Goal: Task Accomplishment & Management: Complete application form

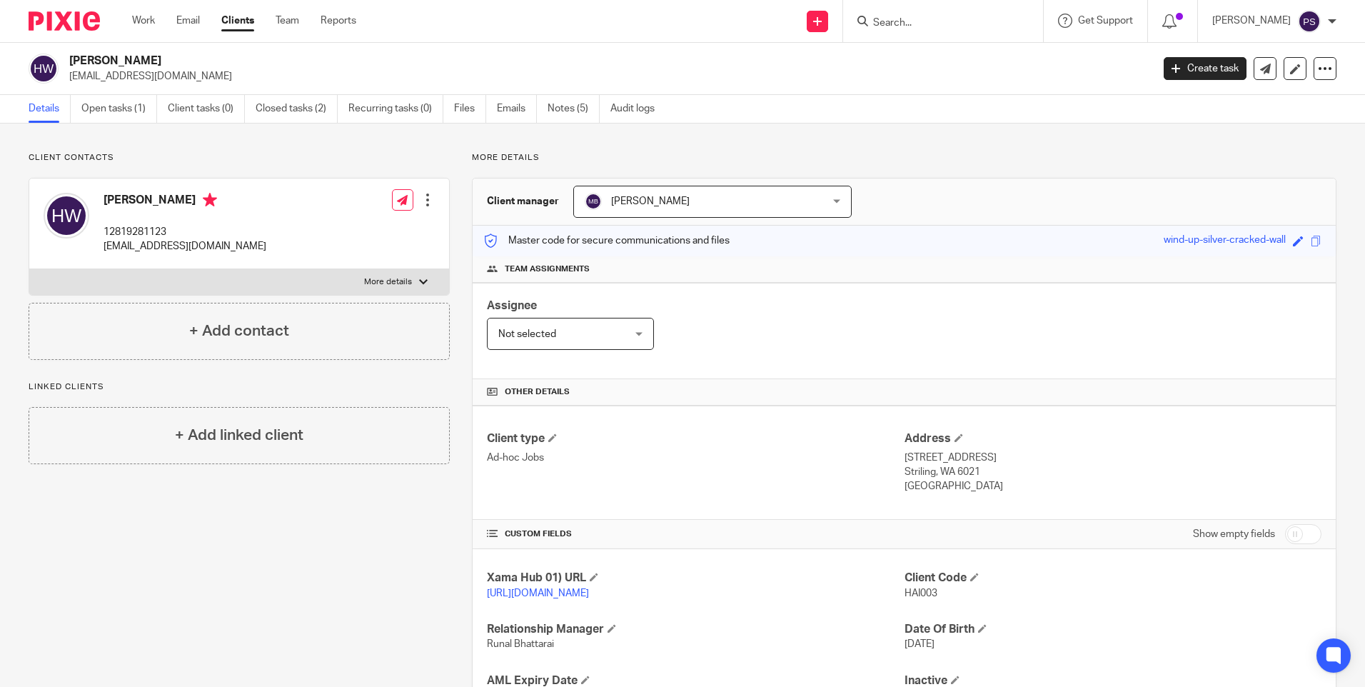
click at [1000, 17] on input "Search" at bounding box center [935, 23] width 128 height 13
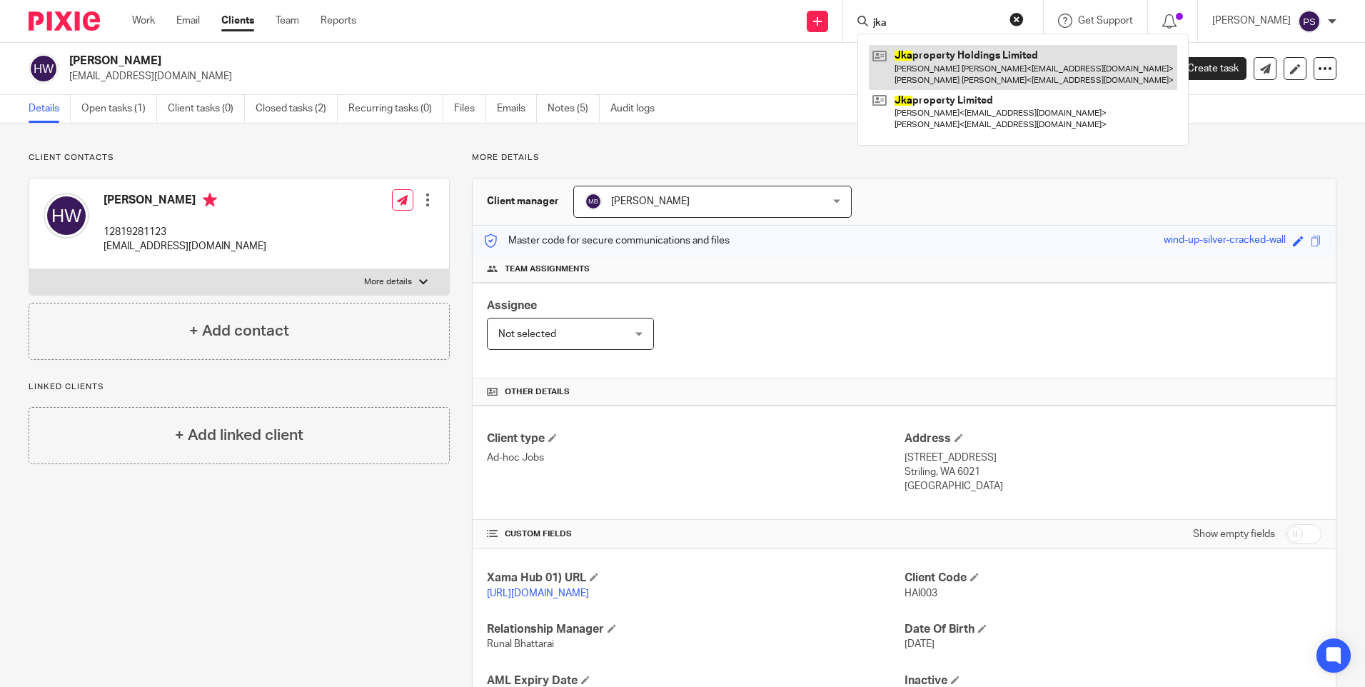
type input "jka"
click at [998, 58] on link at bounding box center [1023, 67] width 308 height 44
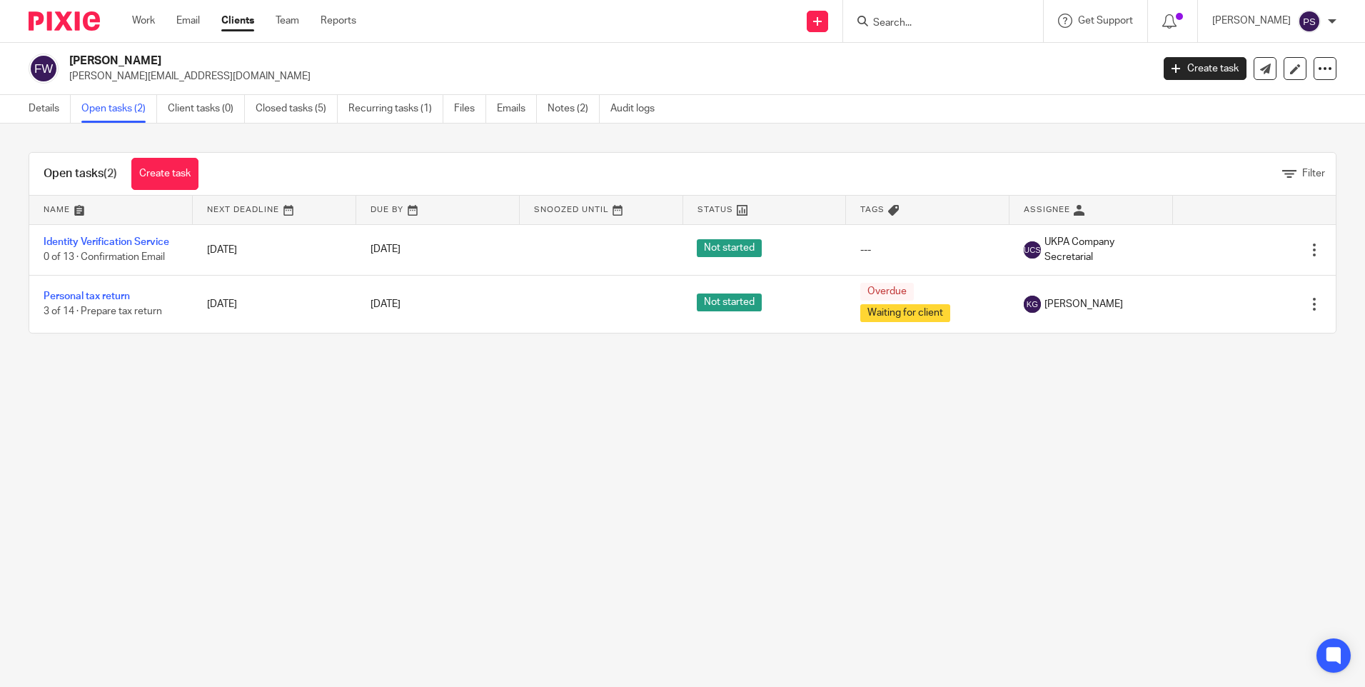
click at [951, 26] on input "Search" at bounding box center [935, 23] width 128 height 13
paste input "[PERSON_NAME]"
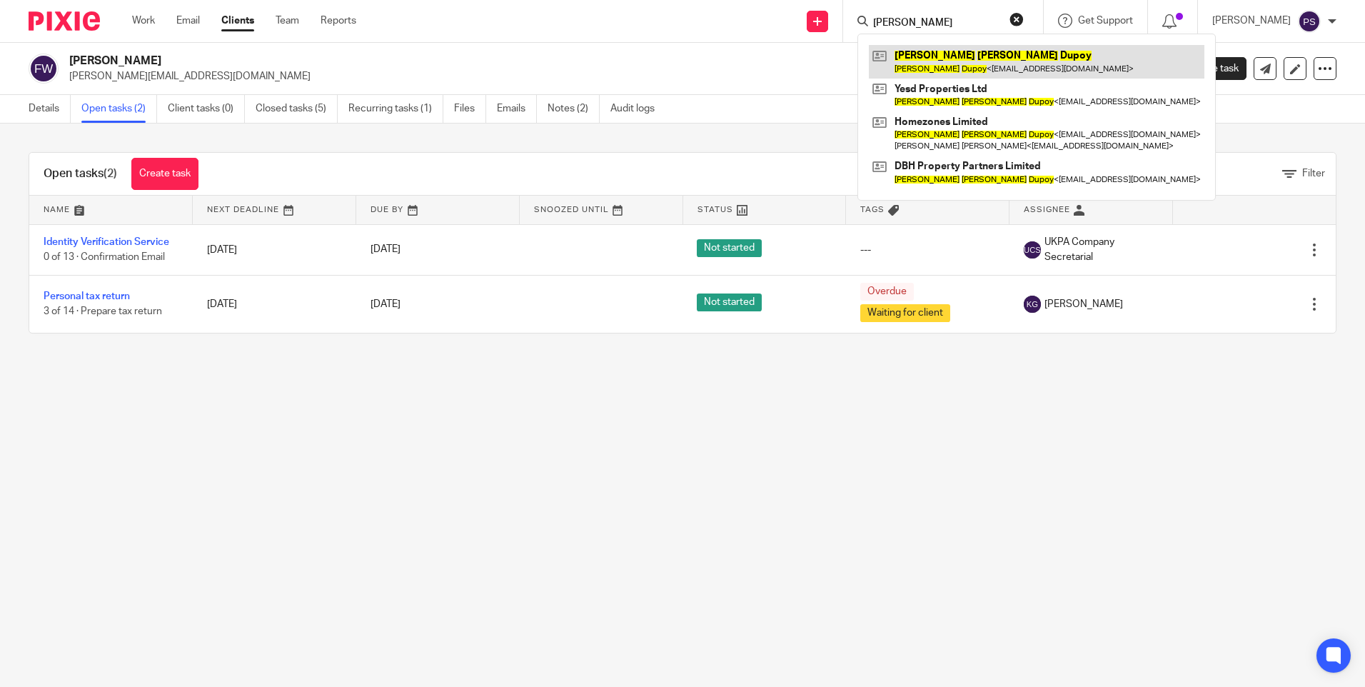
type input "Richard Paul Dupoy"
click at [945, 55] on link at bounding box center [1036, 61] width 335 height 33
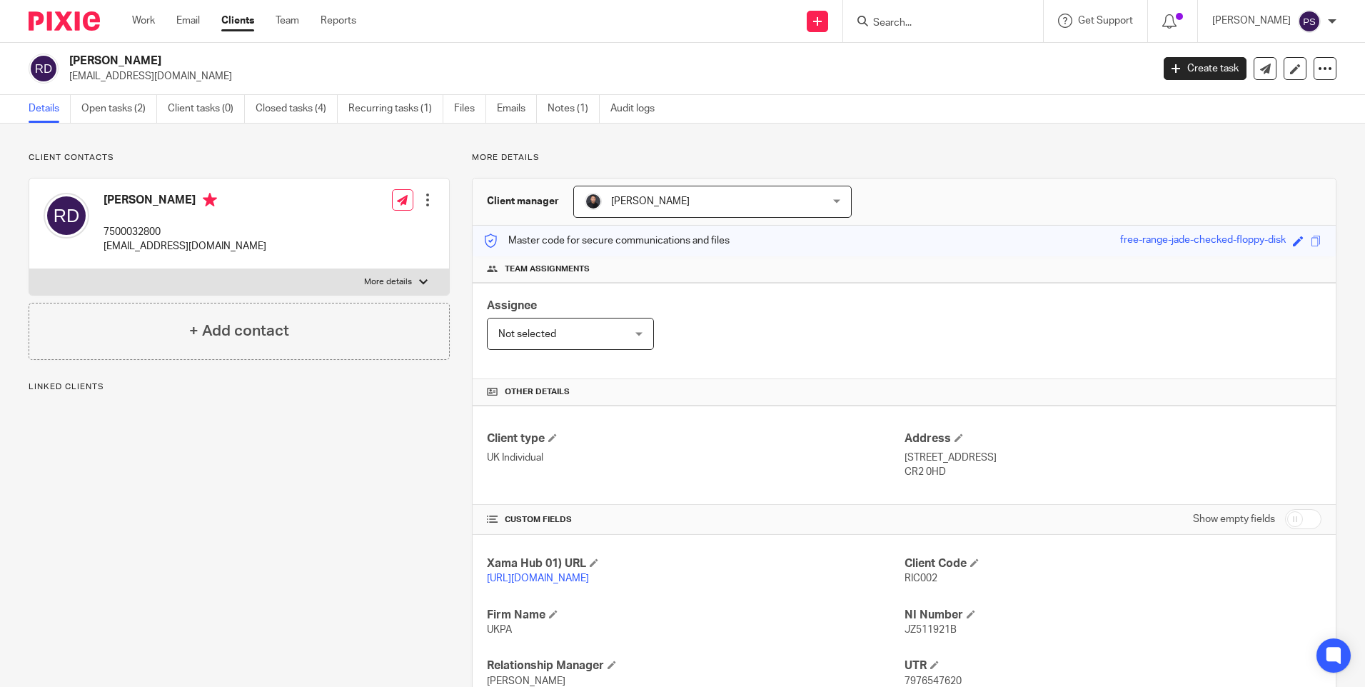
drag, startPoint x: 280, startPoint y: 161, endPoint x: 324, endPoint y: 143, distance: 47.0
click at [282, 160] on p "Client contacts" at bounding box center [239, 157] width 421 height 11
click at [569, 104] on link "Notes (1)" at bounding box center [573, 109] width 52 height 28
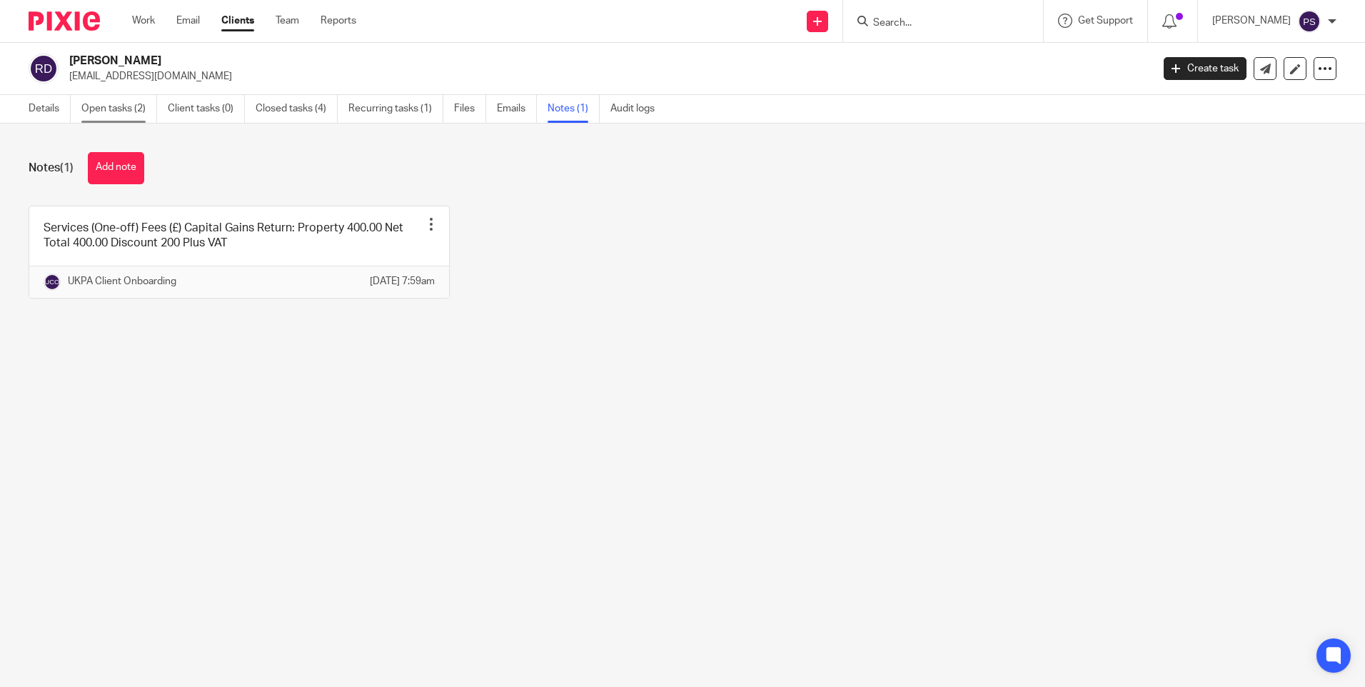
click at [108, 116] on link "Open tasks (2)" at bounding box center [119, 109] width 76 height 28
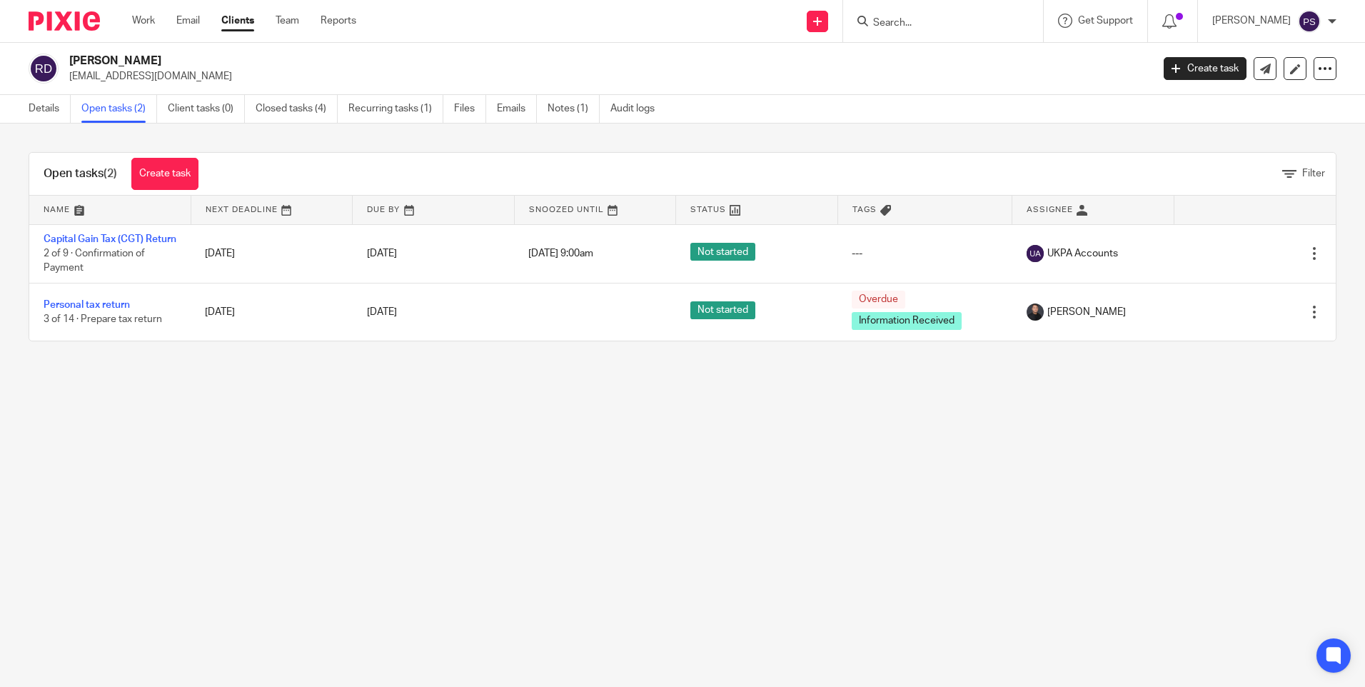
click at [32, 112] on link "Details" at bounding box center [50, 109] width 42 height 28
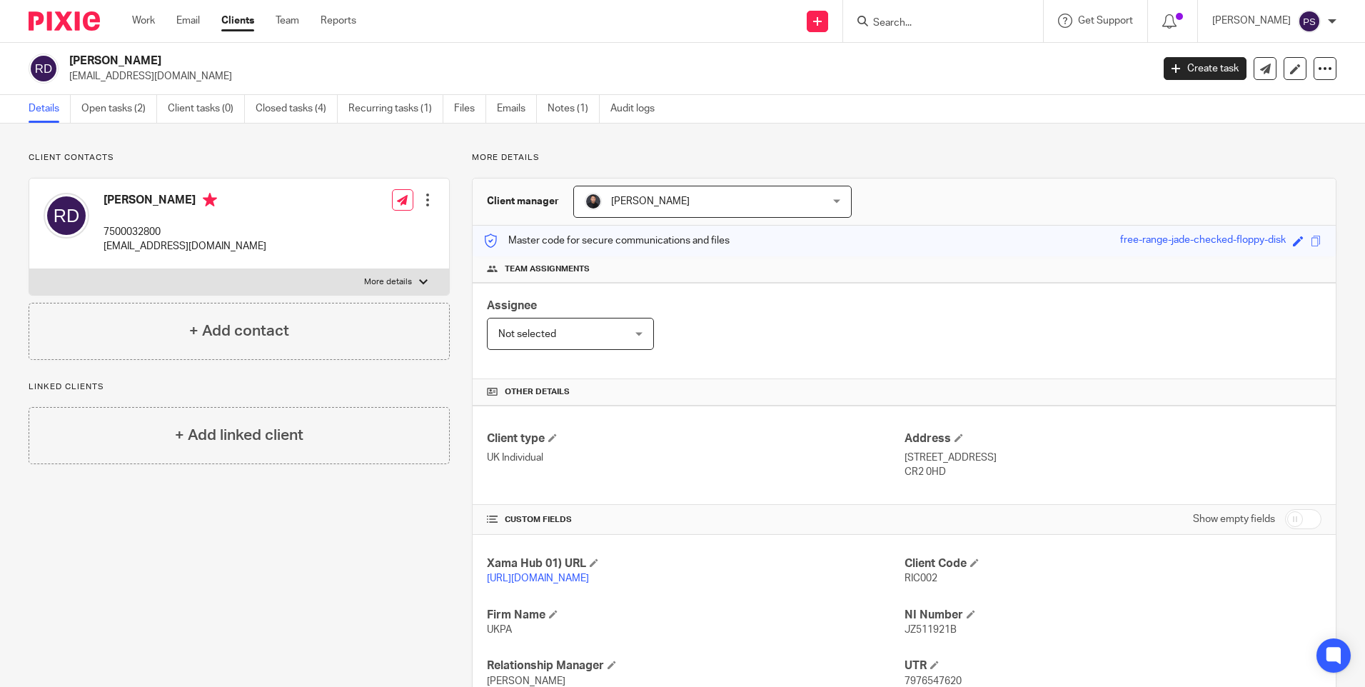
click at [956, 27] on input "Search" at bounding box center [935, 23] width 128 height 13
paste input "samstuteley@gmail.com"
type input "samstuteley@gmail.com"
click at [1023, 19] on button "reset" at bounding box center [1016, 19] width 14 height 14
click at [935, 19] on input "Search" at bounding box center [935, 23] width 128 height 13
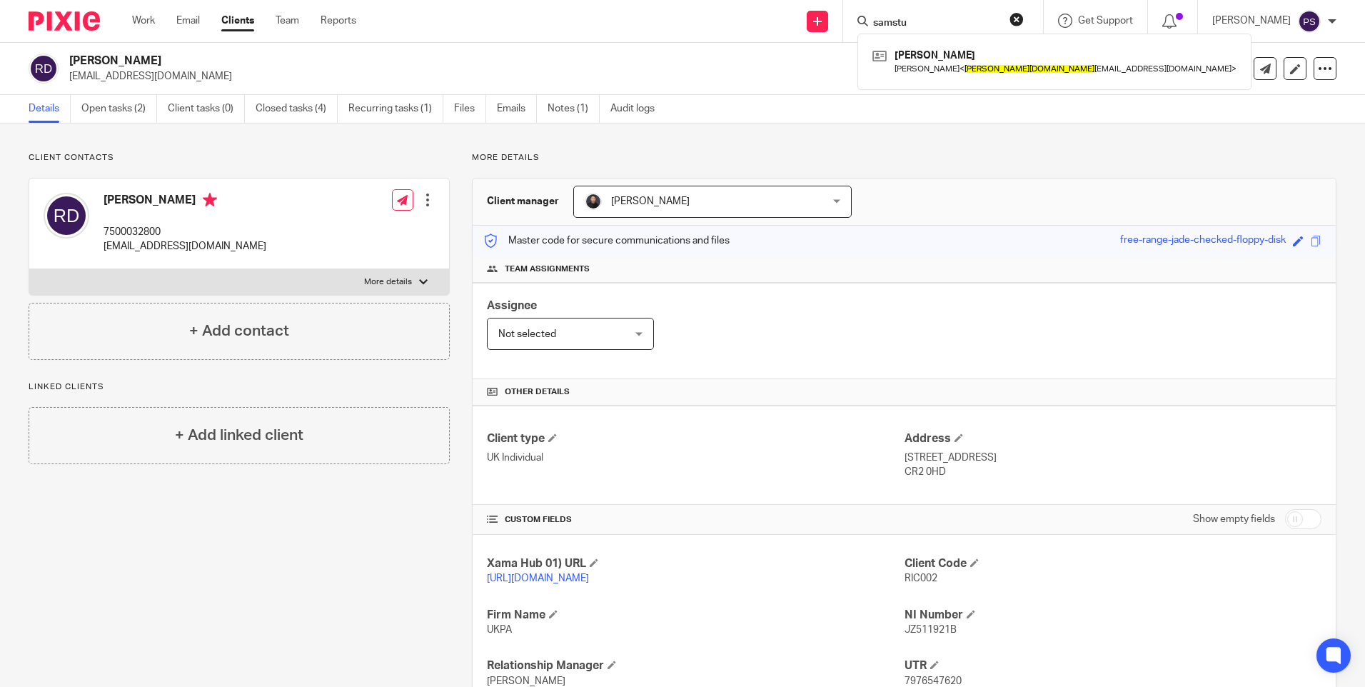
type input "samstu"
click at [819, 113] on div "Details Open tasks (2) Client tasks (0) Closed tasks (4) Recurring tasks (1) Fi…" at bounding box center [682, 109] width 1365 height 29
click at [928, 26] on input "Search" at bounding box center [935, 23] width 128 height 13
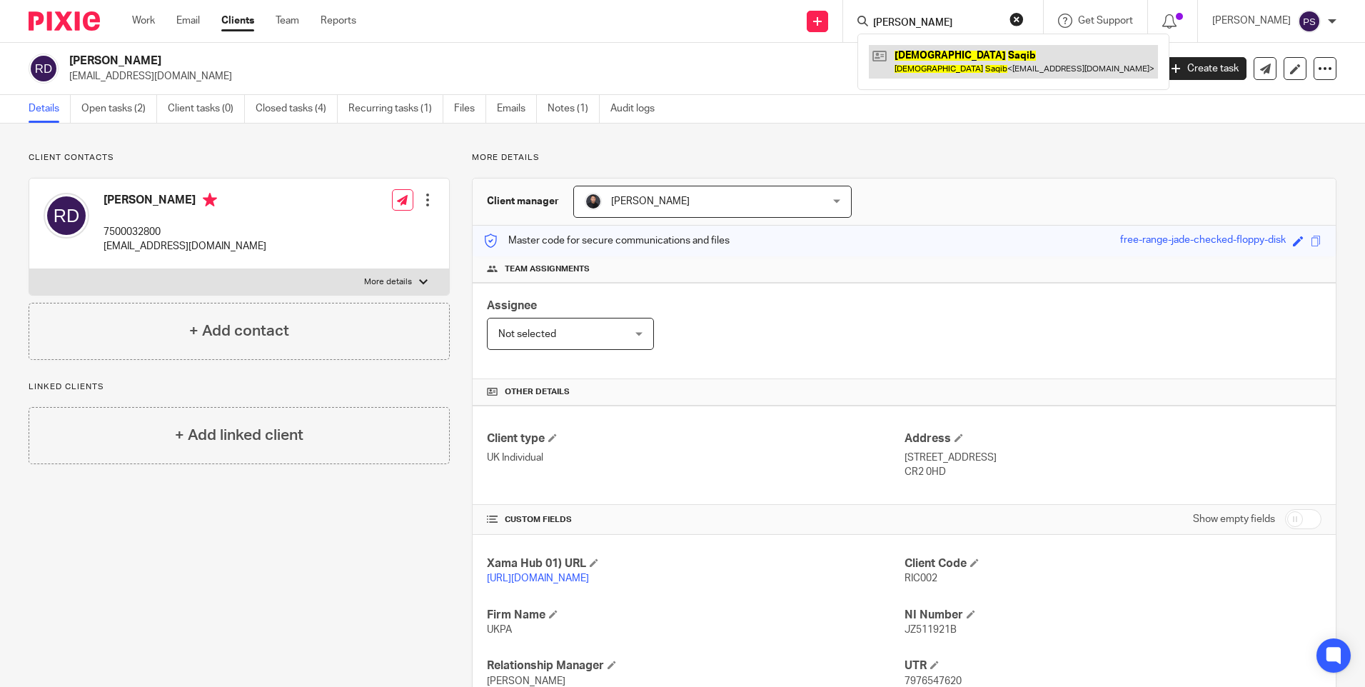
type input "mohammed sajib"
click at [921, 61] on link at bounding box center [1013, 61] width 289 height 33
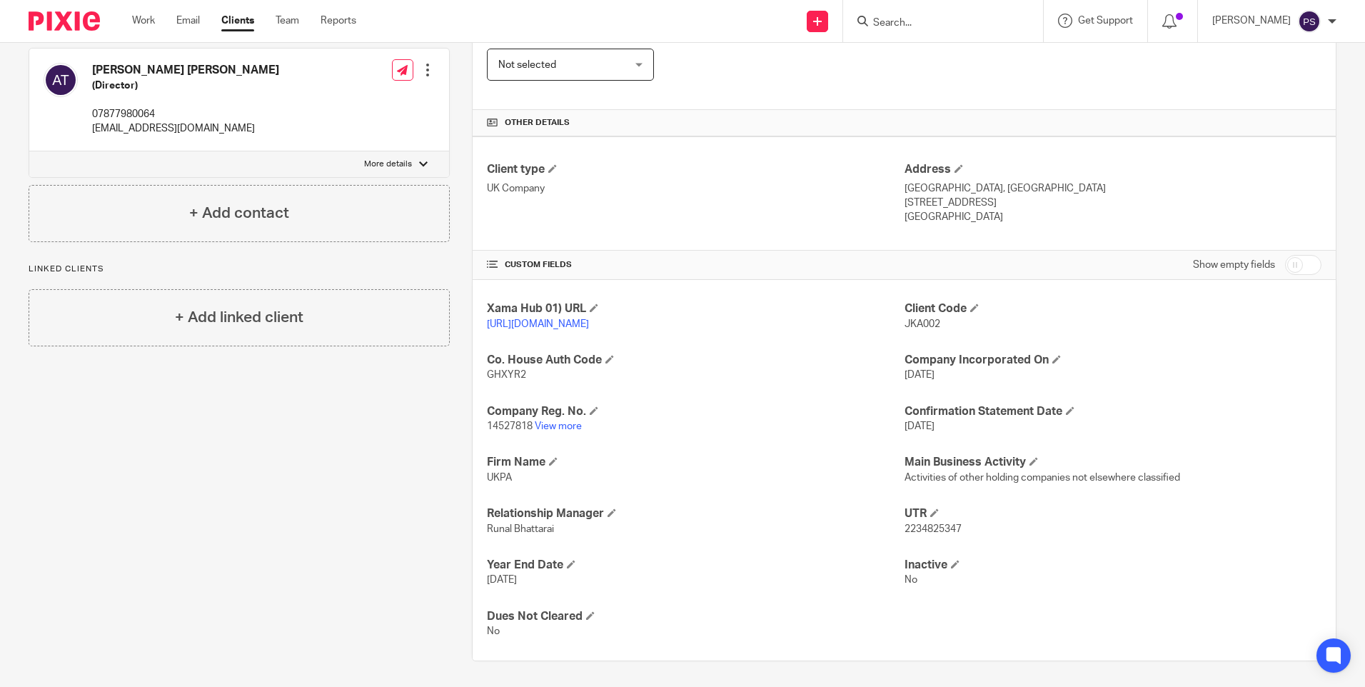
scroll to position [286, 0]
click at [923, 525] on span "2234825347" at bounding box center [932, 526] width 57 height 10
copy span "2234825347"
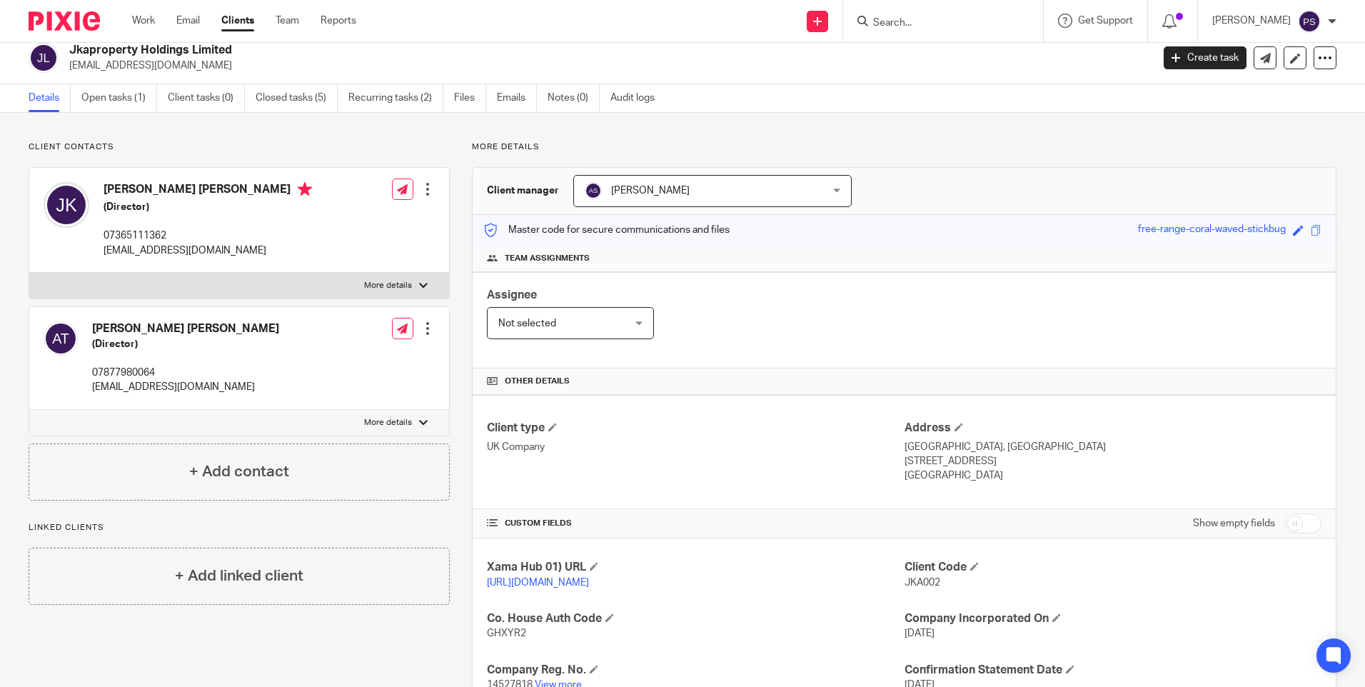
scroll to position [0, 0]
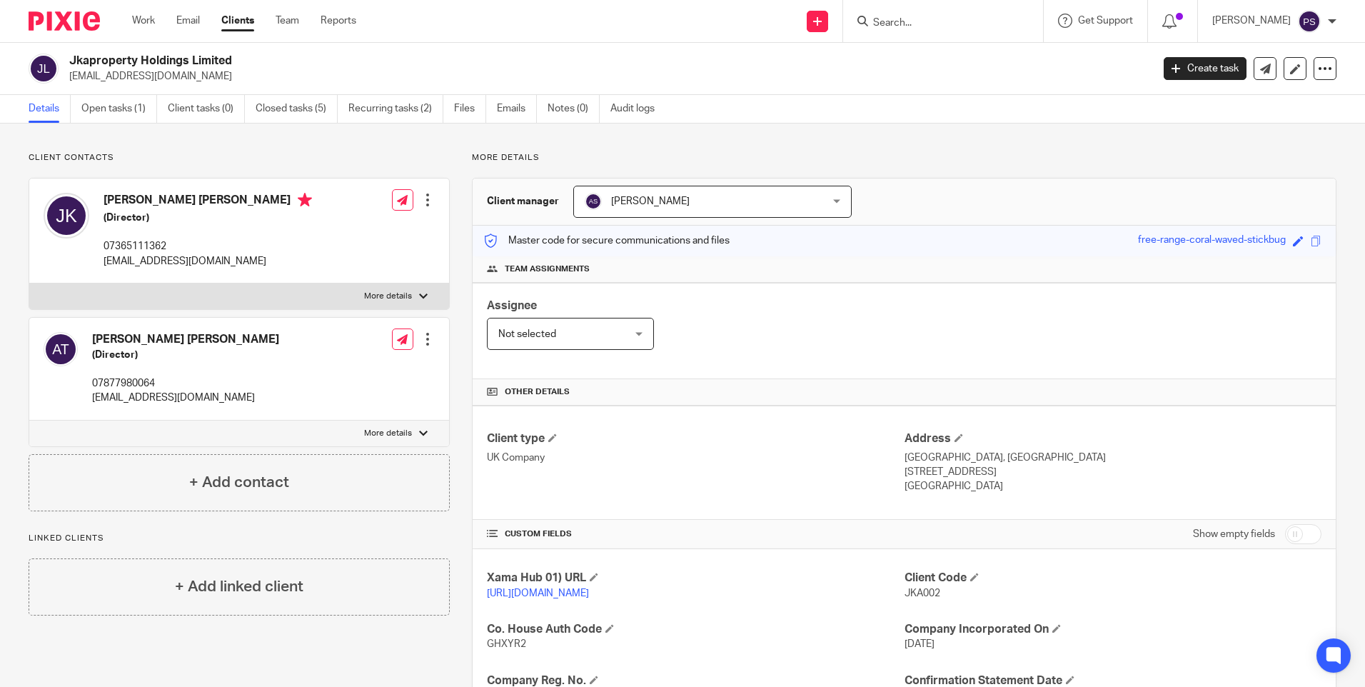
click at [946, 26] on input "Search" at bounding box center [935, 23] width 128 height 13
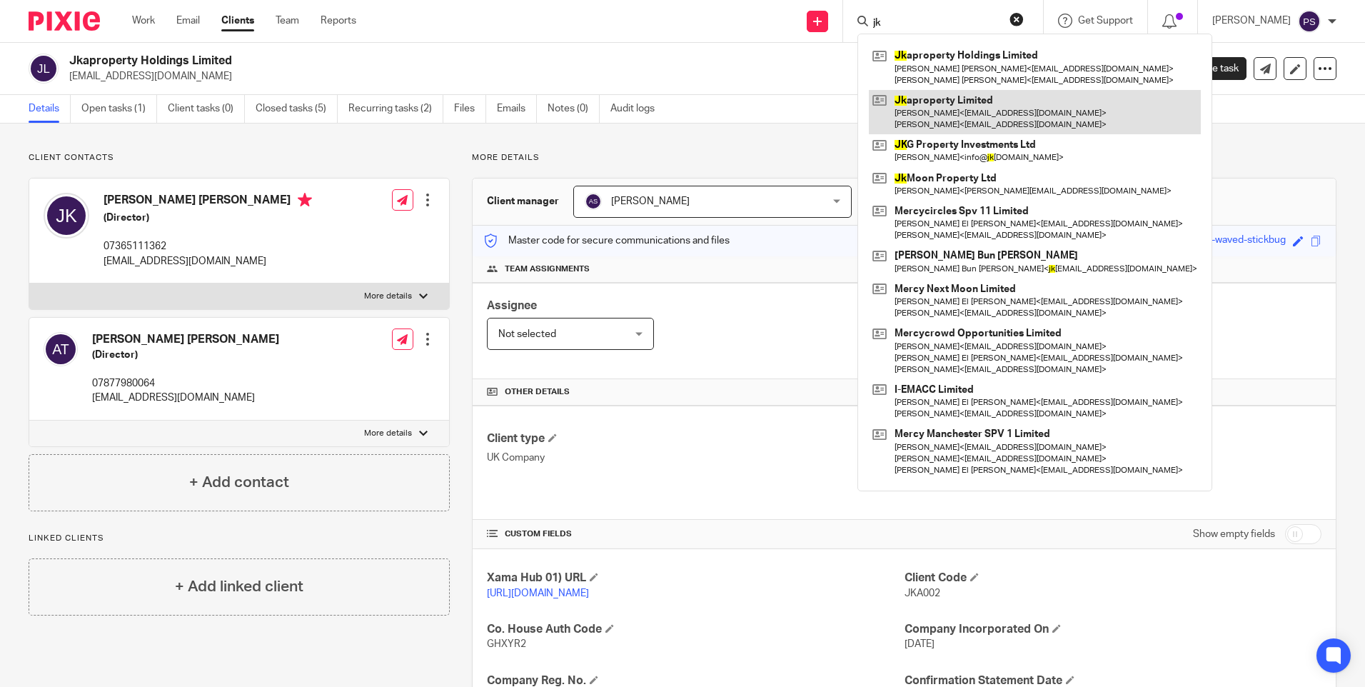
type input "jk"
click at [981, 118] on link at bounding box center [1035, 112] width 332 height 44
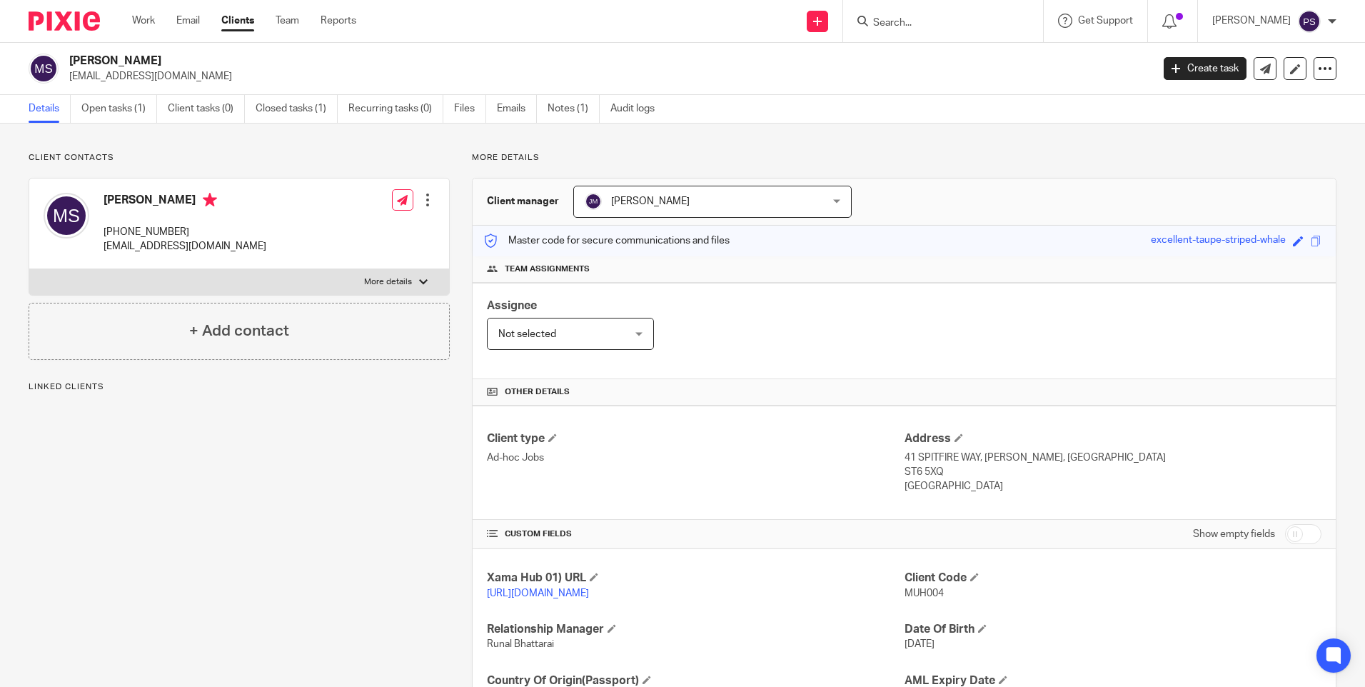
click at [115, 106] on link "Open tasks (1)" at bounding box center [119, 109] width 76 height 28
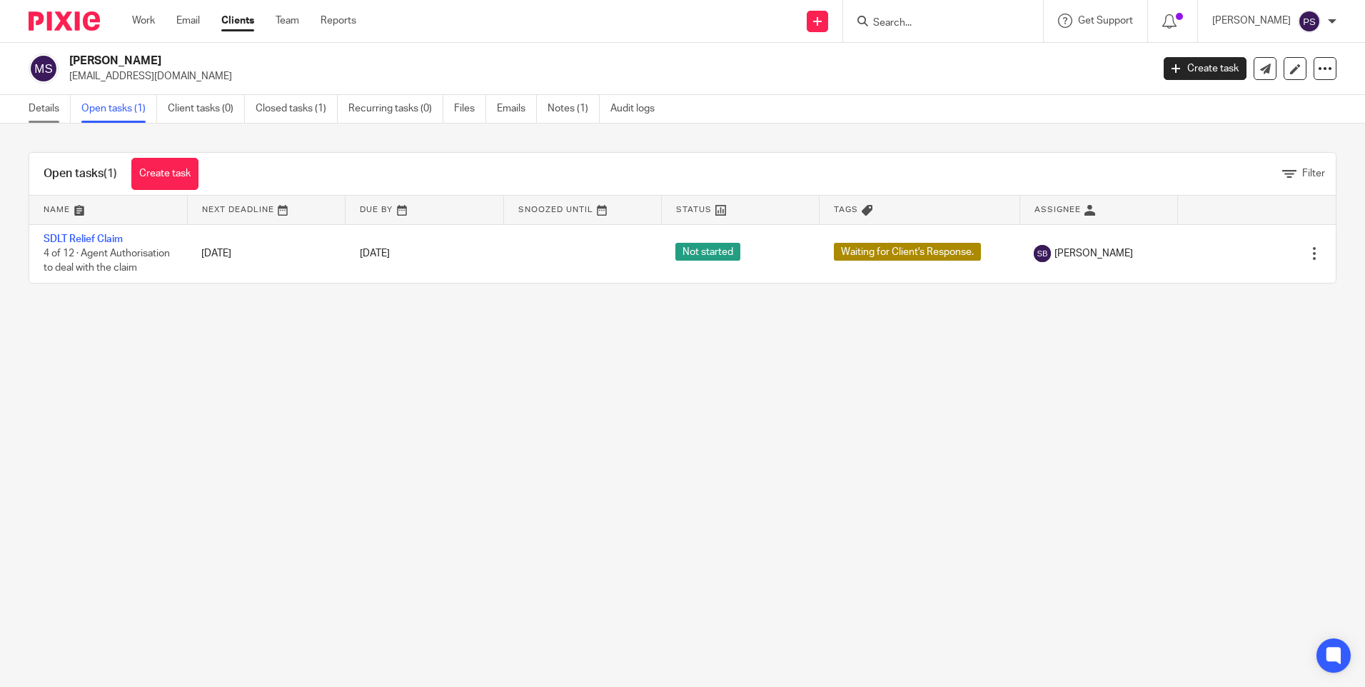
click at [35, 113] on link "Details" at bounding box center [50, 109] width 42 height 28
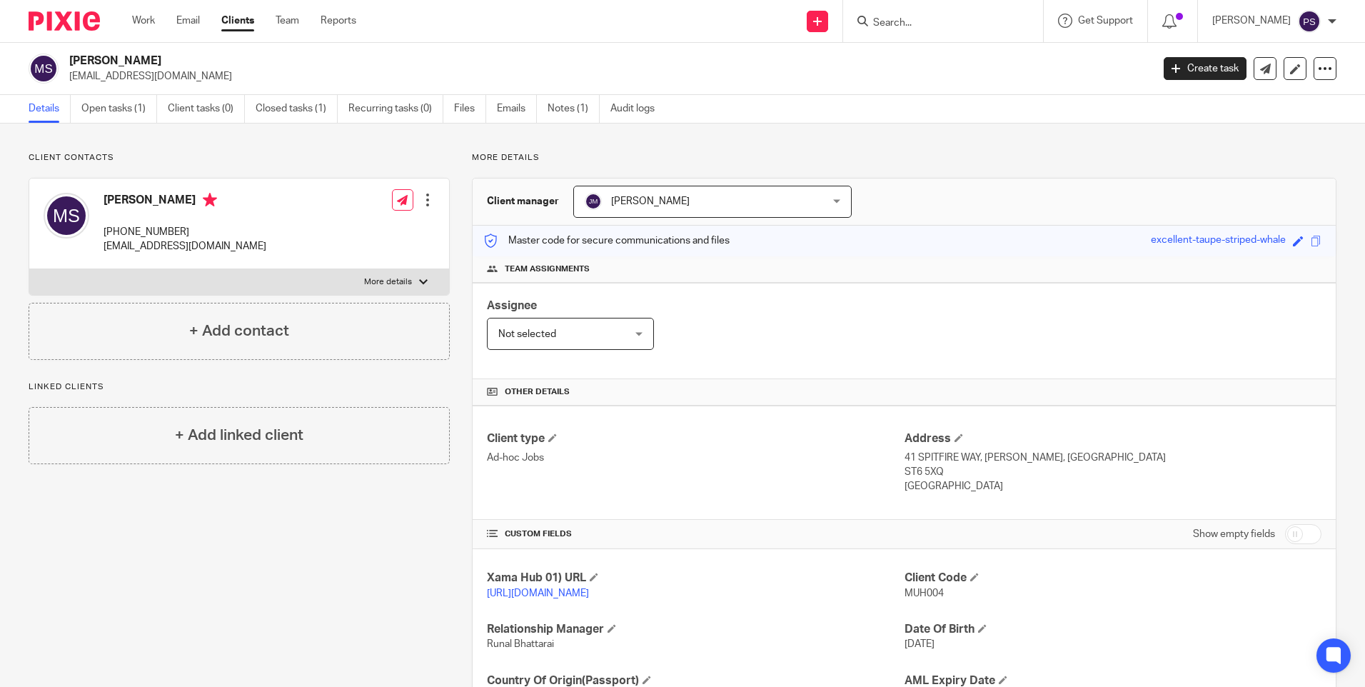
click at [938, 21] on input "Search" at bounding box center [935, 23] width 128 height 13
click at [228, 65] on h2 "[PERSON_NAME]" at bounding box center [498, 61] width 858 height 15
click at [201, 153] on p "Client contacts" at bounding box center [239, 157] width 421 height 11
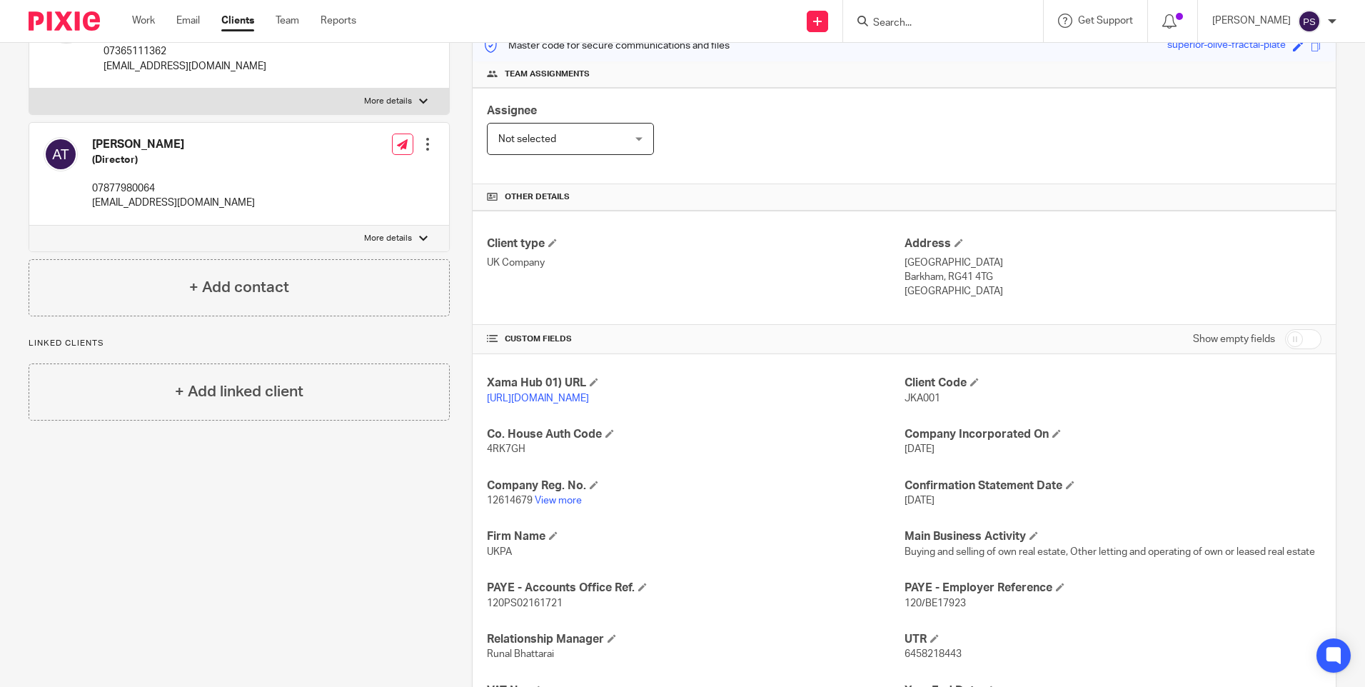
scroll to position [338, 0]
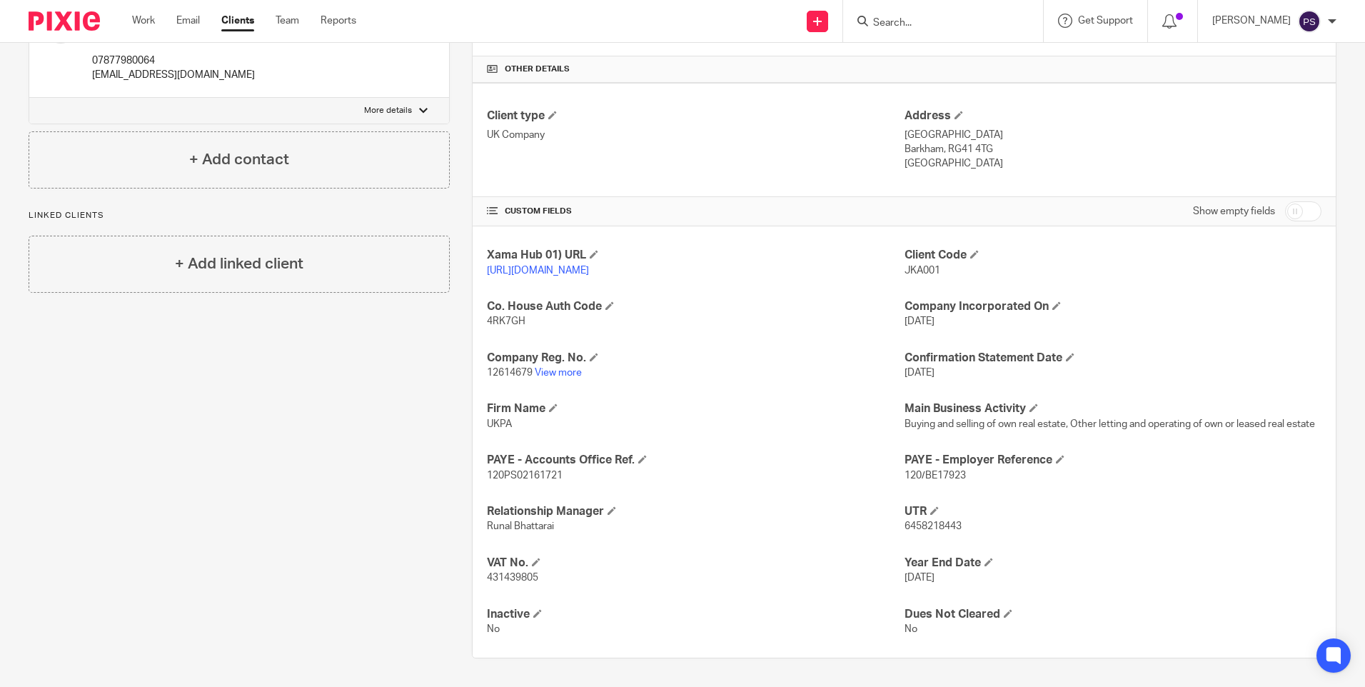
click at [249, 420] on div "Client contacts Abigail Turley (Director) 07877980064 abiphoto65@gmail.com Edit…" at bounding box center [227, 243] width 443 height 829
click at [916, 525] on span "6458218443" at bounding box center [932, 526] width 57 height 10
copy p "6458218443"
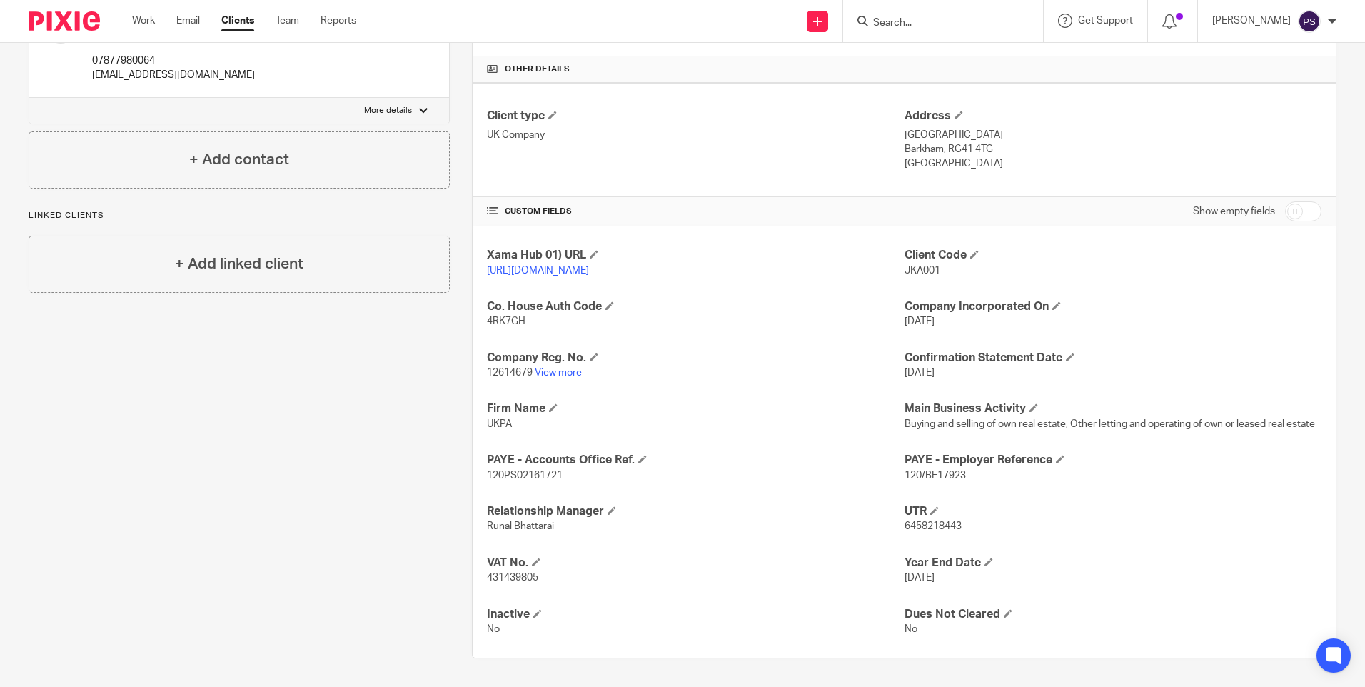
click at [806, 390] on div "Xama Hub 01) URL https://platform.xamatech.com/portal/crm/clients/50d16cc0-6bdd…" at bounding box center [903, 441] width 863 height 431
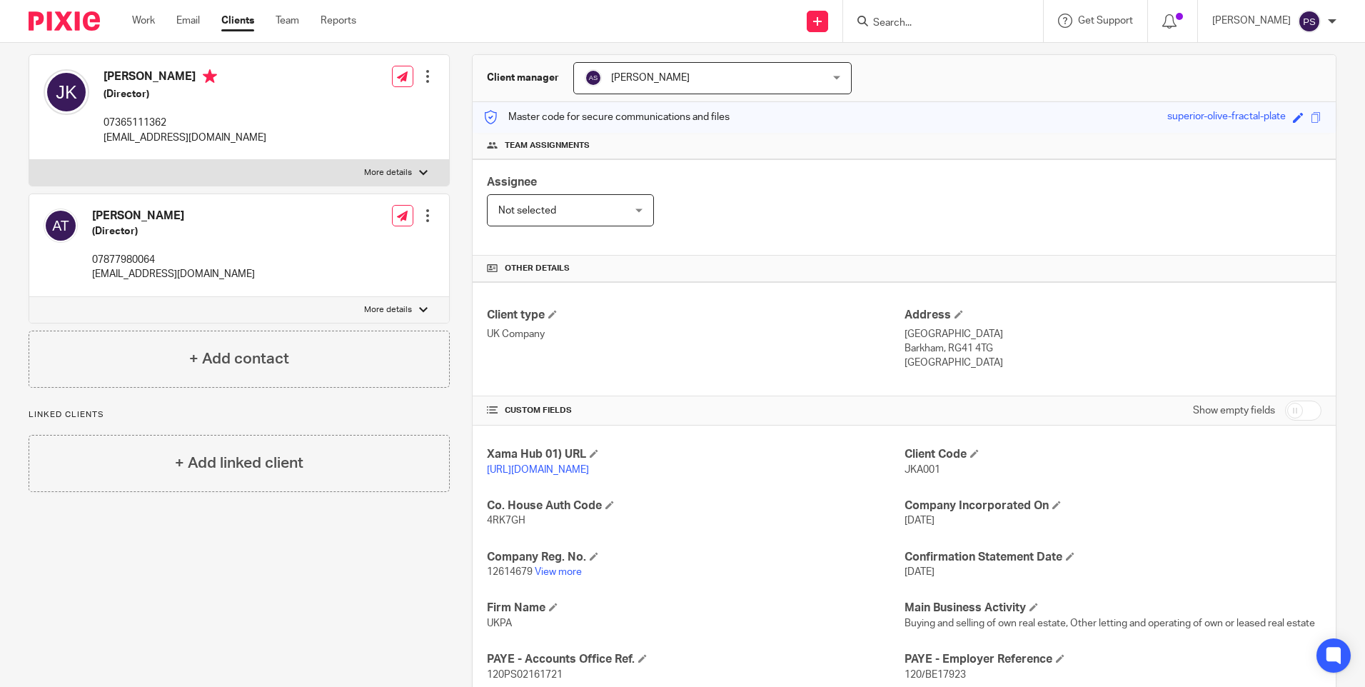
scroll to position [0, 0]
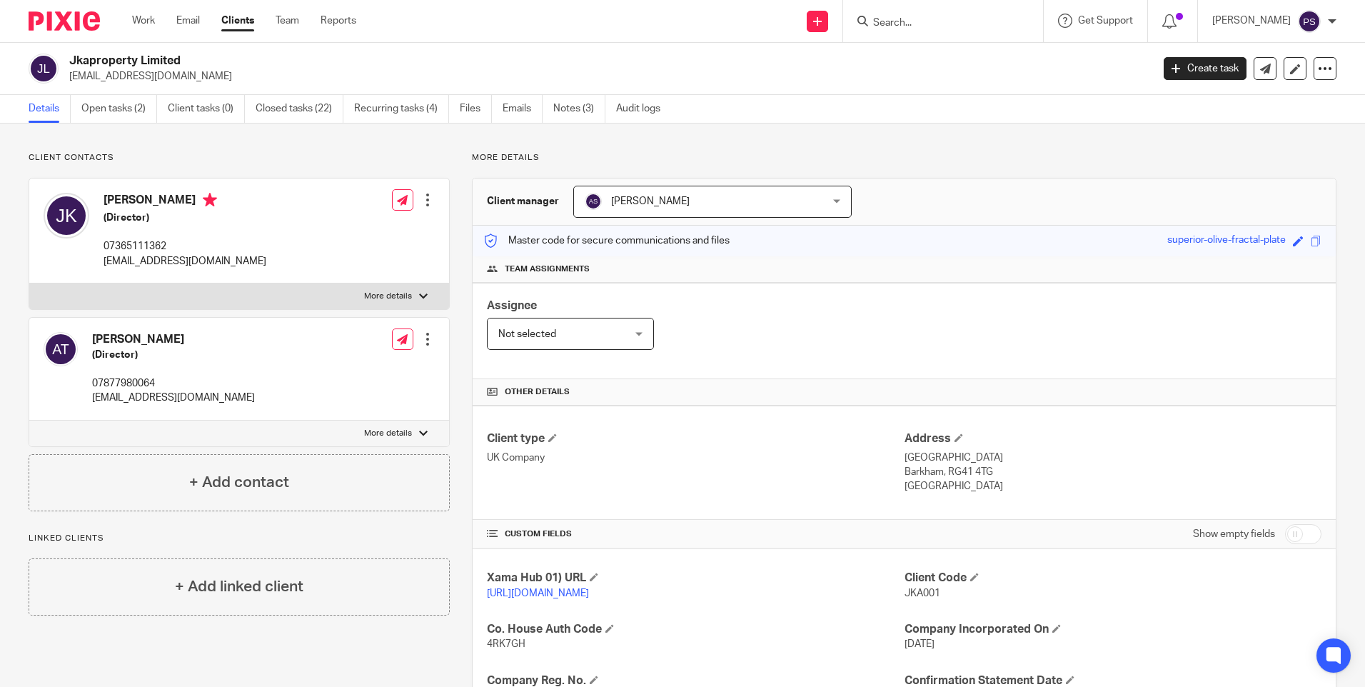
click at [395, 166] on div "Client contacts Abigail Turley (Director) 07877980064 abiphoto65@gmail.com Edit…" at bounding box center [239, 331] width 421 height 359
click at [828, 16] on link at bounding box center [816, 21] width 21 height 21
click at [847, 108] on link "Add client" at bounding box center [838, 108] width 88 height 21
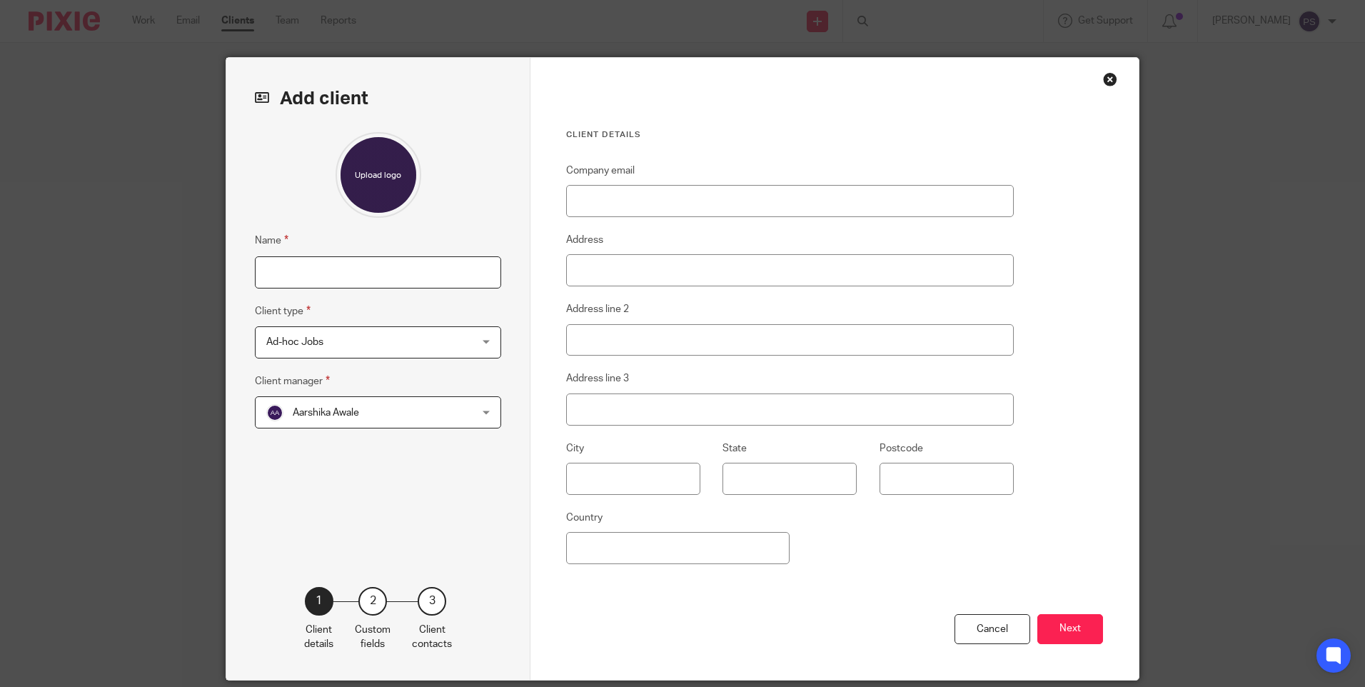
click at [283, 280] on input "Name" at bounding box center [378, 272] width 246 height 32
type input "[PERSON_NAME] [PERSON_NAME]"
click at [667, 215] on input "Company email" at bounding box center [789, 201] width 447 height 32
click at [637, 201] on input "Company email" at bounding box center [789, 201] width 447 height 32
paste input "[PERSON_NAME][EMAIL_ADDRESS][DOMAIN_NAME]"
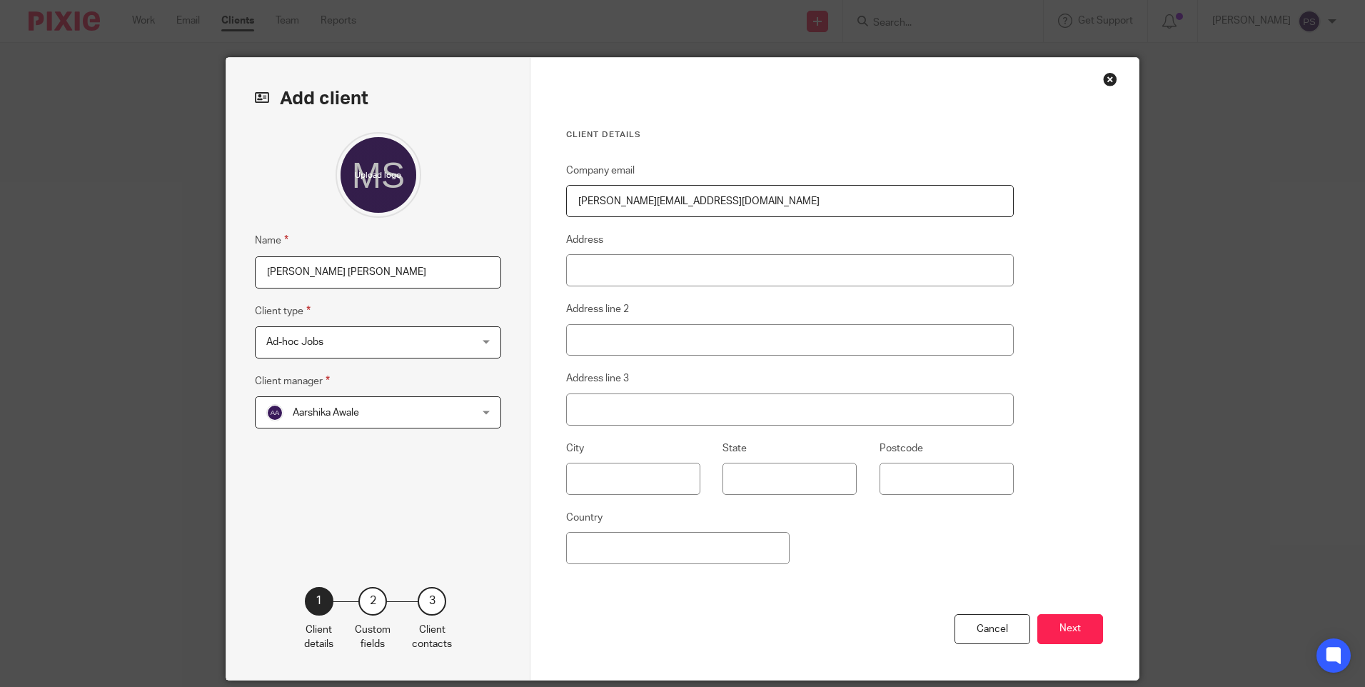
type input "[PERSON_NAME][EMAIL_ADDRESS][DOMAIN_NAME]"
click at [675, 268] on input "Address" at bounding box center [789, 270] width 447 height 32
type input "1st Floor"
type input "Worship Square"
type input "65 Clifton Street"
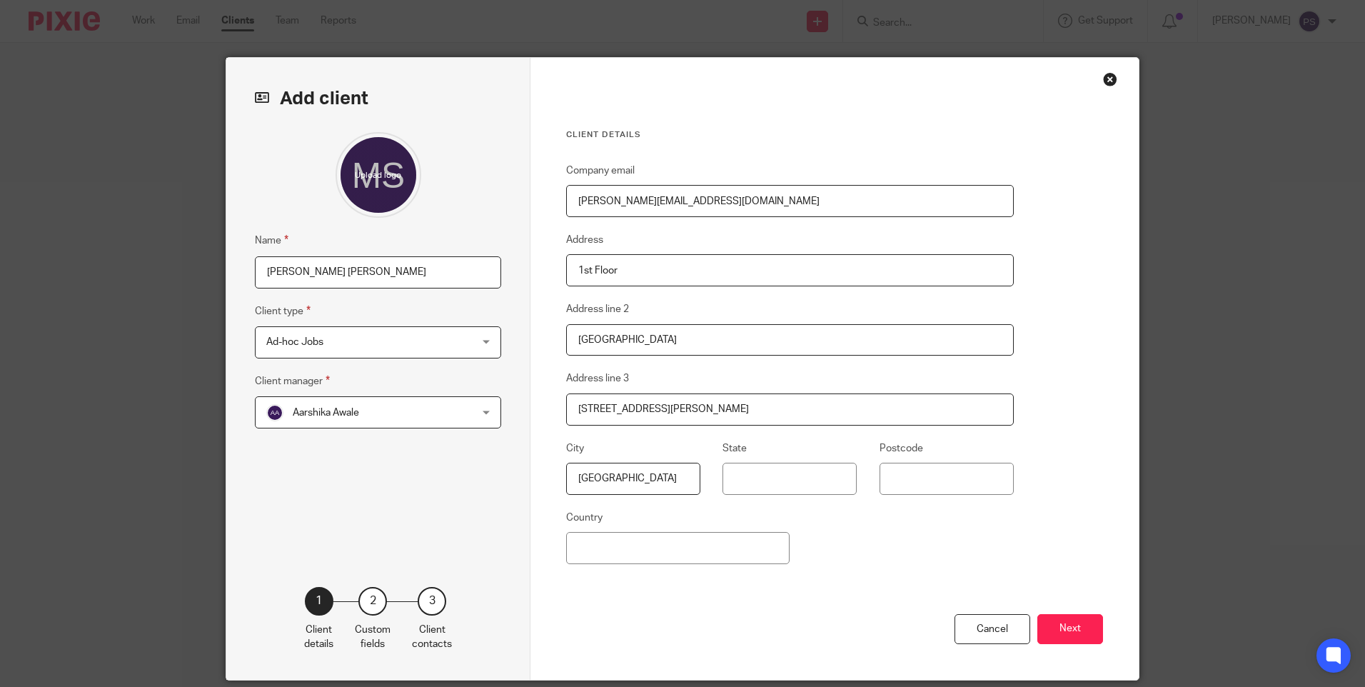
type input "London"
type input "EC2A 4JE"
click at [631, 558] on input "Country" at bounding box center [677, 548] width 223 height 32
type input "u"
type input "United Kingdom"
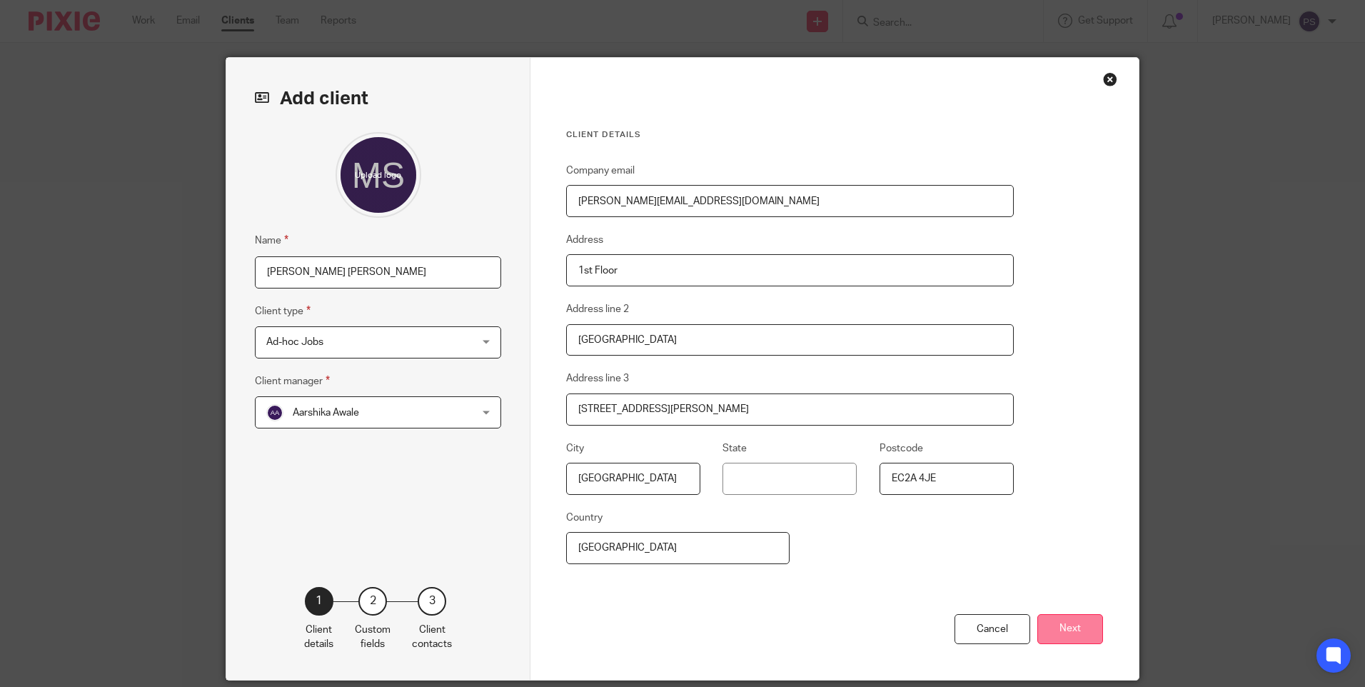
click at [1072, 623] on button "Next" at bounding box center [1070, 629] width 66 height 31
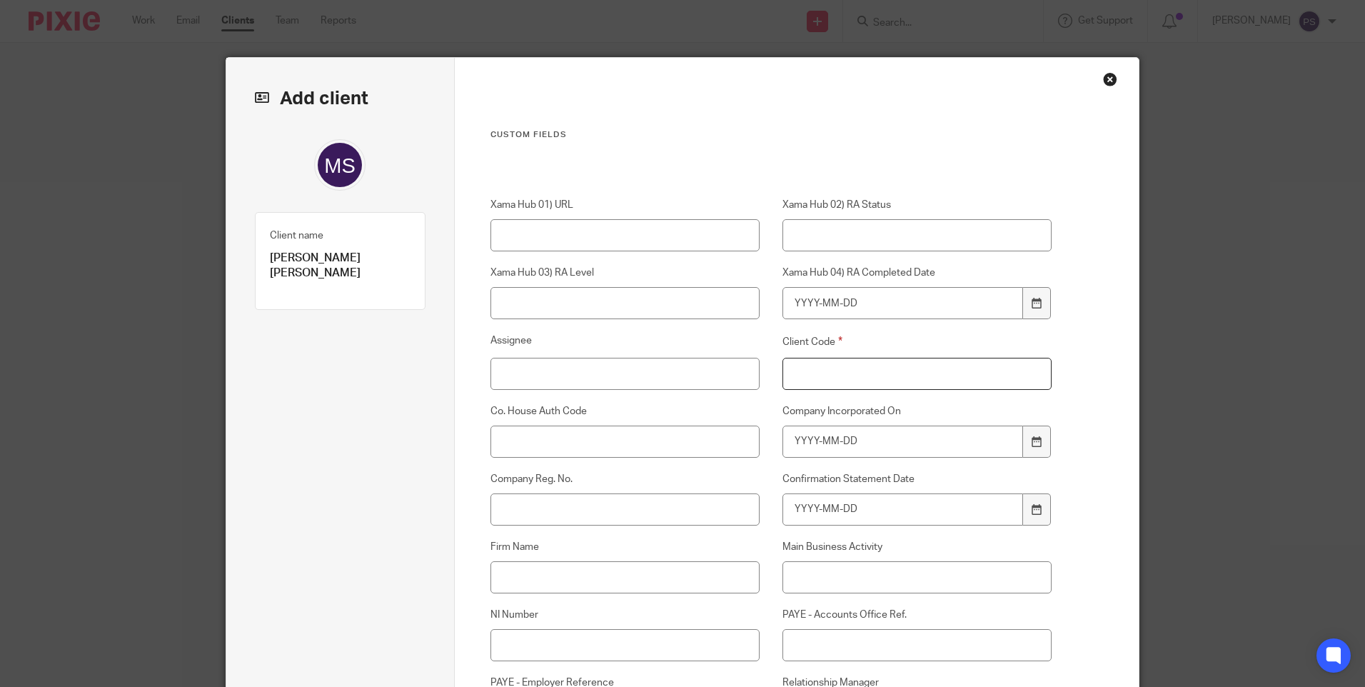
click at [825, 368] on input "Client Code" at bounding box center [917, 374] width 270 height 32
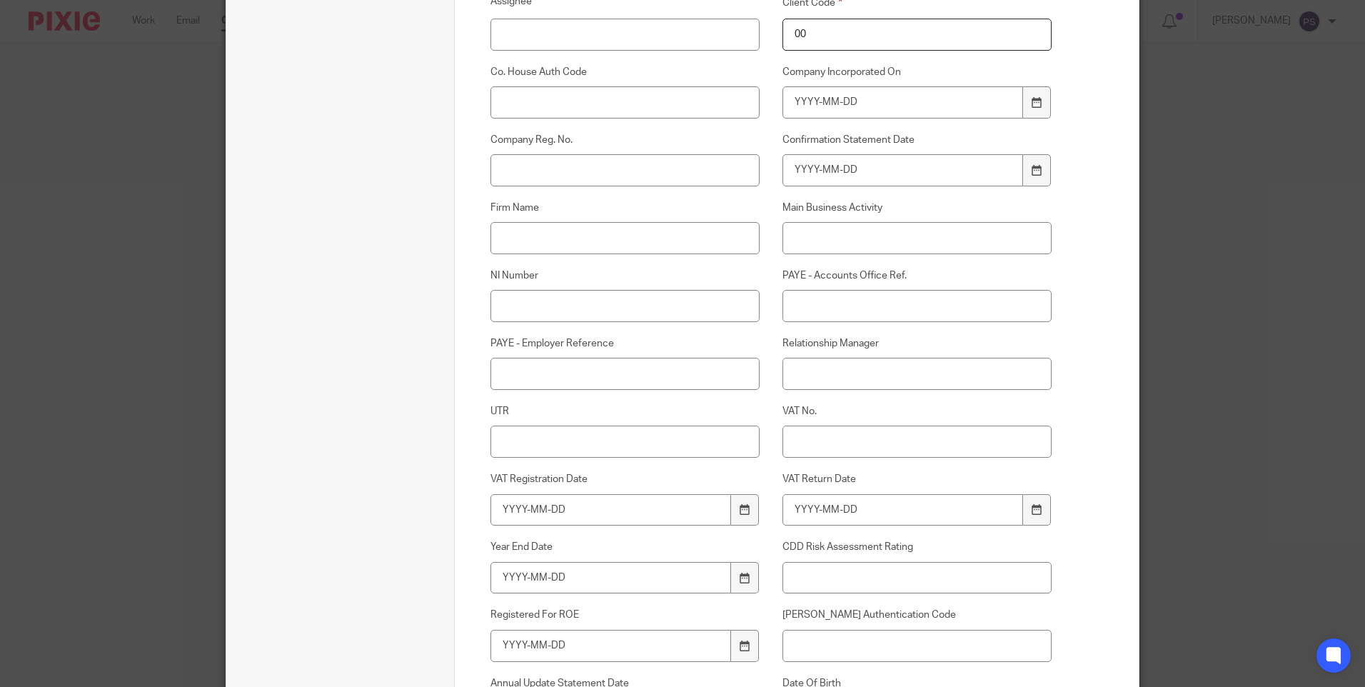
scroll to position [357, 0]
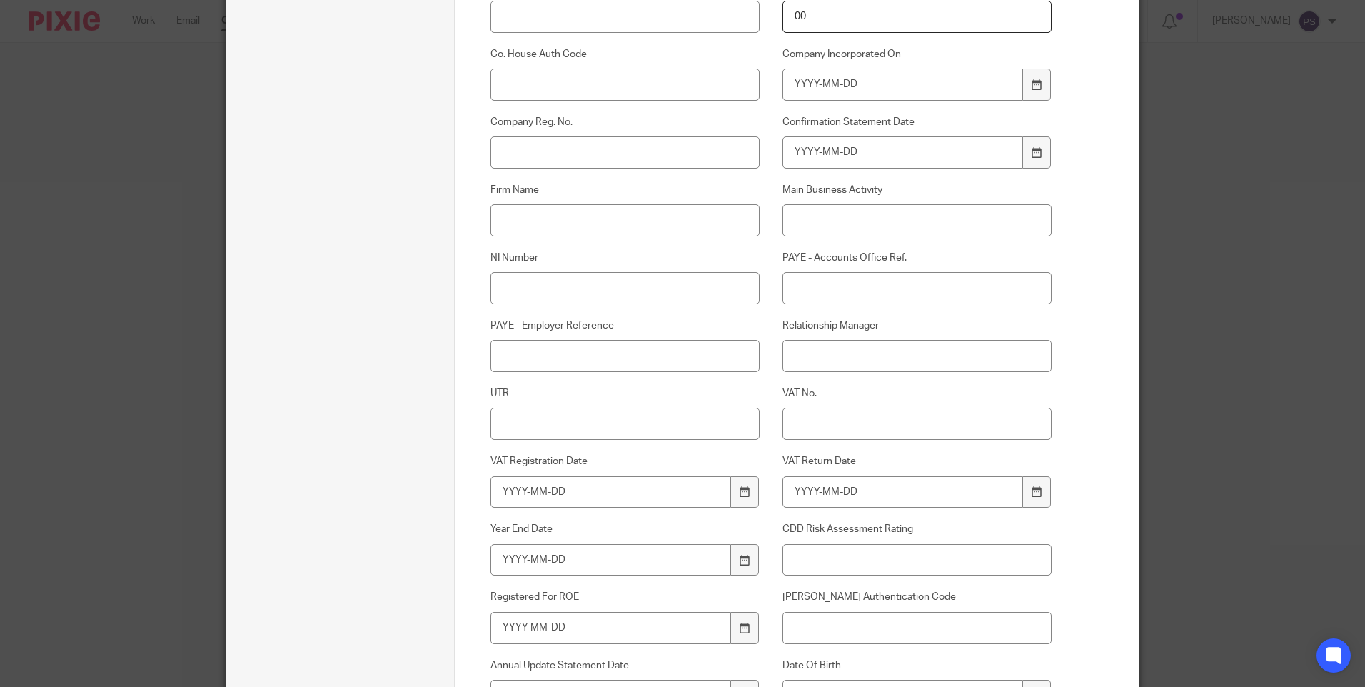
type input "00"
click at [800, 359] on input "Relationship Manager" at bounding box center [917, 356] width 270 height 32
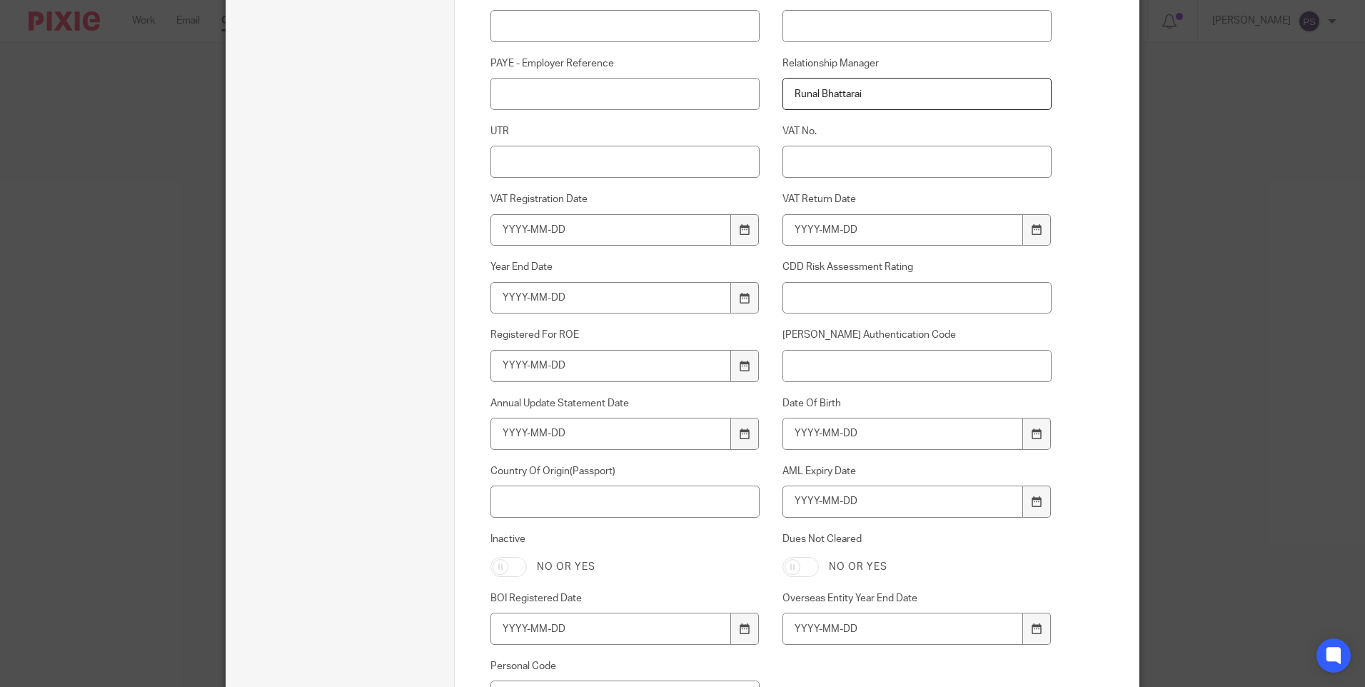
scroll to position [642, 0]
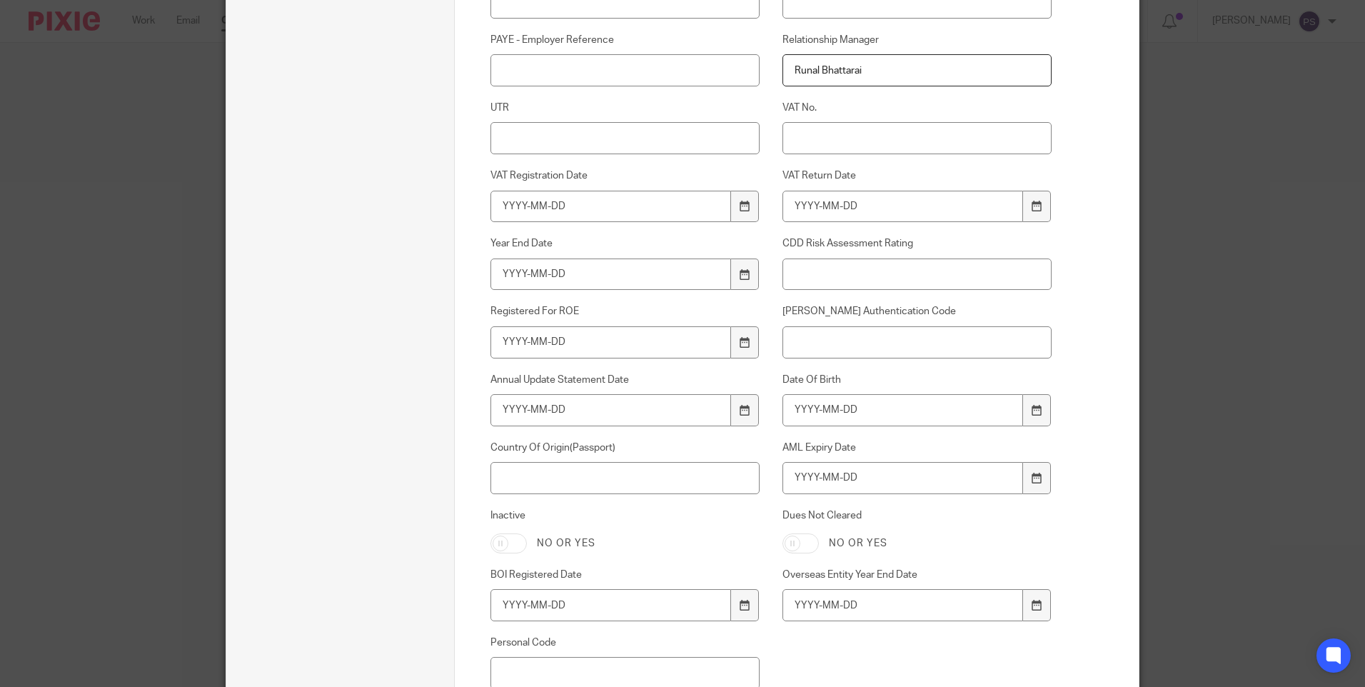
type input "Runal Bhattarai"
click at [820, 403] on input "Date Of Birth" at bounding box center [902, 410] width 241 height 32
type input "1982-07-08"
click at [626, 476] on input "Country Of Origin(Passport)" at bounding box center [625, 478] width 270 height 32
click at [796, 480] on input "AML Expiry Date" at bounding box center [902, 478] width 241 height 32
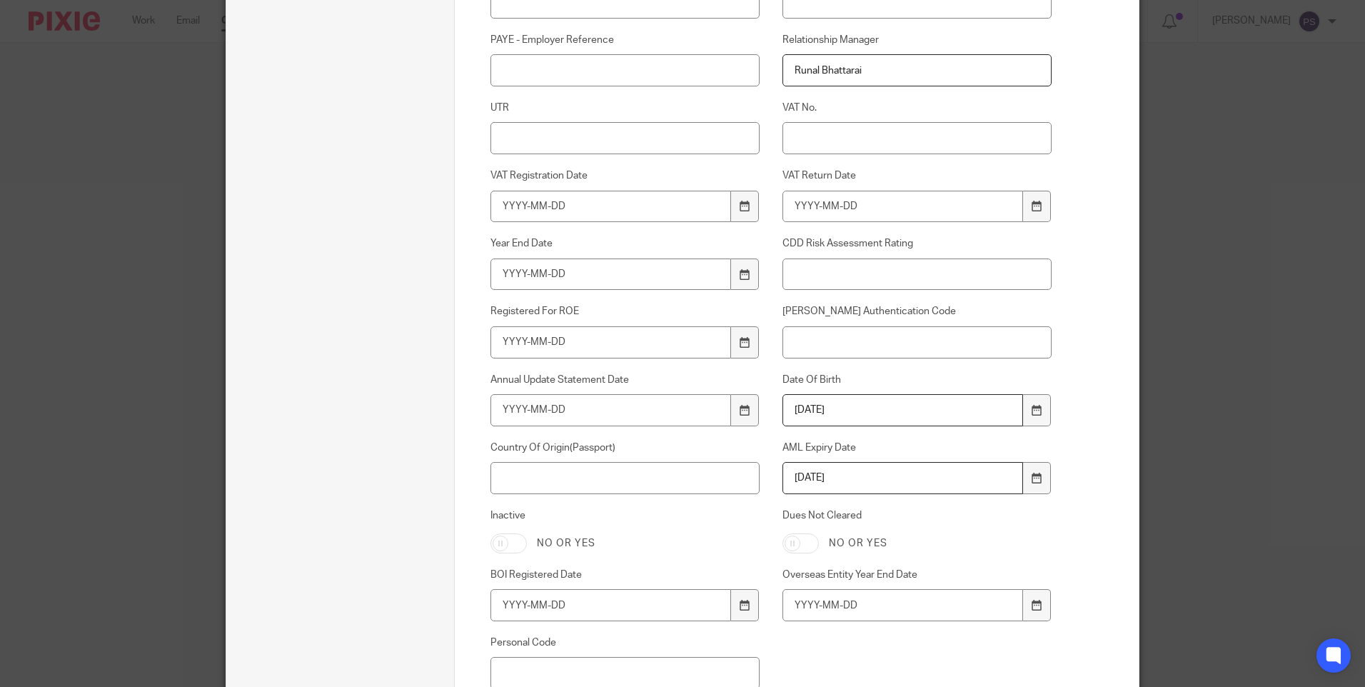
type input "2034-06-27"
click at [590, 486] on input "Country Of Origin(Passport)" at bounding box center [625, 478] width 270 height 32
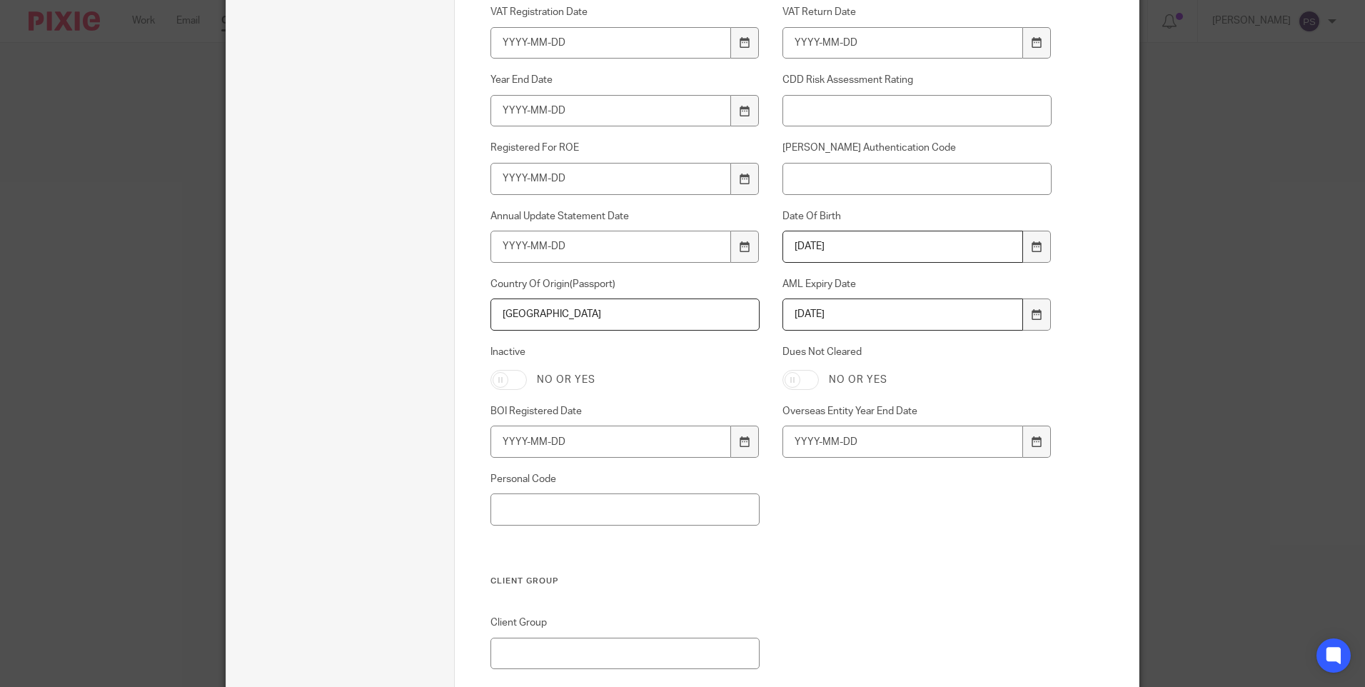
scroll to position [928, 0]
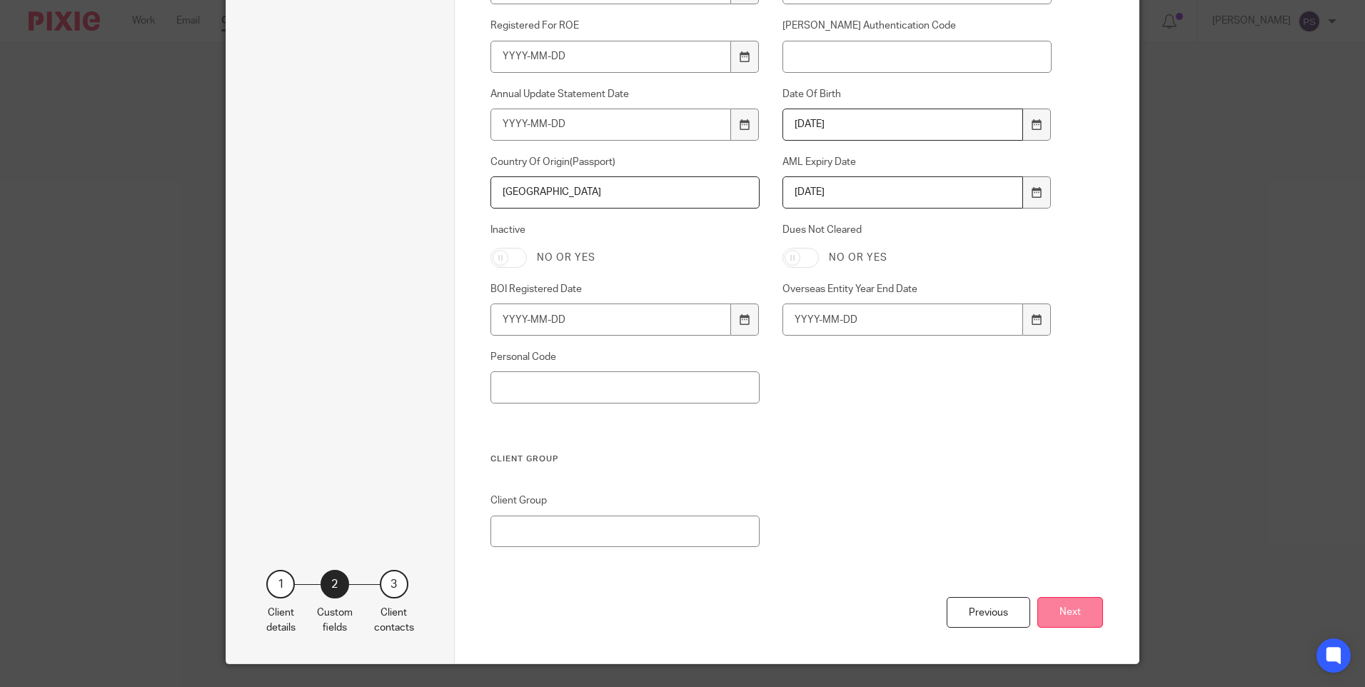
type input "Pakistan"
click at [1078, 599] on button "Next" at bounding box center [1070, 612] width 66 height 31
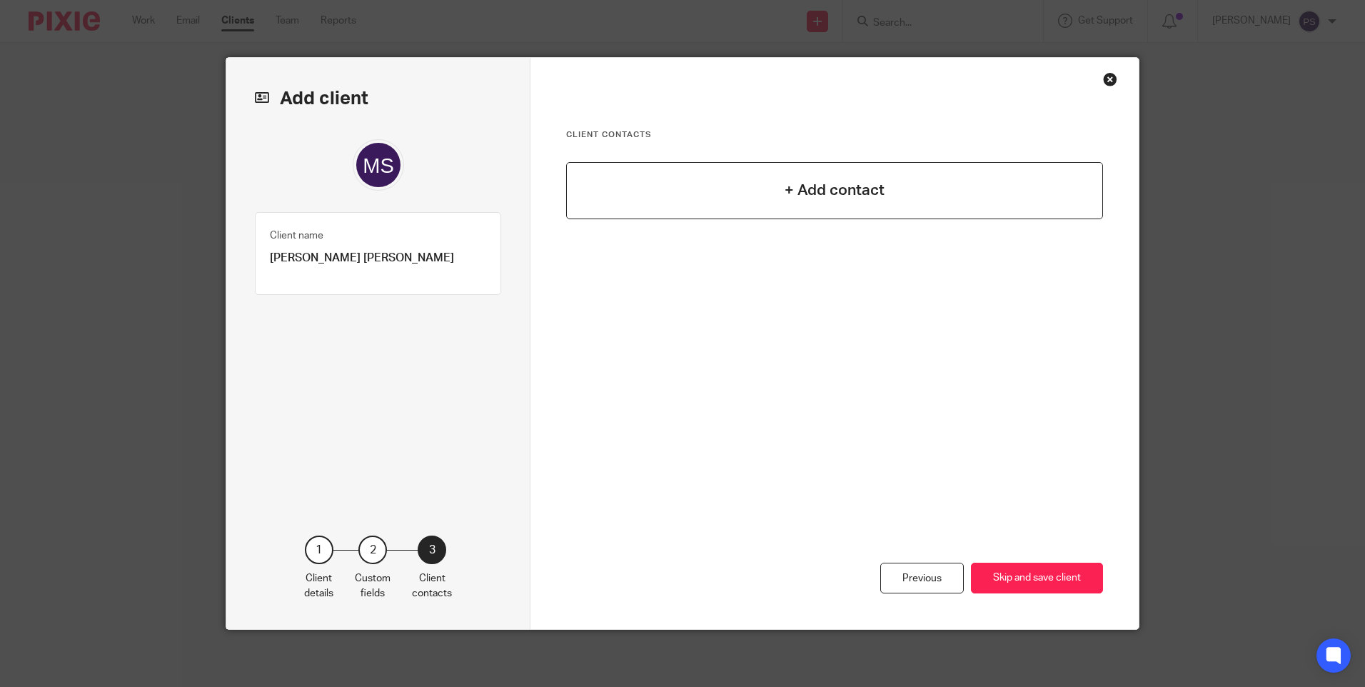
click at [743, 197] on div "+ Add contact" at bounding box center [834, 190] width 537 height 57
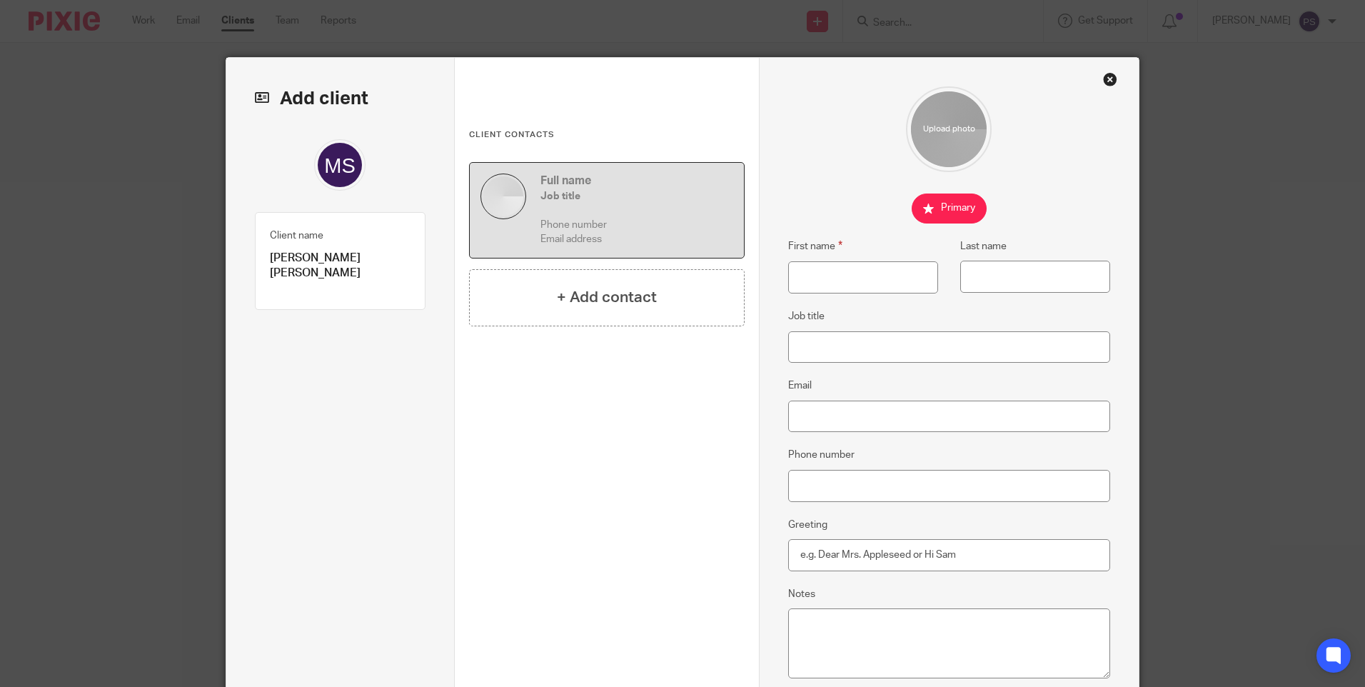
click at [332, 255] on p "[PERSON_NAME] [PERSON_NAME]" at bounding box center [340, 265] width 141 height 31
copy div "Mohammed Sajib Shabbir Client type 1"
click at [826, 280] on input "First name" at bounding box center [863, 277] width 150 height 32
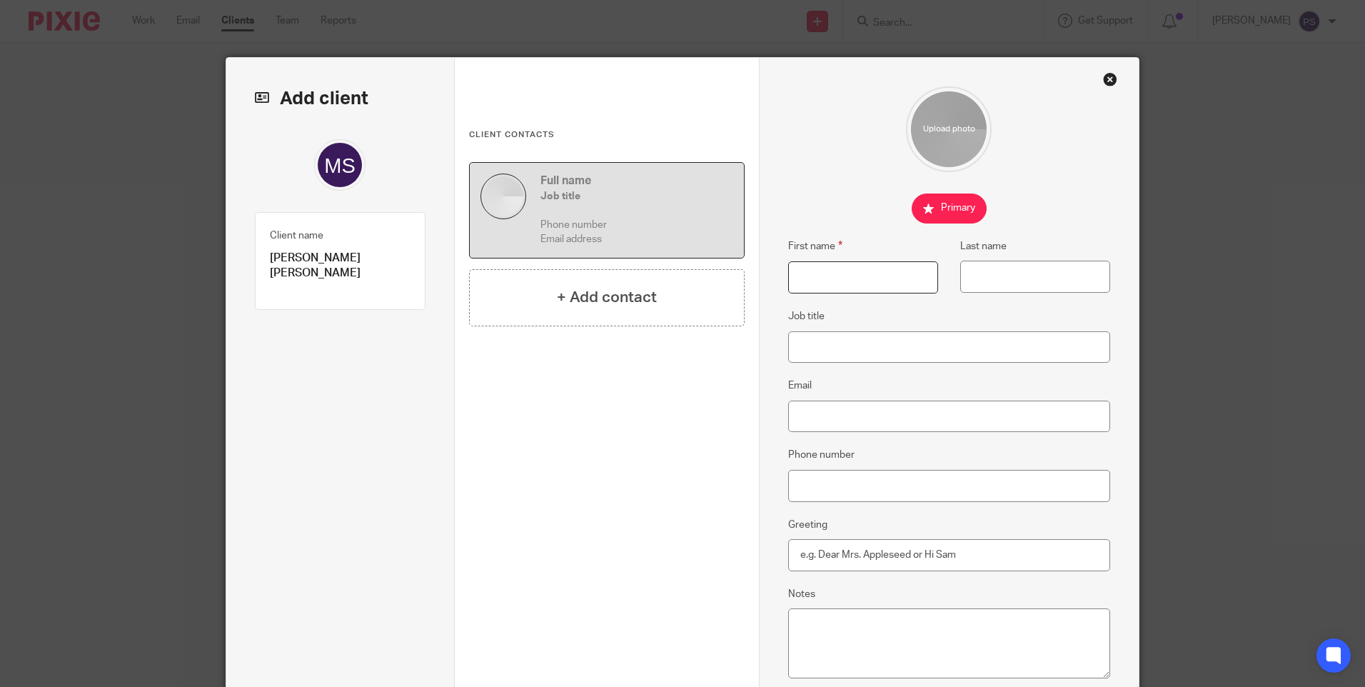
paste input "[PERSON_NAME] [PERSON_NAME]"
click at [888, 284] on input "[PERSON_NAME] [PERSON_NAME]" at bounding box center [863, 277] width 150 height 32
type input "Mohammed Sajib"
click at [1025, 282] on input "Last name" at bounding box center [1035, 276] width 150 height 32
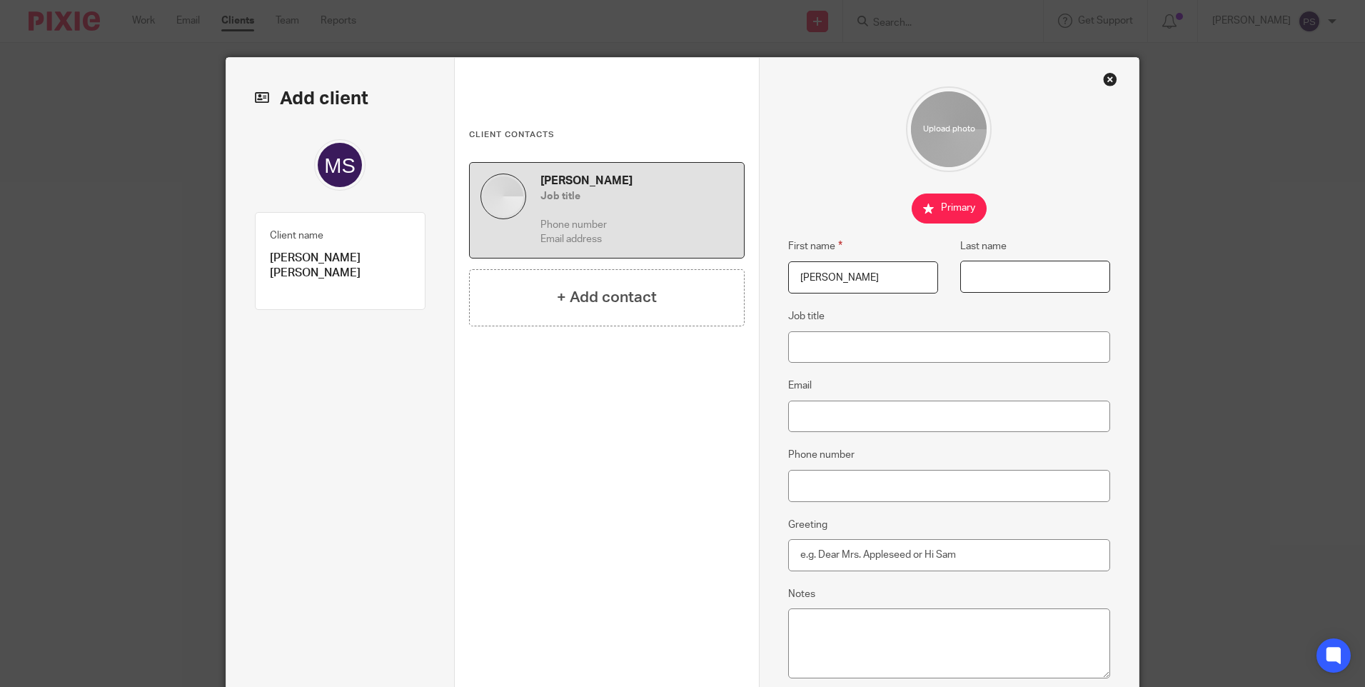
paste input "Shabbir"
type input "Shabbir"
click at [838, 358] on input "Job title" at bounding box center [949, 347] width 323 height 32
click at [825, 416] on input "Email" at bounding box center [949, 416] width 323 height 32
click at [861, 415] on input "Email" at bounding box center [949, 416] width 323 height 32
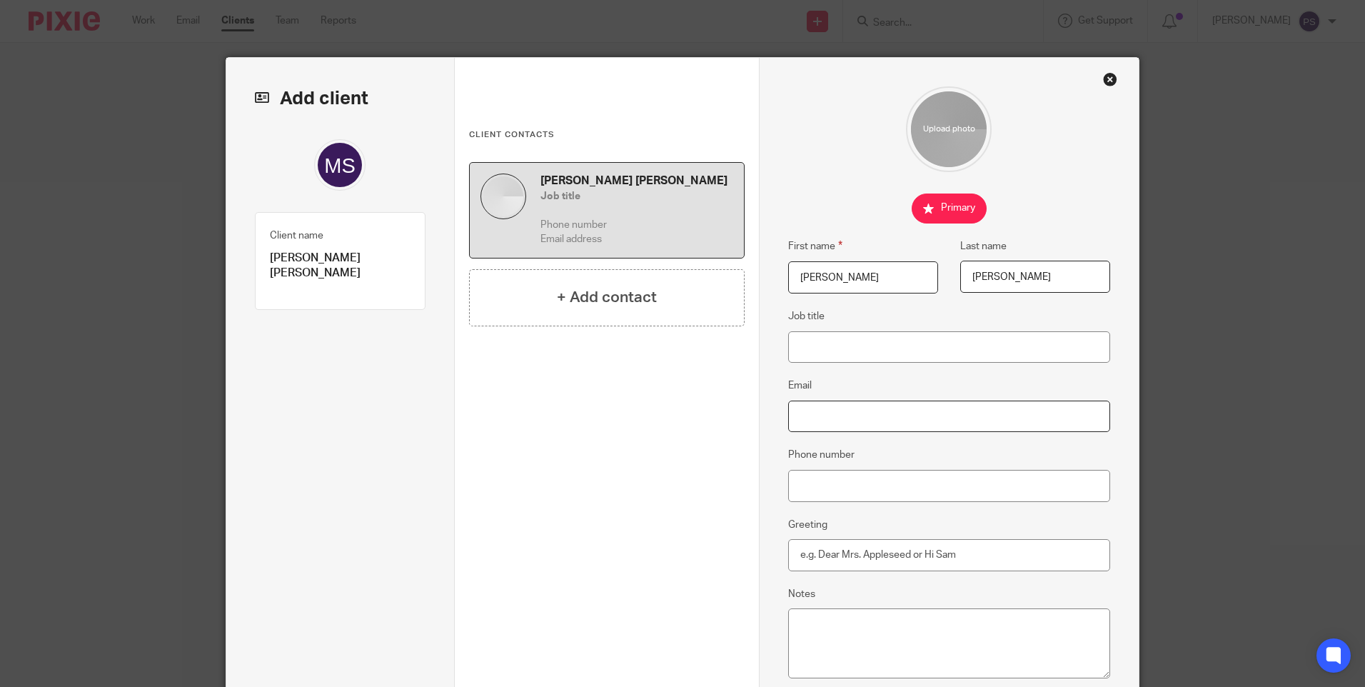
paste input "sajid@neorecruits.com"
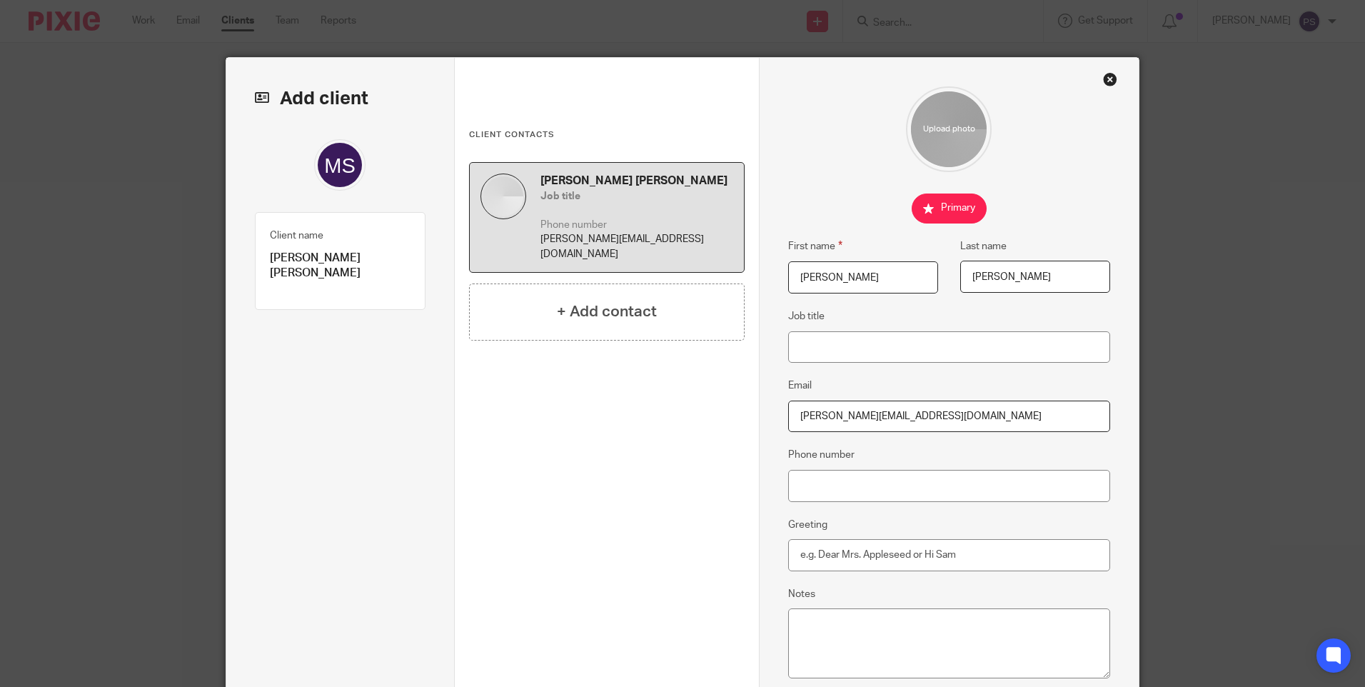
type input "sajid@neorecruits.com"
click at [804, 476] on input "Phone number" at bounding box center [949, 486] width 323 height 32
paste input "+966-5-024-22452"
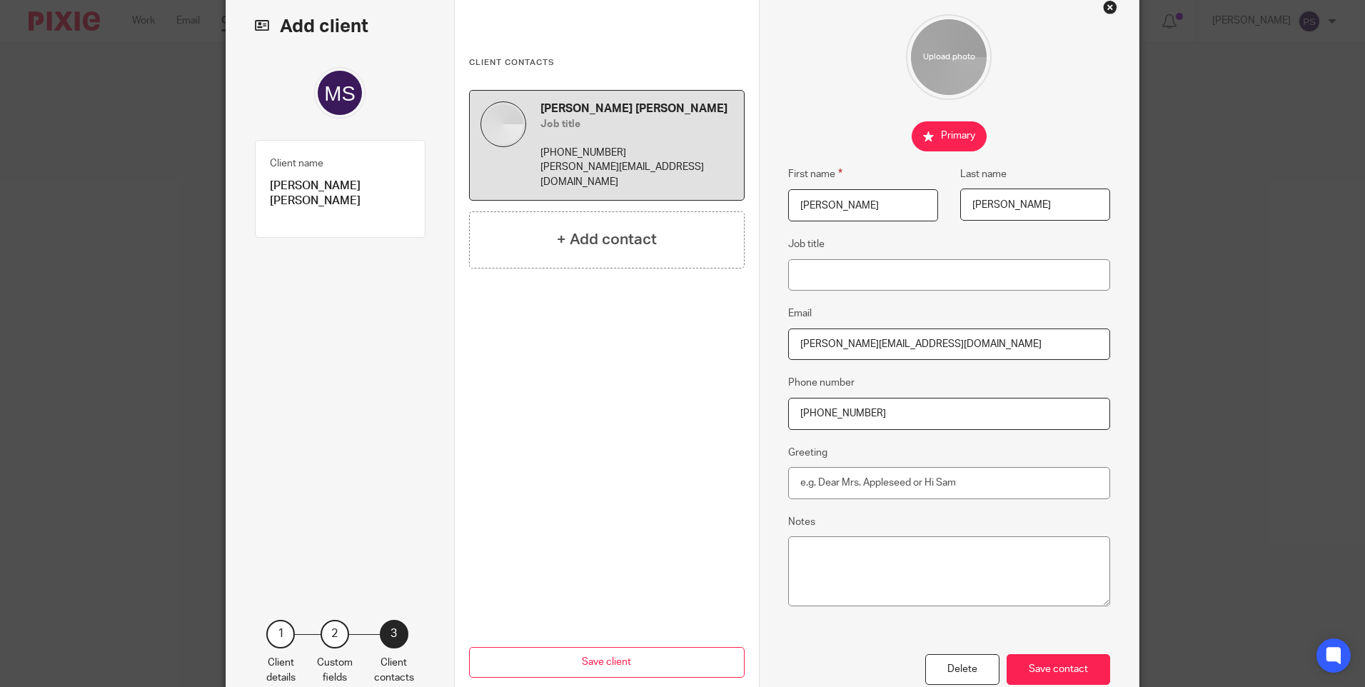
scroll to position [156, 0]
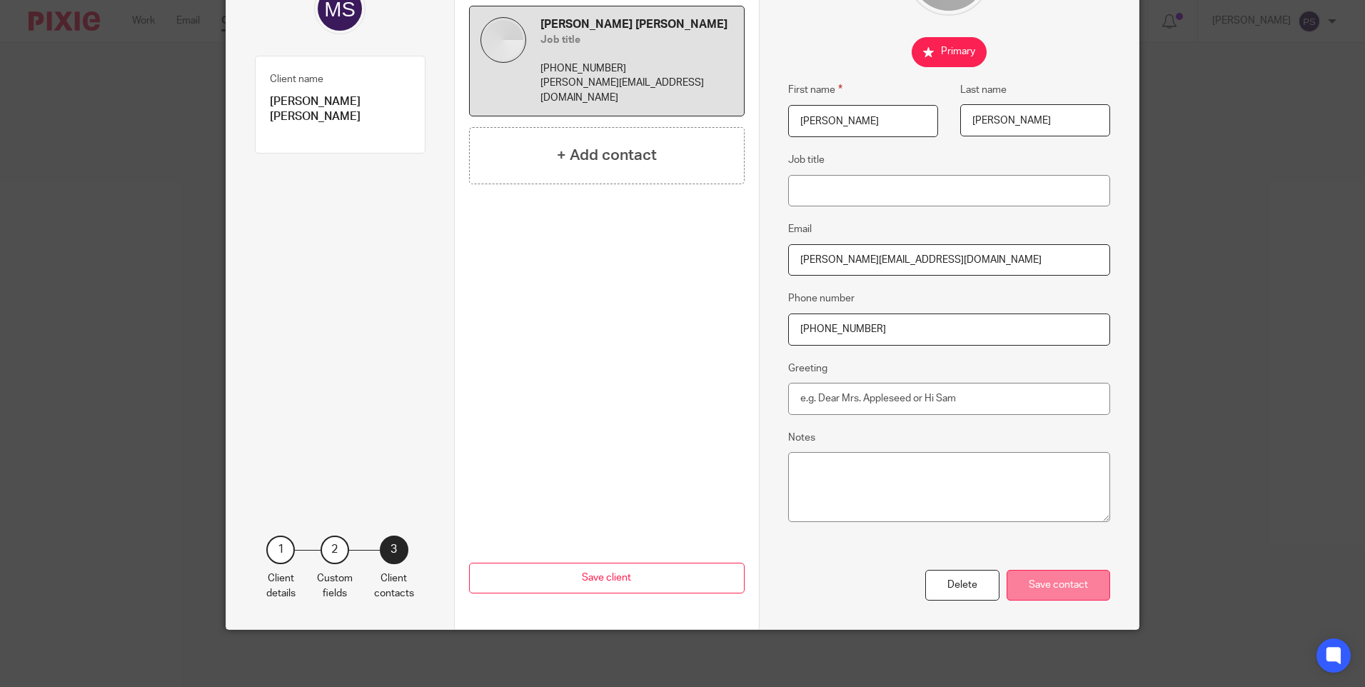
type input "+966-5-024-22452"
click at [1017, 579] on div "Save contact" at bounding box center [1057, 584] width 103 height 31
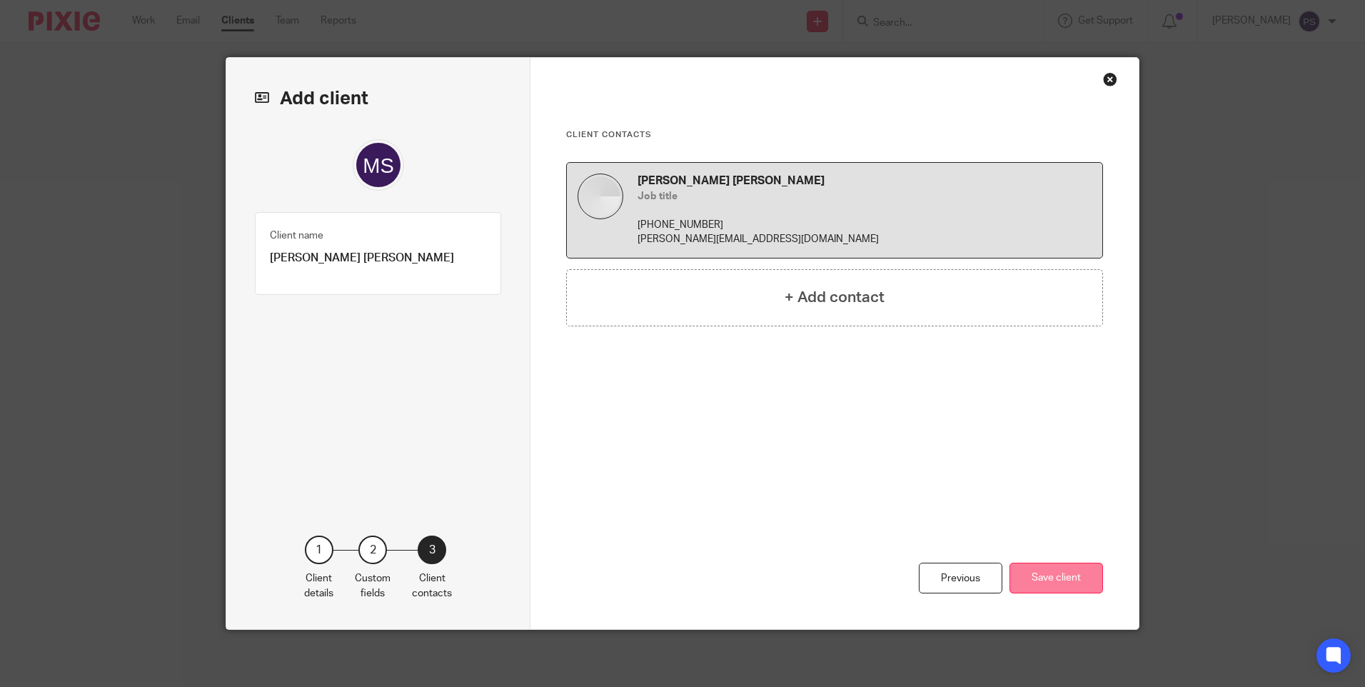
click at [1039, 575] on button "Save client" at bounding box center [1055, 577] width 93 height 31
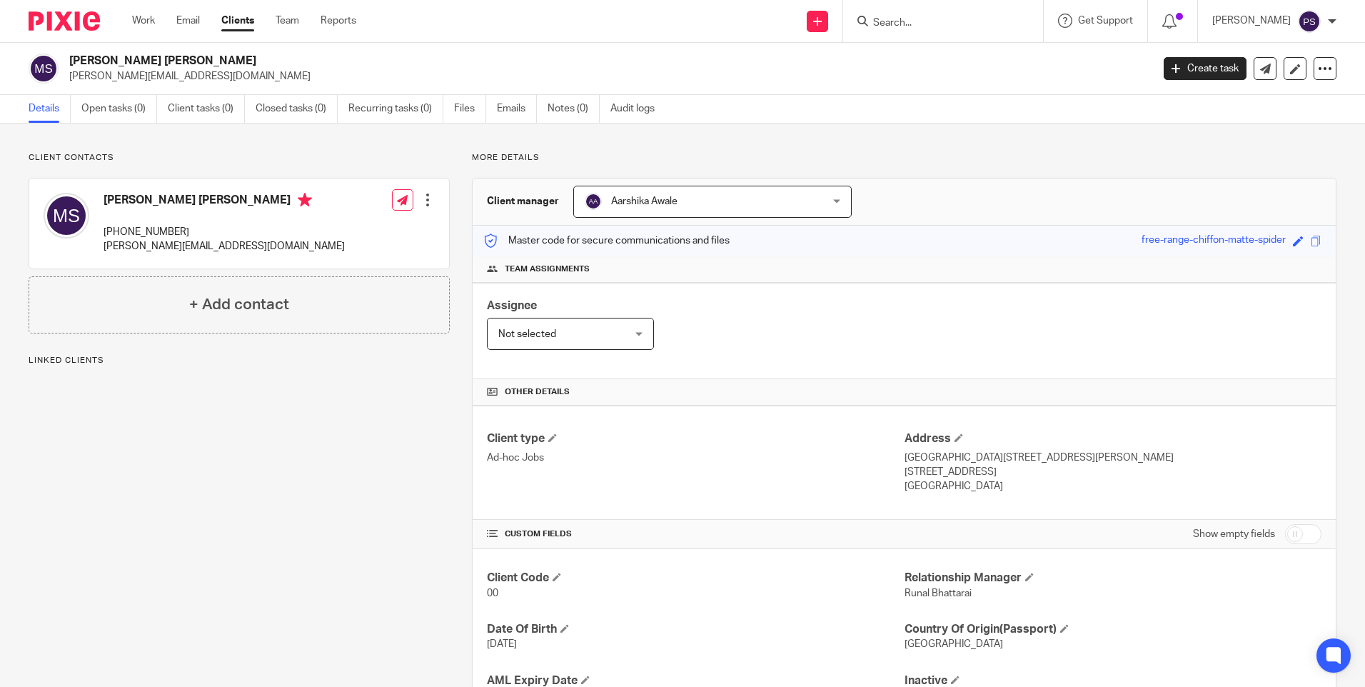
click at [220, 517] on div "Client contacts [PERSON_NAME] [PERSON_NAME] [PHONE_NUMBER] [PERSON_NAME][EMAIL_…" at bounding box center [227, 464] width 443 height 624
click at [652, 206] on span "Aarshika Awale" at bounding box center [644, 201] width 66 height 10
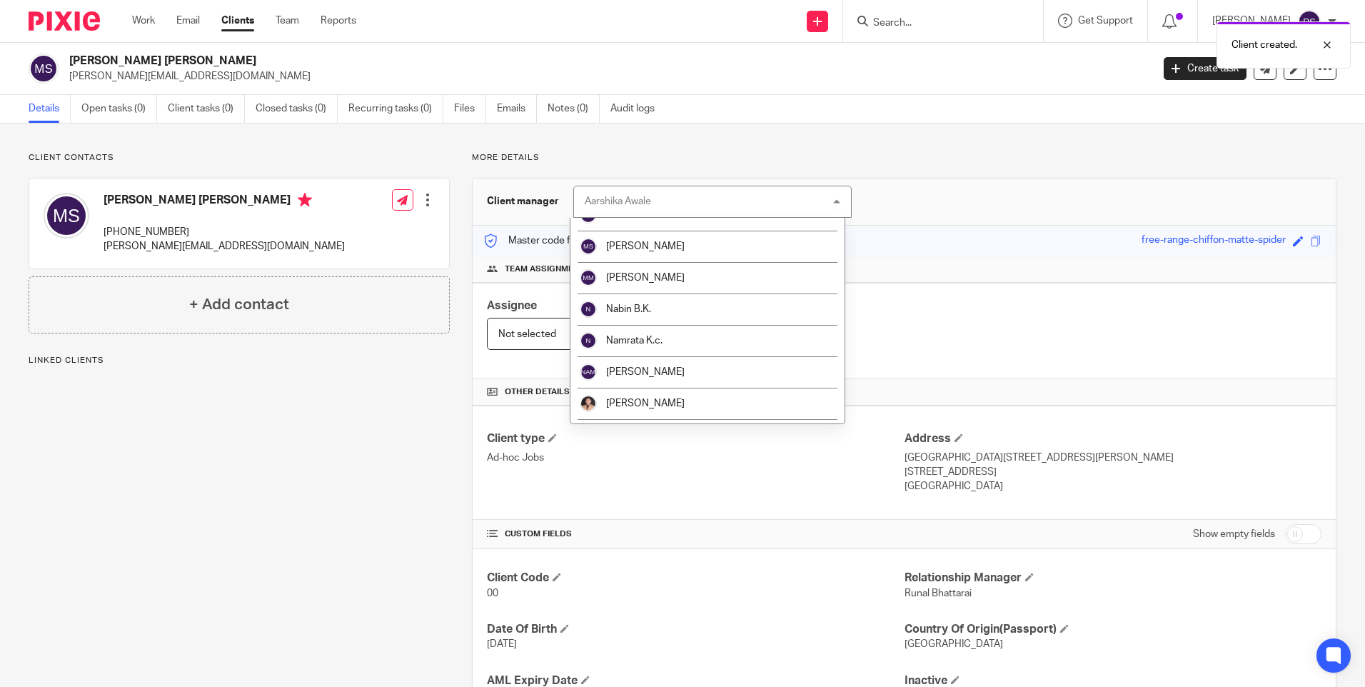
scroll to position [2463, 0]
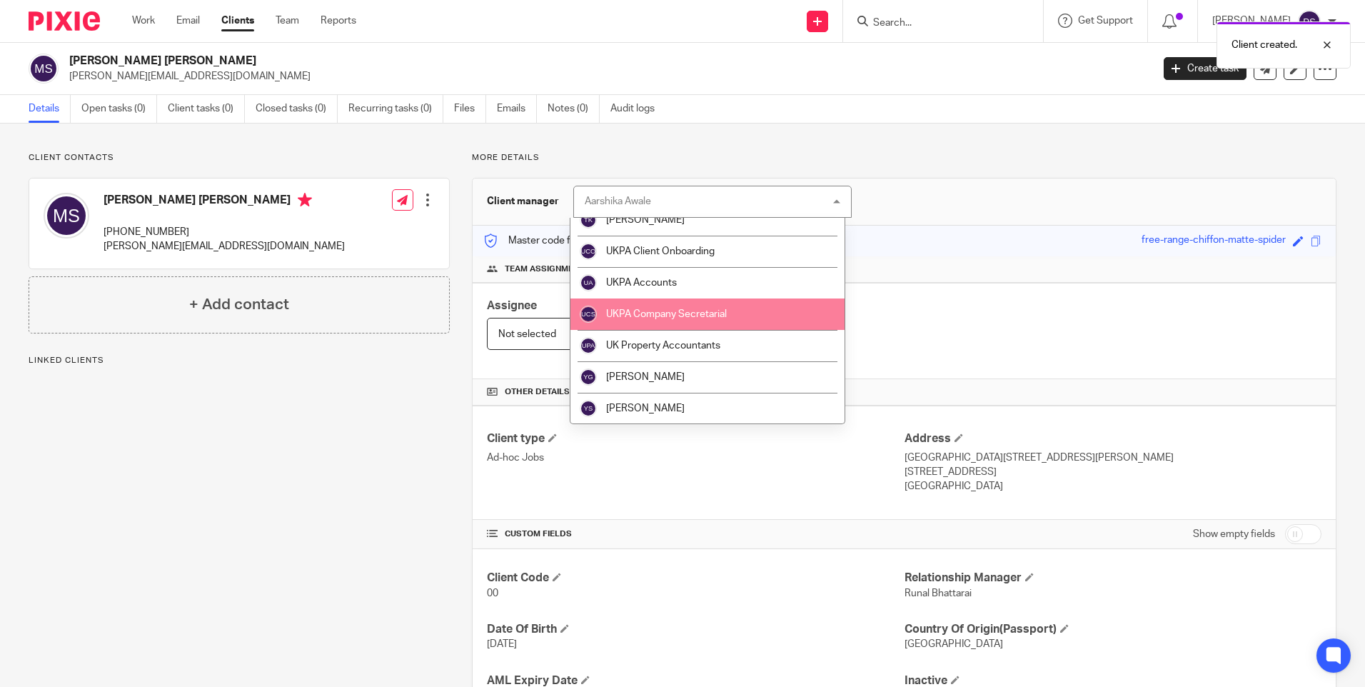
click at [649, 319] on li "UKPA Company Secretarial" at bounding box center [707, 313] width 274 height 31
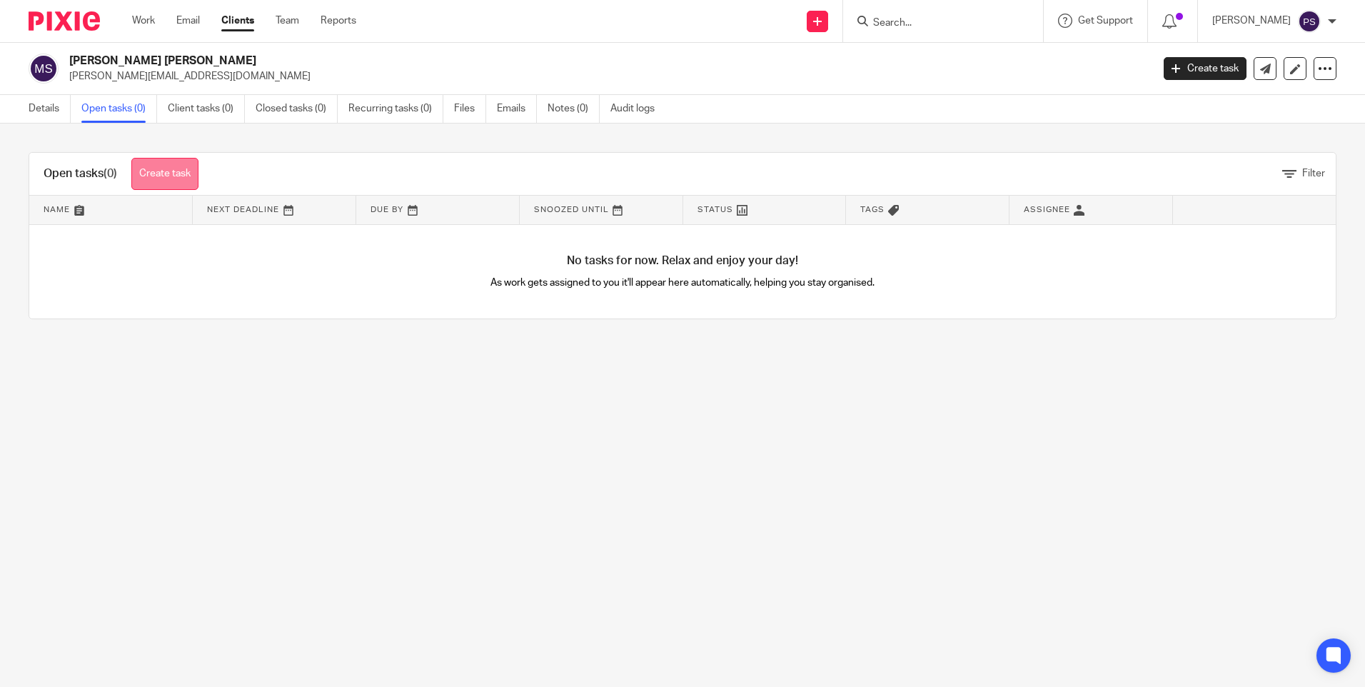
click at [173, 183] on link "Create task" at bounding box center [164, 174] width 67 height 32
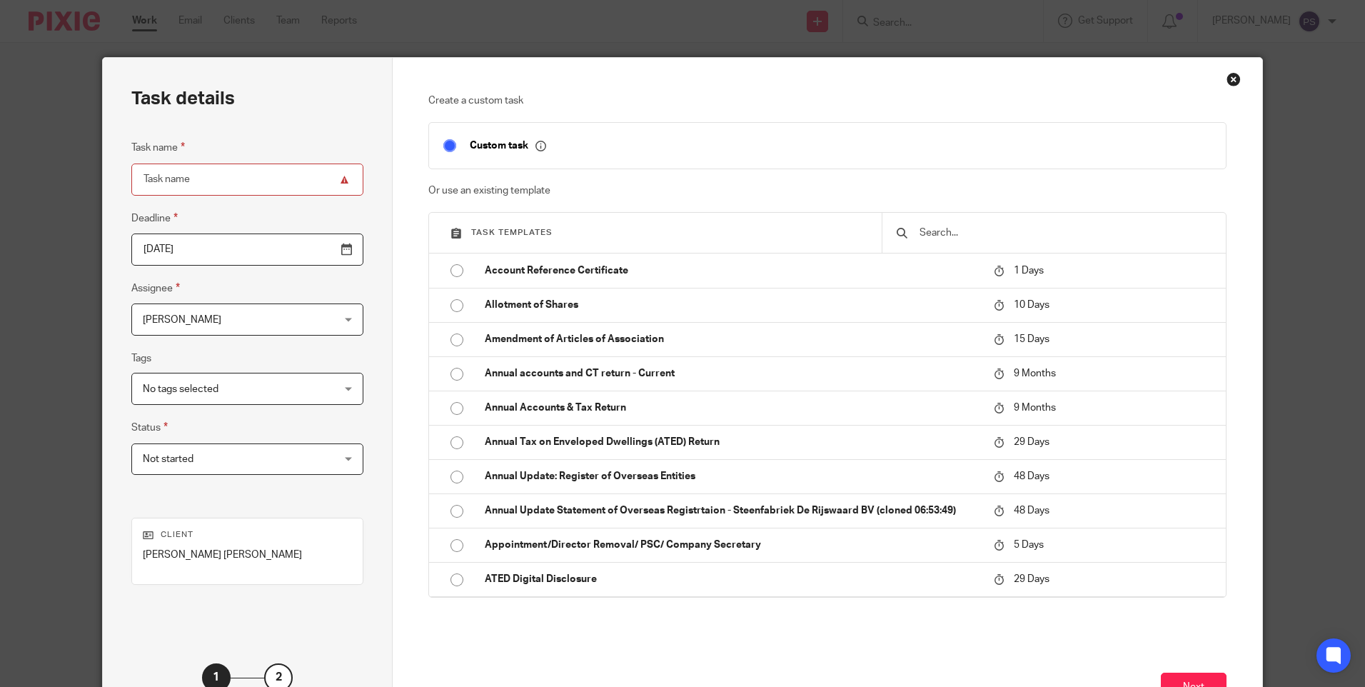
click at [926, 230] on input "text" at bounding box center [1064, 233] width 293 height 16
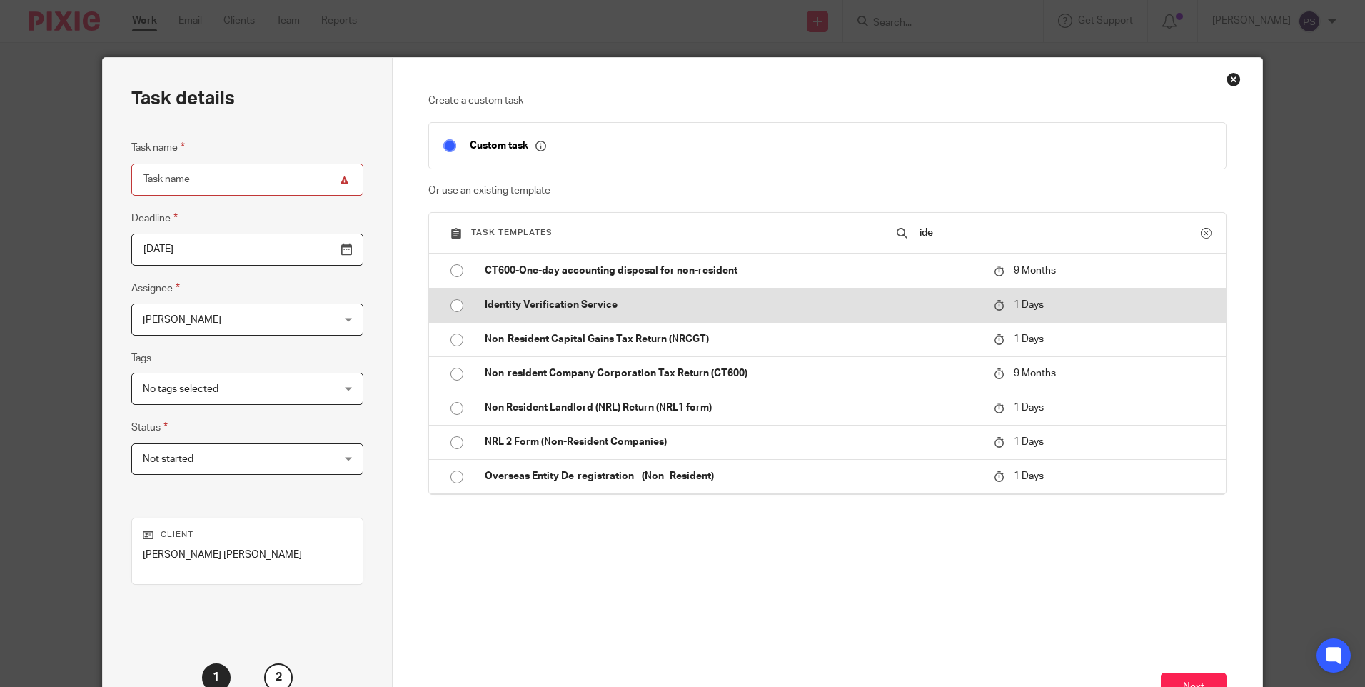
type input "ide"
click at [447, 304] on input "radio" at bounding box center [456, 305] width 27 height 27
type input "[DATE]"
type input "Identity Verification Service"
checkbox input "false"
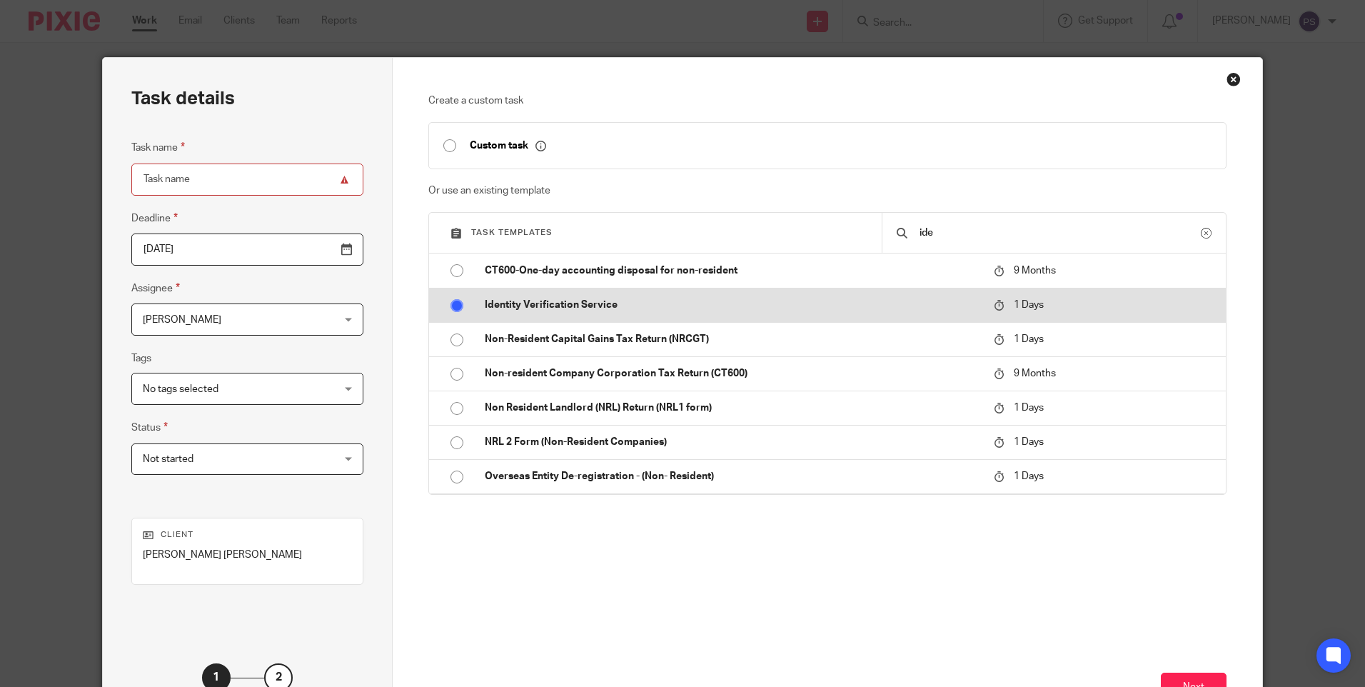
radio input "false"
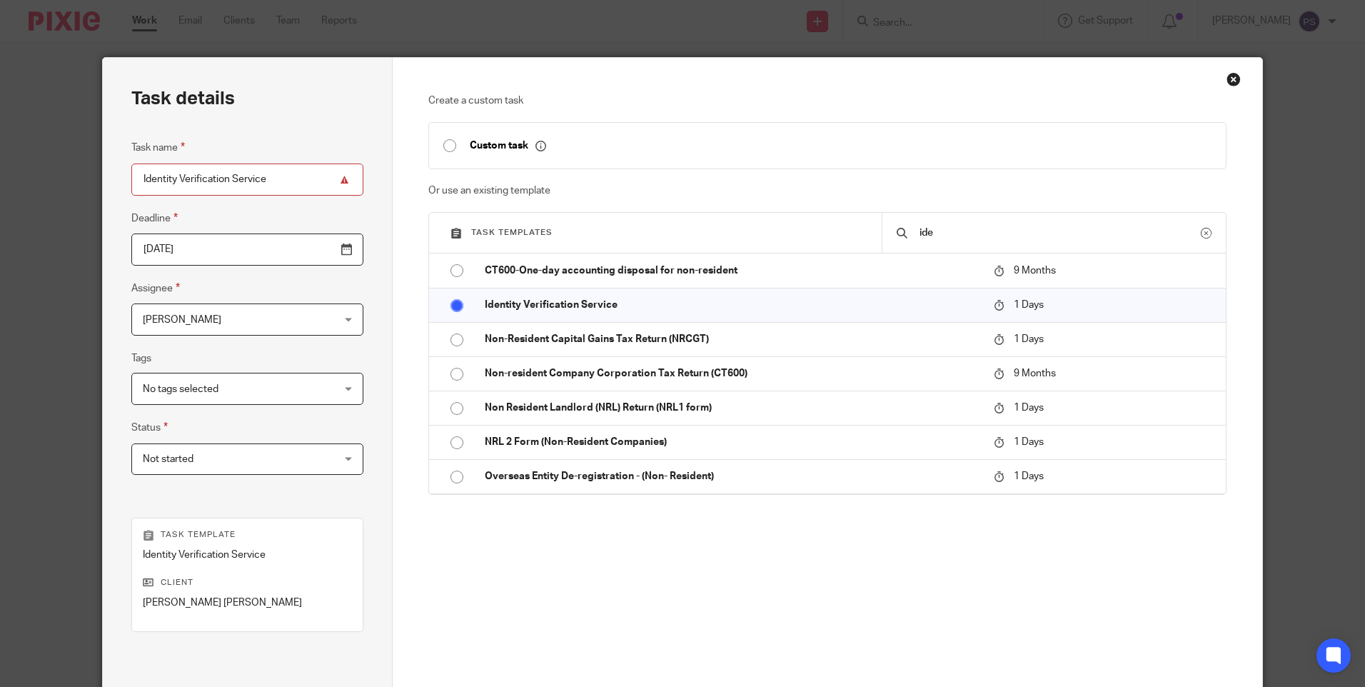
scroll to position [71, 0]
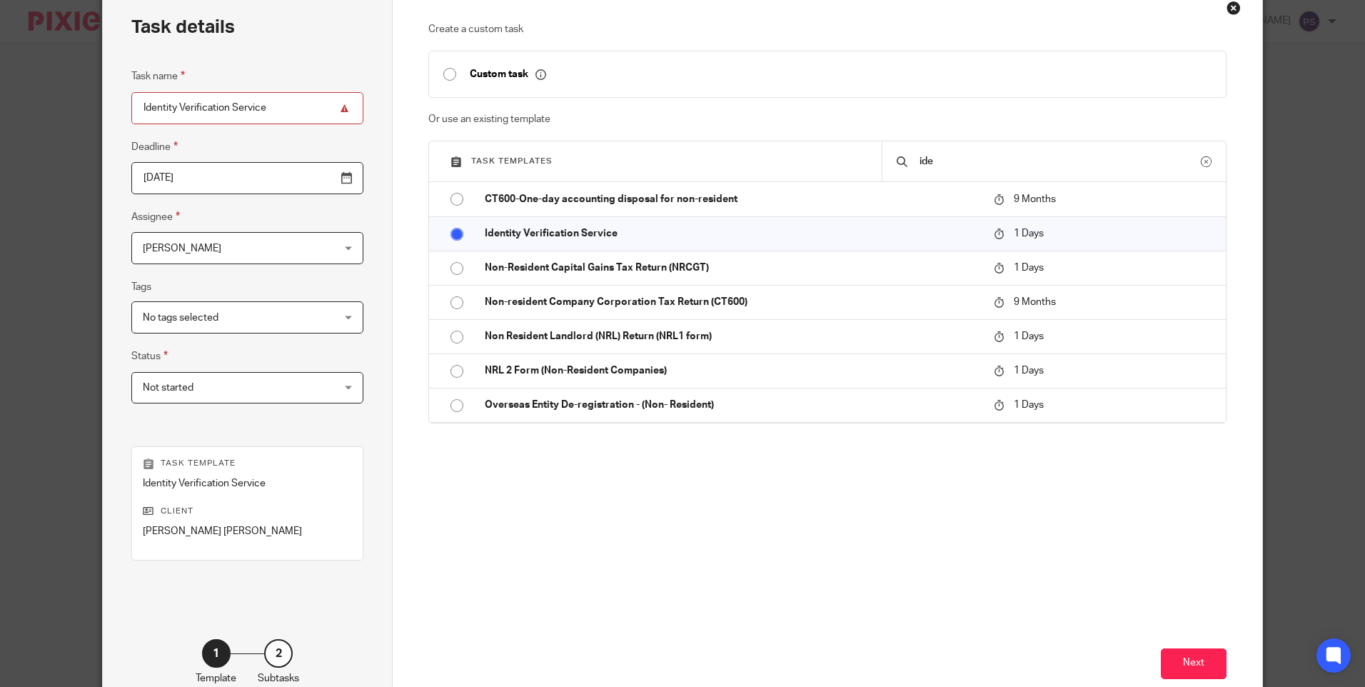
click at [221, 191] on input "[DATE]" at bounding box center [247, 178] width 232 height 32
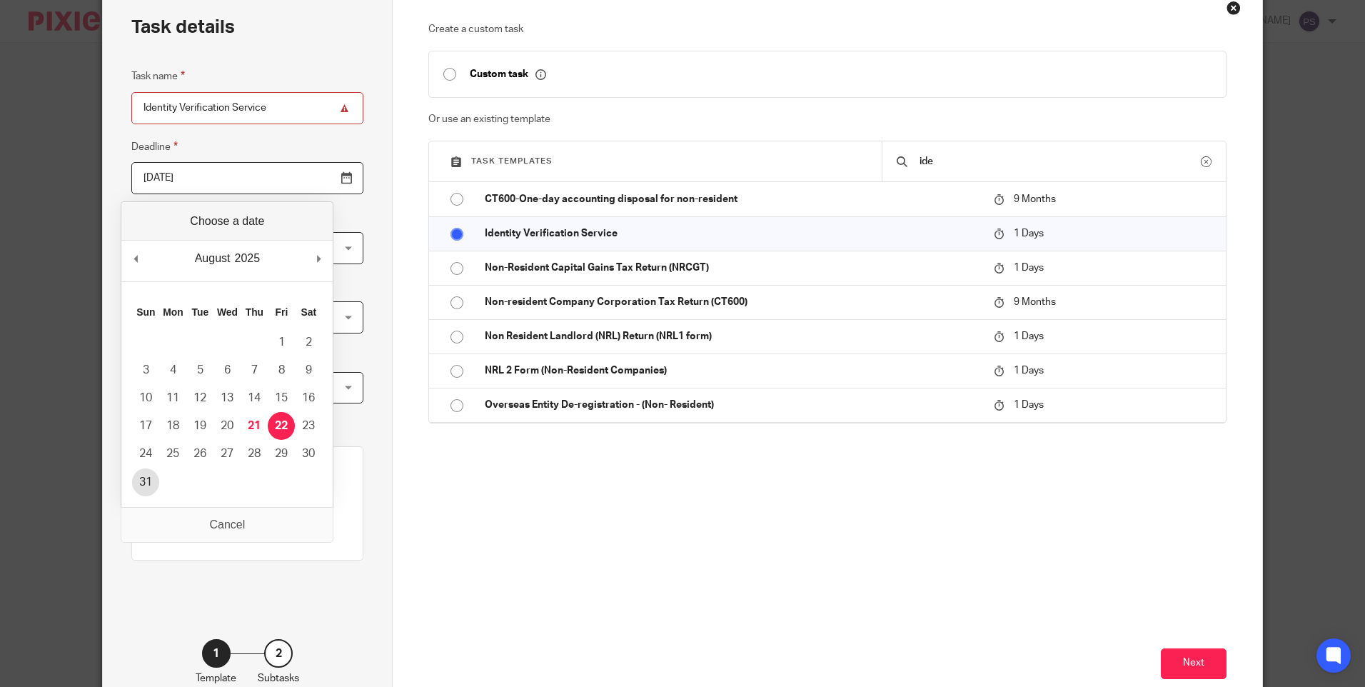
type input "[DATE]"
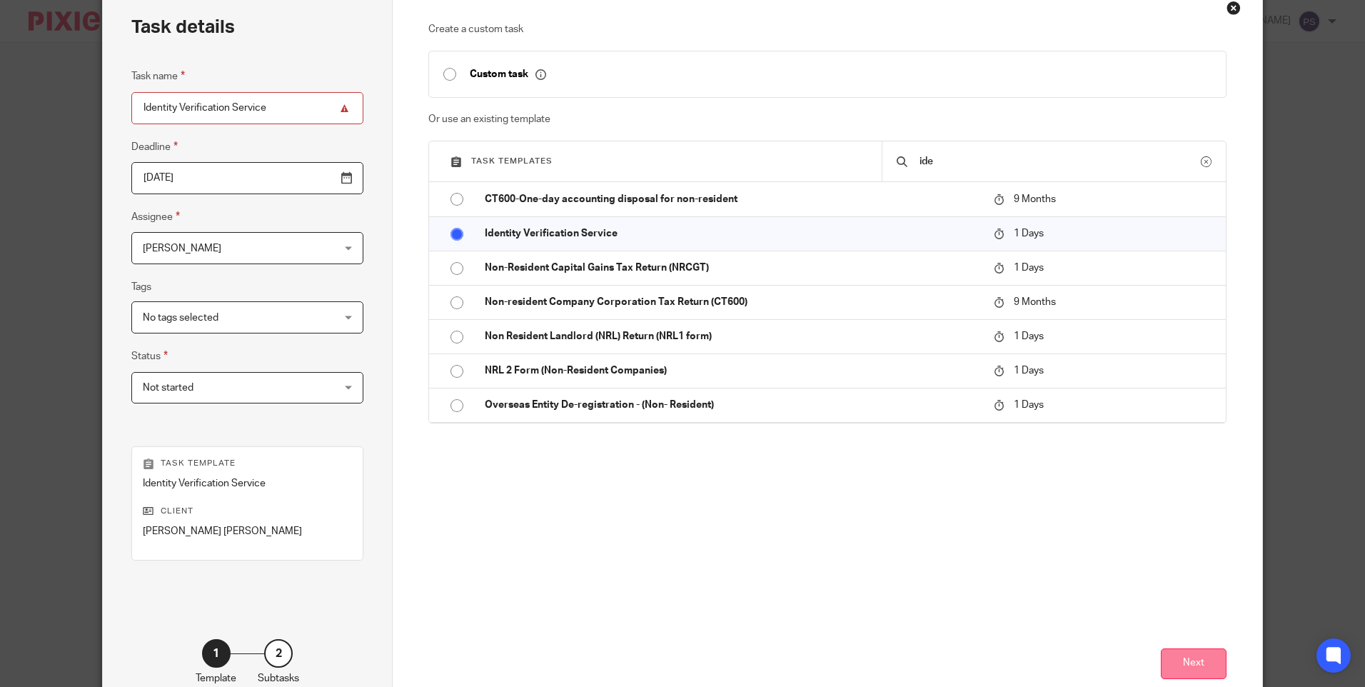
click at [1185, 669] on button "Next" at bounding box center [1193, 663] width 66 height 31
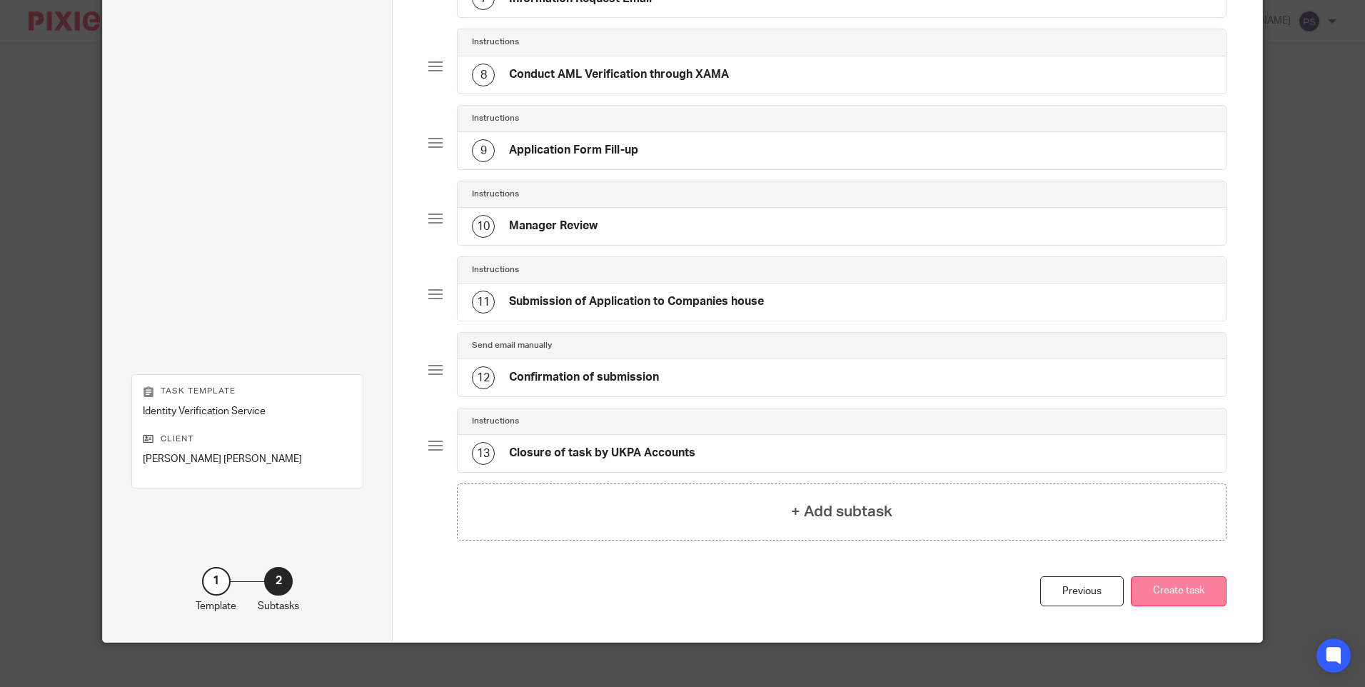
scroll to position [644, 0]
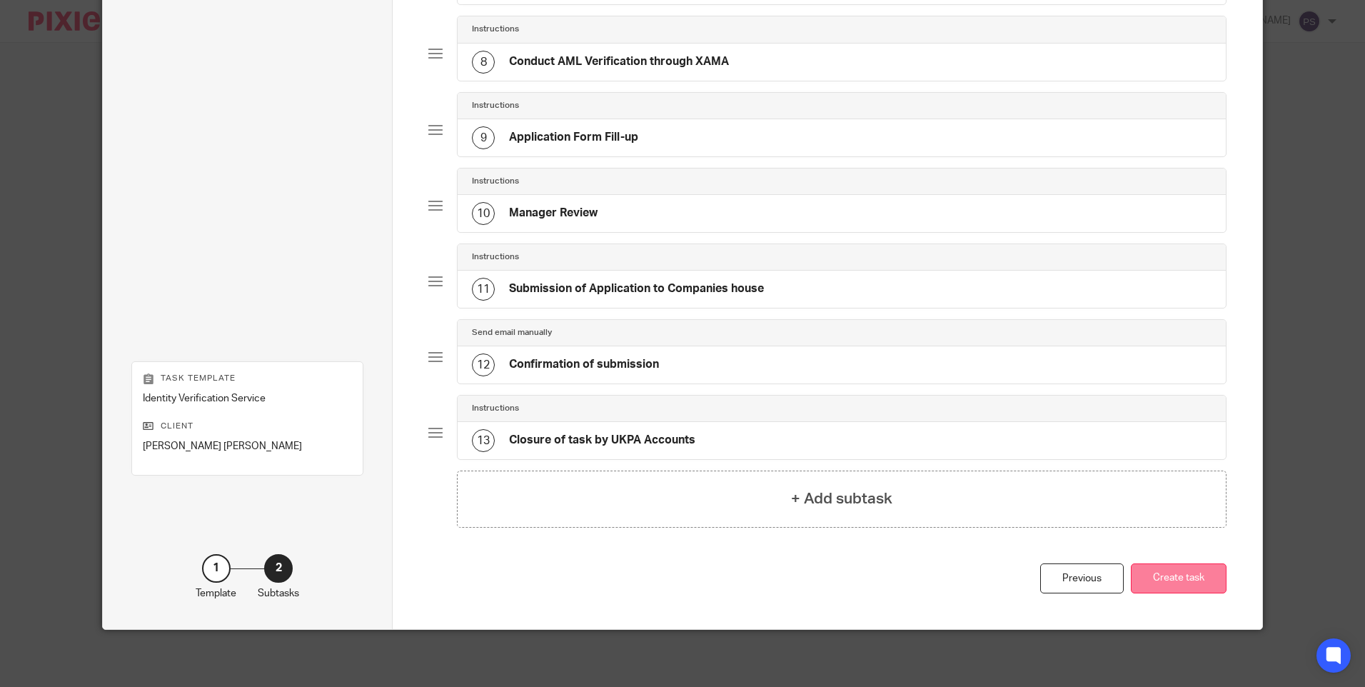
click at [1165, 587] on button "Create task" at bounding box center [1178, 578] width 96 height 31
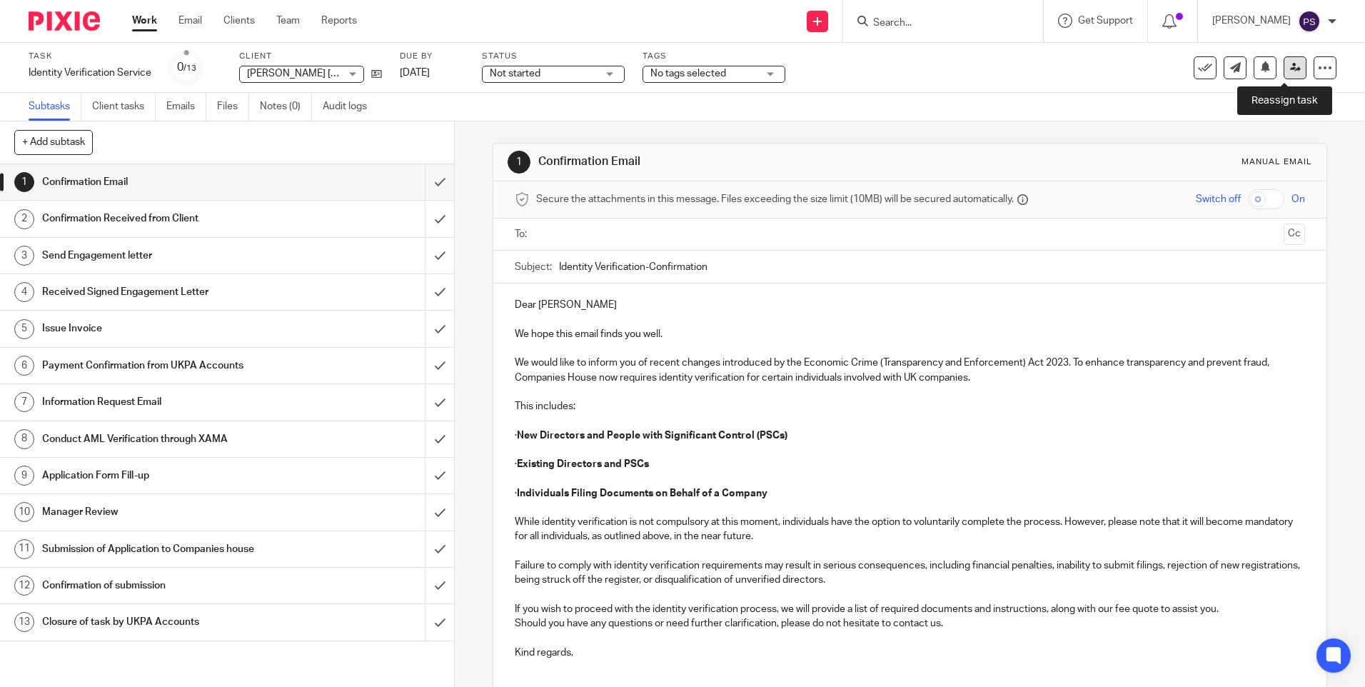
click at [1290, 70] on icon at bounding box center [1295, 67] width 11 height 11
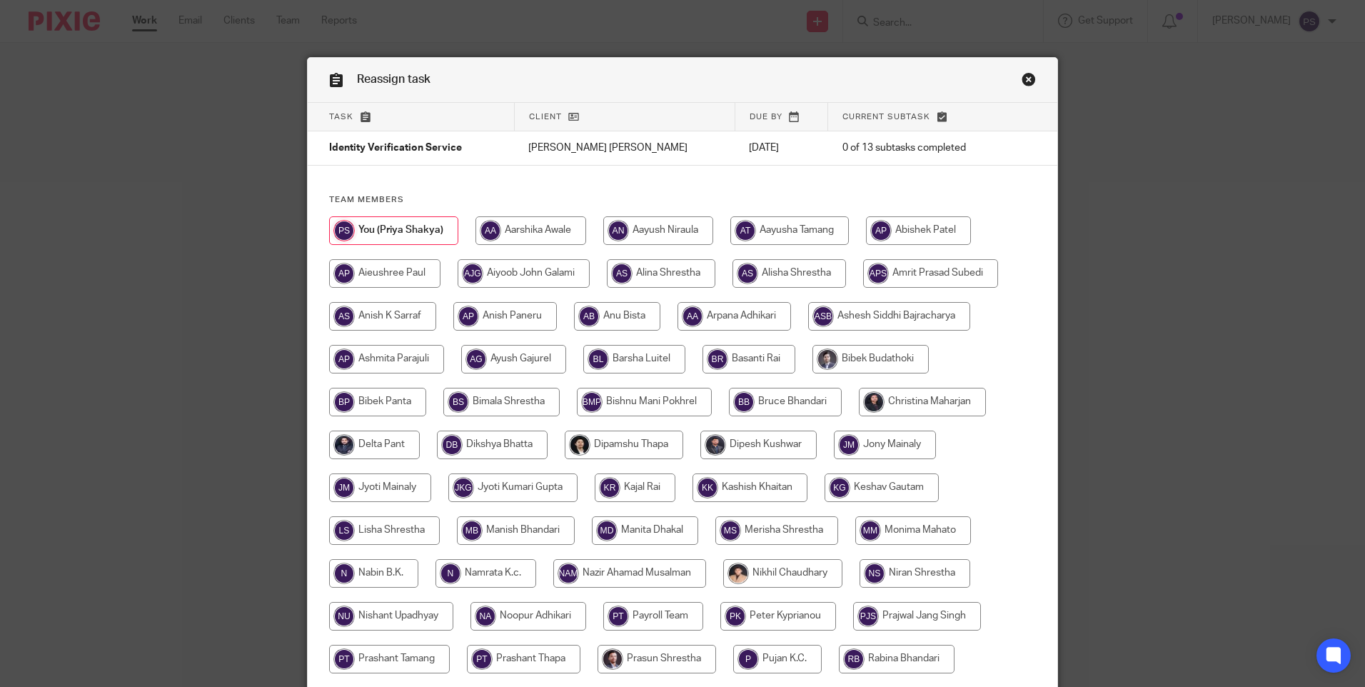
click at [764, 231] on input "radio" at bounding box center [789, 230] width 118 height 29
radio input "true"
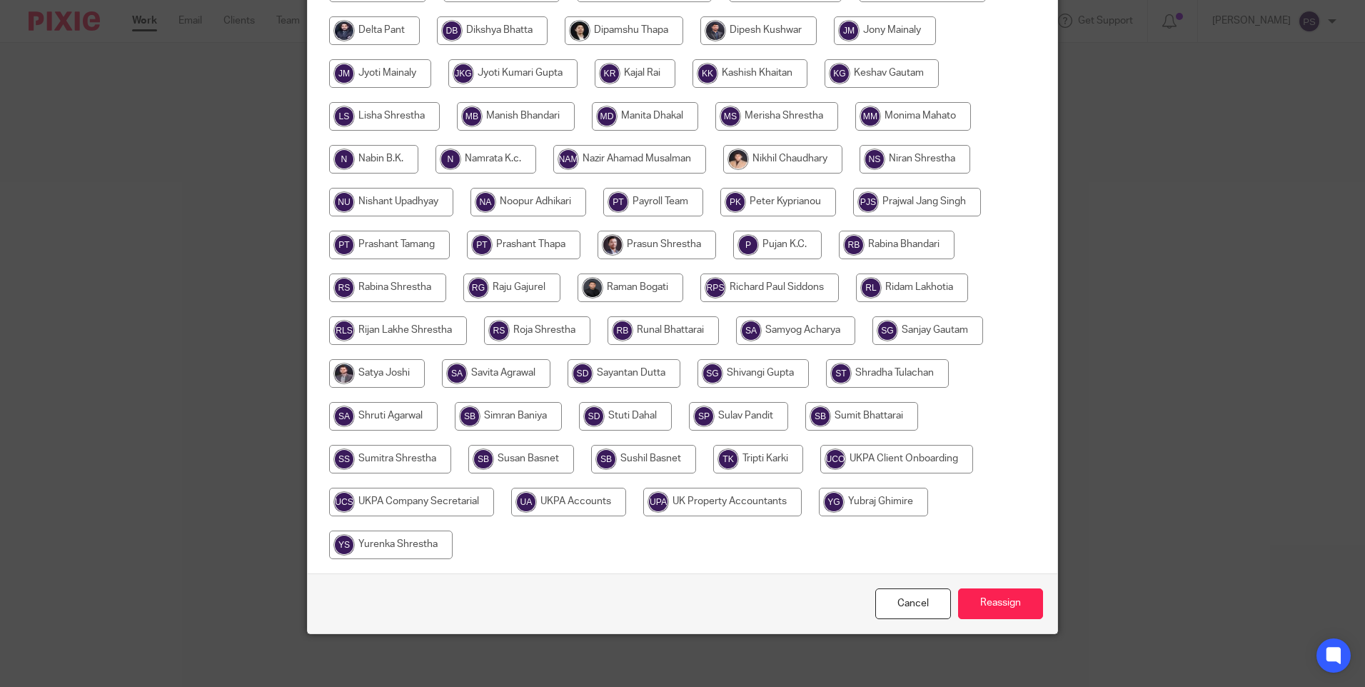
scroll to position [418, 0]
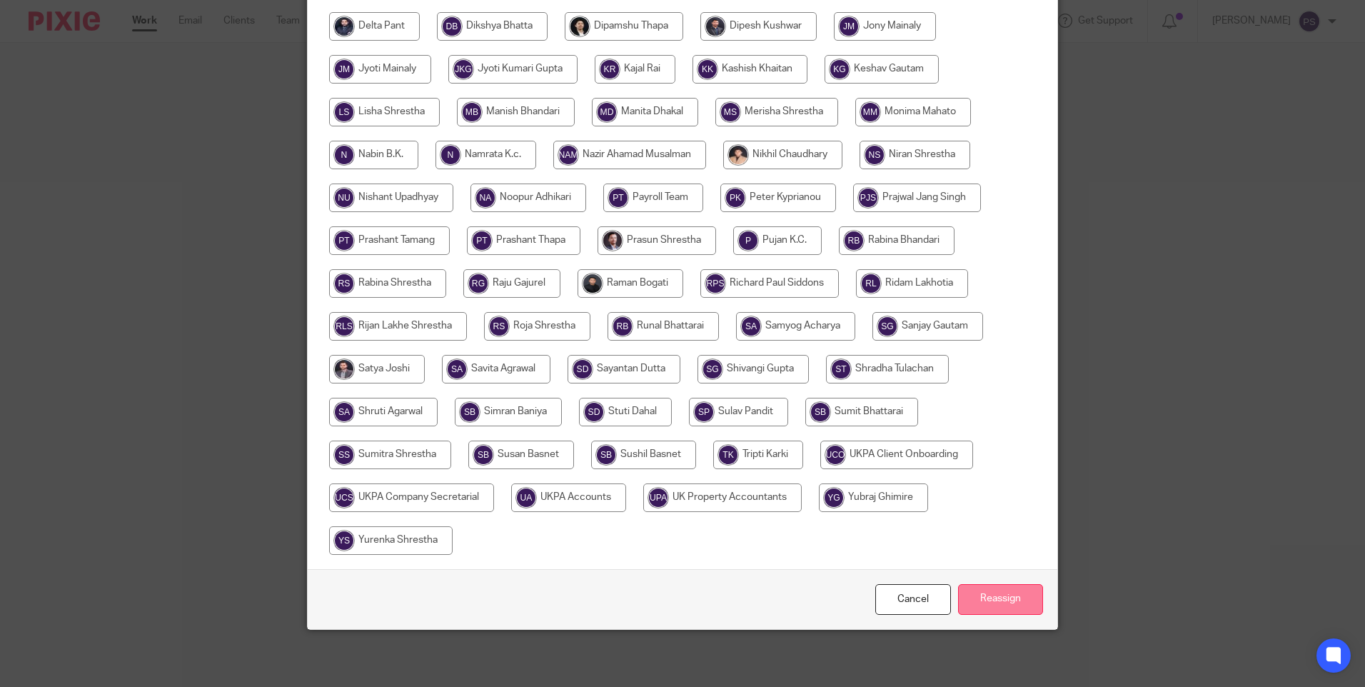
click at [998, 596] on input "Reassign" at bounding box center [1000, 599] width 85 height 31
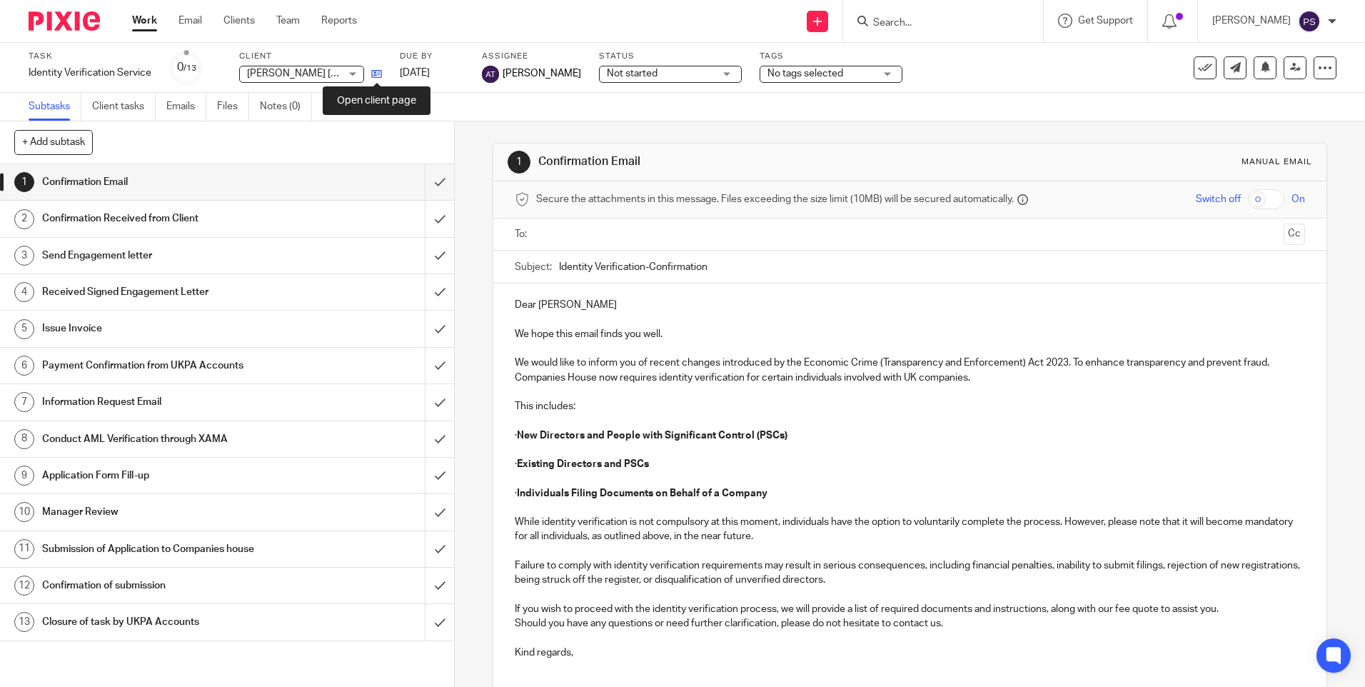
click at [380, 76] on icon at bounding box center [376, 74] width 11 height 11
click at [828, 24] on link at bounding box center [816, 21] width 21 height 21
click at [821, 101] on link "Add client" at bounding box center [838, 108] width 88 height 21
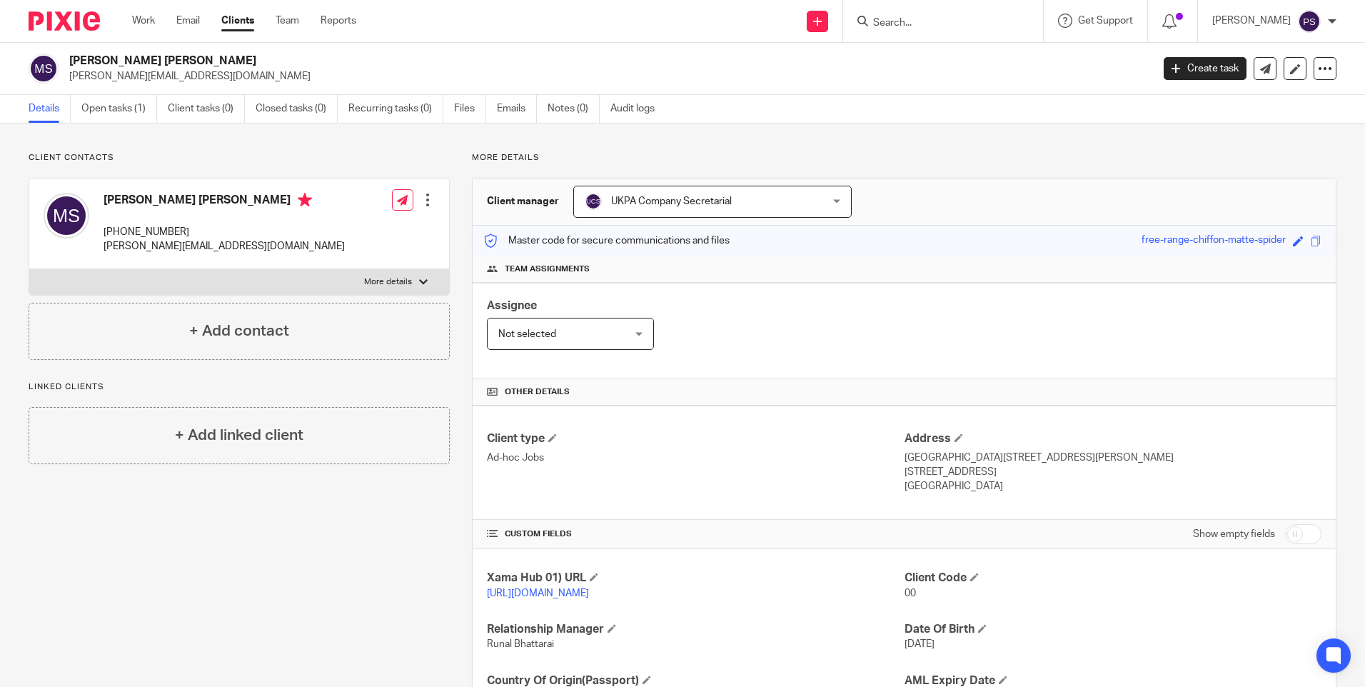
click at [141, 228] on p "+966-5-024-22452" at bounding box center [223, 232] width 241 height 14
copy div "+966-5-024-22452"
click at [191, 246] on p "sajid@neorecruits.com" at bounding box center [223, 246] width 241 height 14
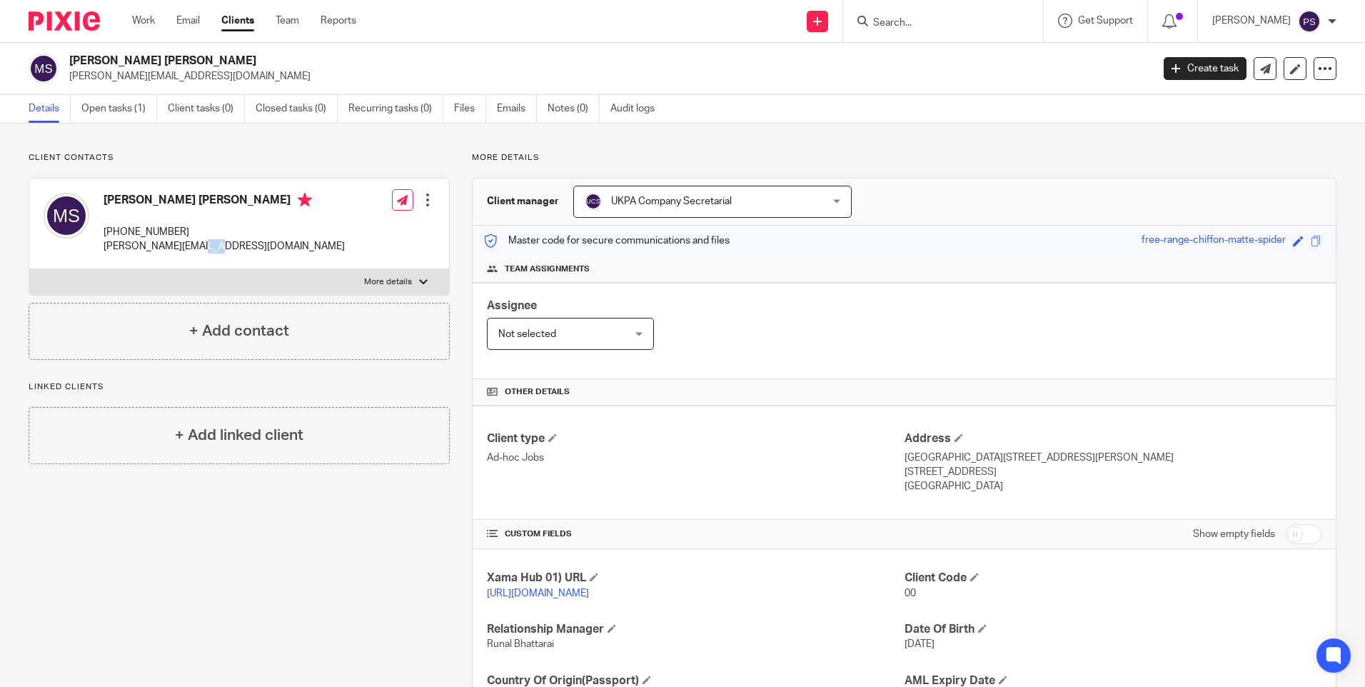
click at [191, 246] on p "[PERSON_NAME][EMAIL_ADDRESS][DOMAIN_NAME]" at bounding box center [223, 246] width 241 height 14
copy div "[PERSON_NAME][EMAIL_ADDRESS][DOMAIN_NAME]"
drag, startPoint x: 900, startPoint y: 458, endPoint x: 984, endPoint y: 457, distance: 84.2
click at [984, 457] on p "1st Floor, Worship Square, 65 Clifton Street" at bounding box center [1112, 457] width 417 height 14
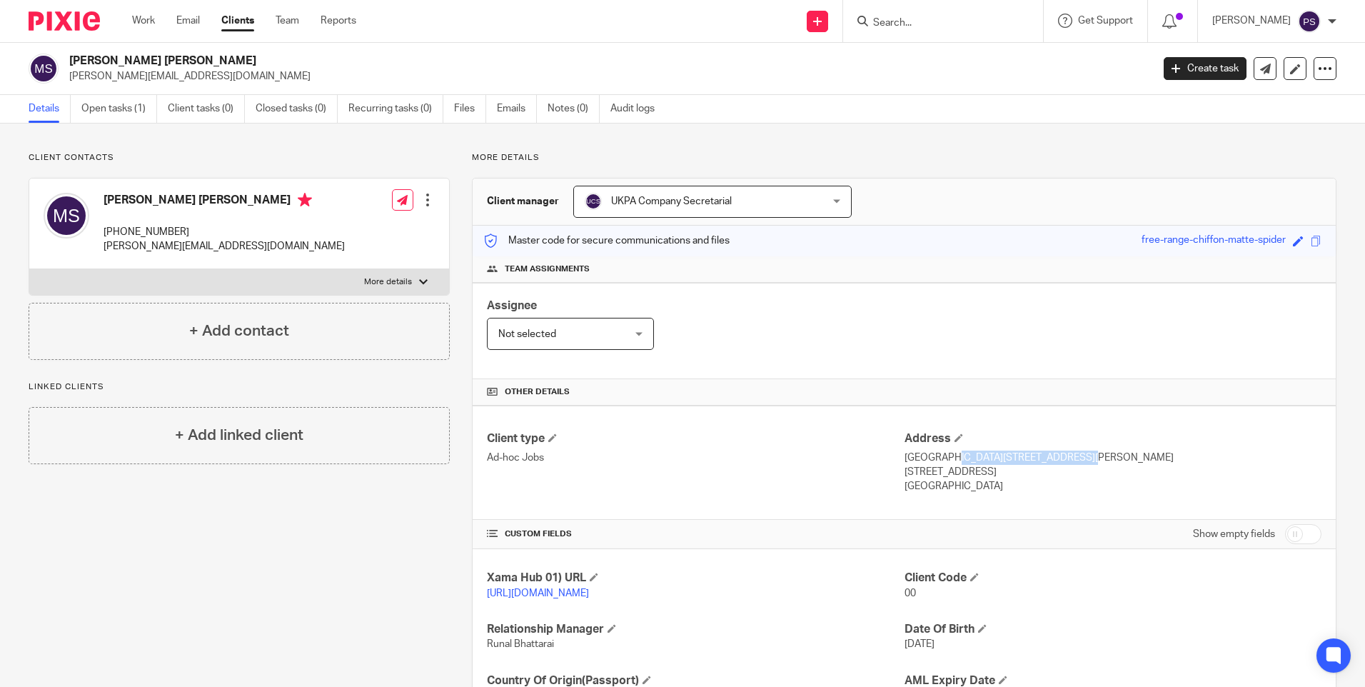
drag, startPoint x: 984, startPoint y: 457, endPoint x: 1010, endPoint y: 459, distance: 25.7
click at [1010, 459] on p "1st Floor, Worship Square, 65 Clifton Street" at bounding box center [1112, 457] width 417 height 14
copy p "1st Floor, Worship Square"
drag, startPoint x: 1018, startPoint y: 457, endPoint x: 1093, endPoint y: 457, distance: 75.6
click at [1093, 457] on p "1st Floor, Worship Square, 65 Clifton Street" at bounding box center [1112, 457] width 417 height 14
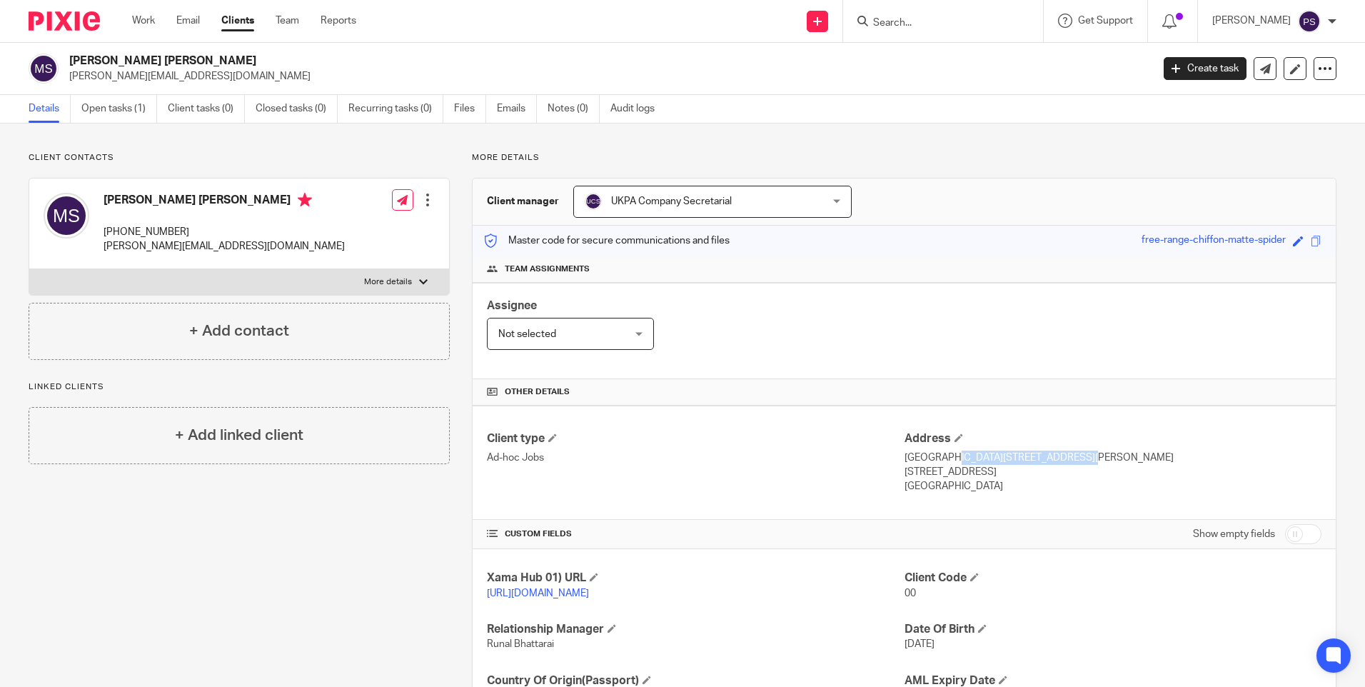
copy p "65 Clifton Street"
click at [911, 471] on p "London , EC2A 4JE" at bounding box center [1112, 472] width 417 height 14
copy p "London"
drag, startPoint x: 939, startPoint y: 470, endPoint x: 986, endPoint y: 471, distance: 47.1
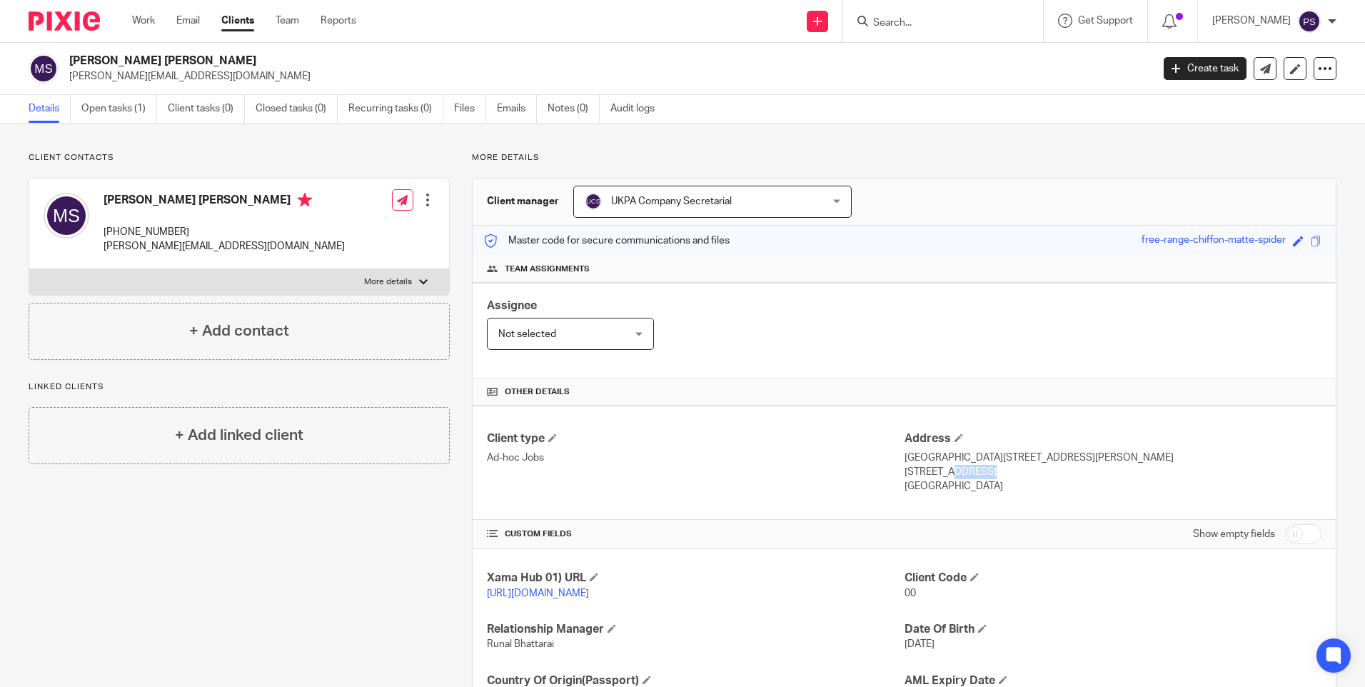
click at [986, 471] on p "London , EC2A 4JE" at bounding box center [1112, 472] width 417 height 14
copy p "EC2A 4JE"
click at [171, 243] on p "sajid@neorecruits.com" at bounding box center [223, 246] width 241 height 14
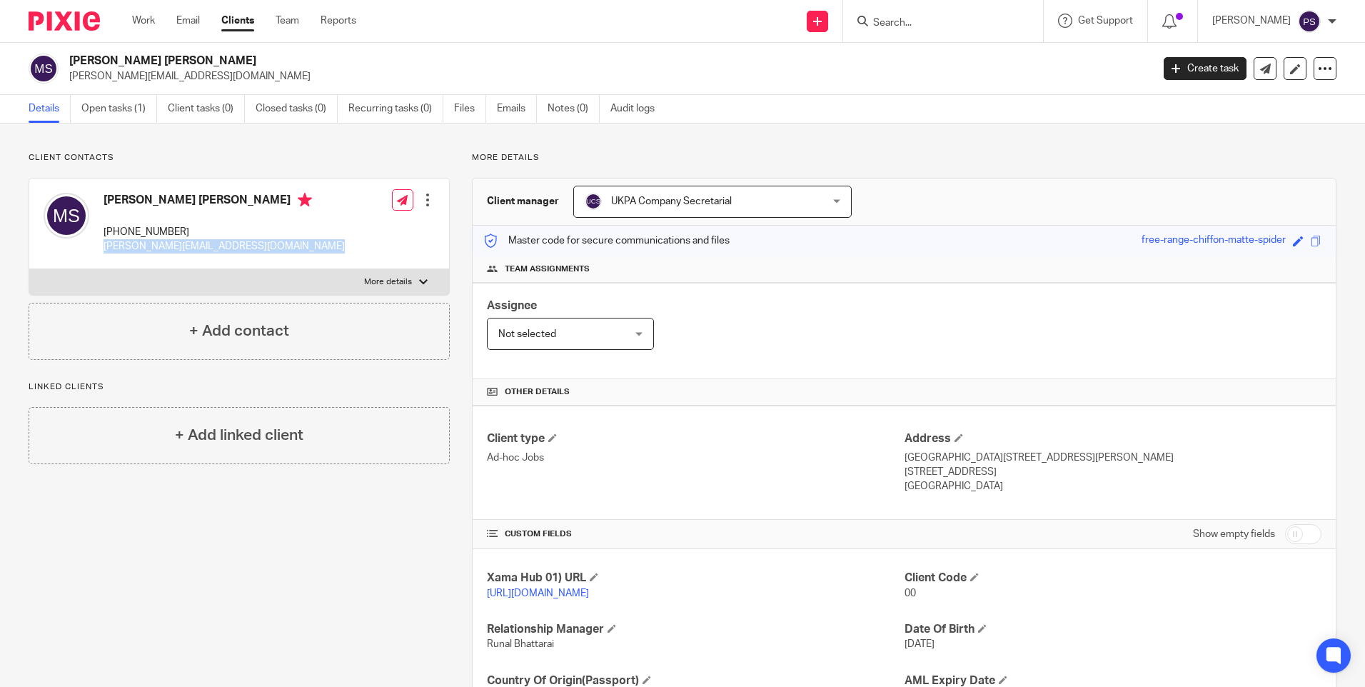
copy div "sajid@neorecruits.com"
click at [148, 228] on p "+966-5-024-22452" at bounding box center [223, 232] width 241 height 14
copy div "+966-5-024-22452"
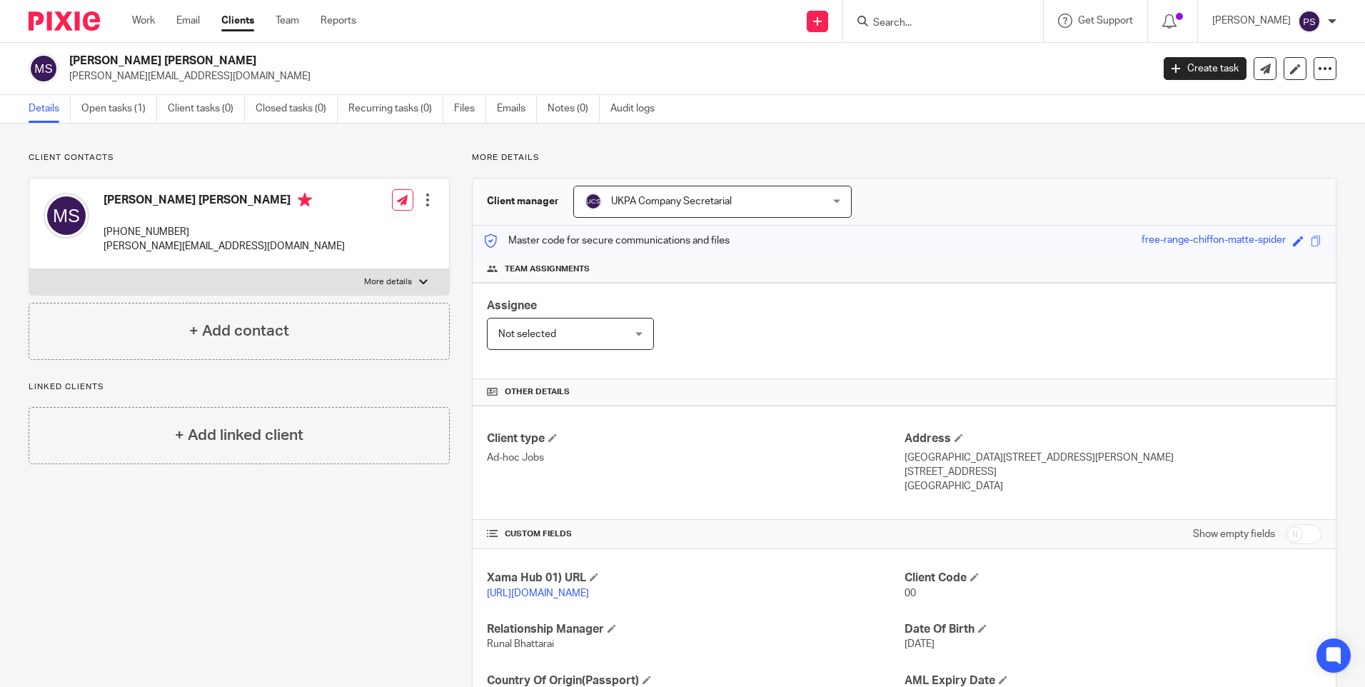
click at [193, 56] on h2 "Mohammed Sajib Shabbir" at bounding box center [498, 61] width 858 height 15
copy div "Mohammed Sajib Shabbir"
click at [328, 138] on div "Client contacts Mohammed Sajib Shabbir +966-5-024-22452 sajid@neorecruits.com E…" at bounding box center [682, 463] width 1365 height 681
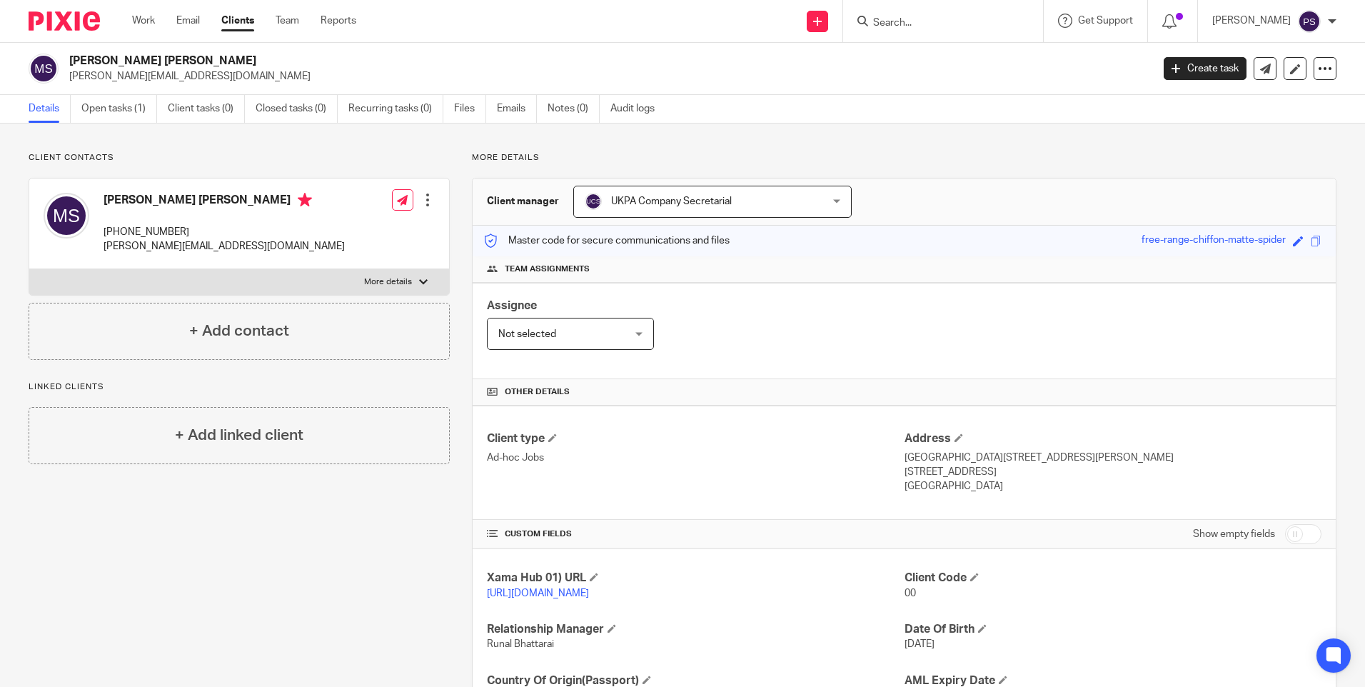
click at [756, 73] on p "sajid@neorecruits.com" at bounding box center [605, 76] width 1073 height 14
click at [837, 111] on div "Details Open tasks (1) Client tasks (0) Closed tasks (0) Recurring tasks (0) Fi…" at bounding box center [682, 109] width 1365 height 29
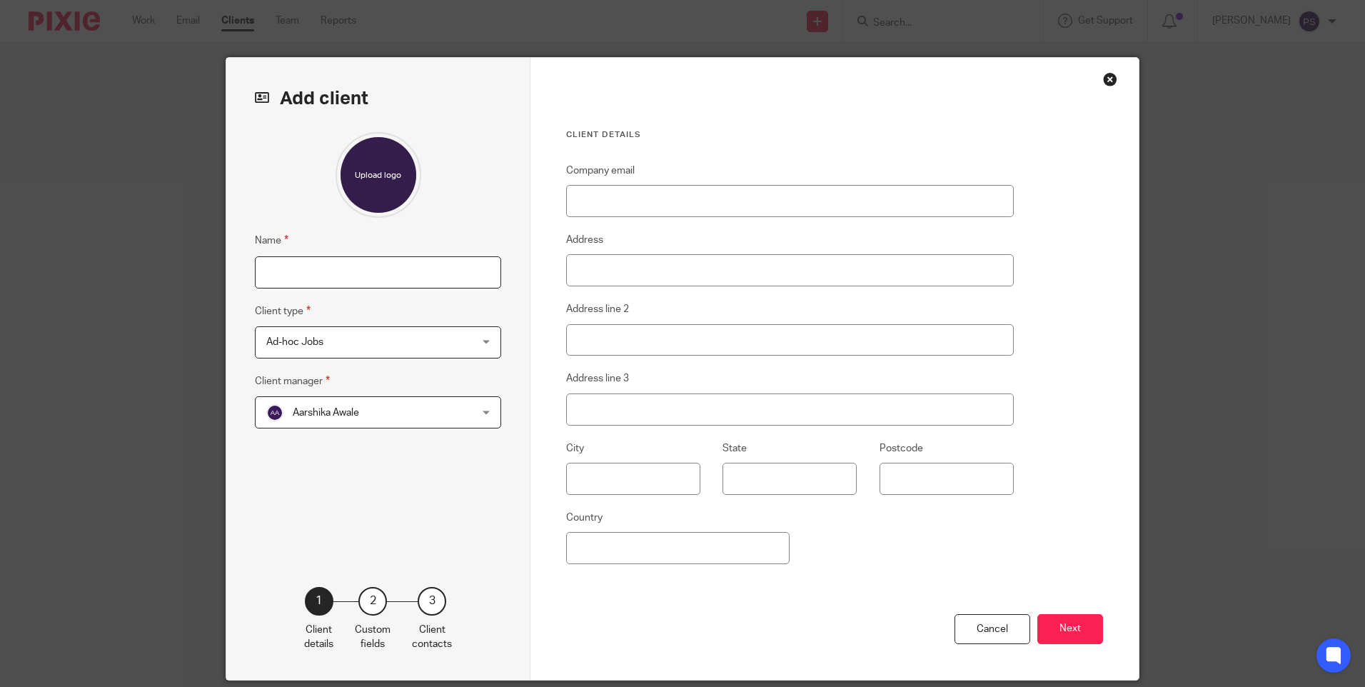
click at [382, 272] on input "Name" at bounding box center [378, 272] width 246 height 32
type input "[PERSON_NAME]"
click at [617, 208] on input "Company email" at bounding box center [789, 201] width 447 height 32
click at [637, 189] on input "Company email" at bounding box center [789, 201] width 447 height 32
paste input "[PERSON_NAME][EMAIL_ADDRESS][DOMAIN_NAME]"
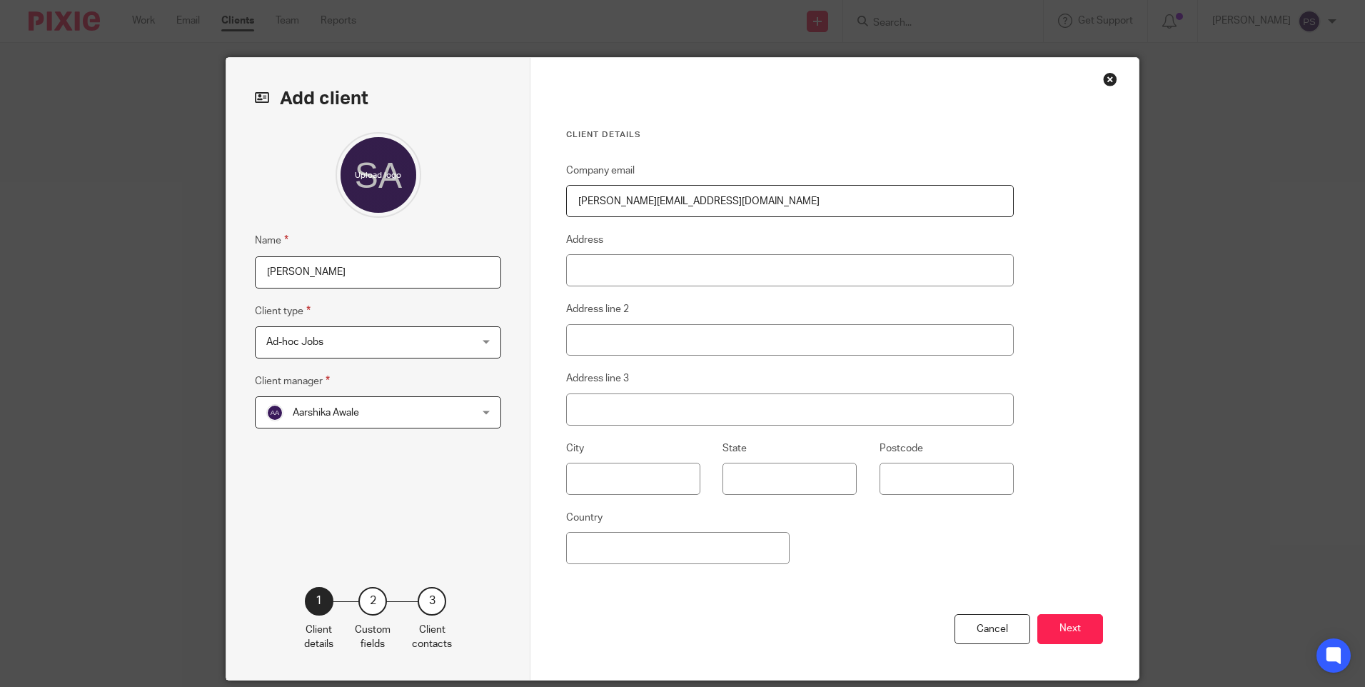
type input "[PERSON_NAME][EMAIL_ADDRESS][DOMAIN_NAME]"
click at [572, 263] on input "Address" at bounding box center [789, 270] width 447 height 32
click at [618, 273] on input "Address" at bounding box center [789, 270] width 447 height 32
paste input "1st Floor, Worship Square"
type input "1st Floor, Worship Square"
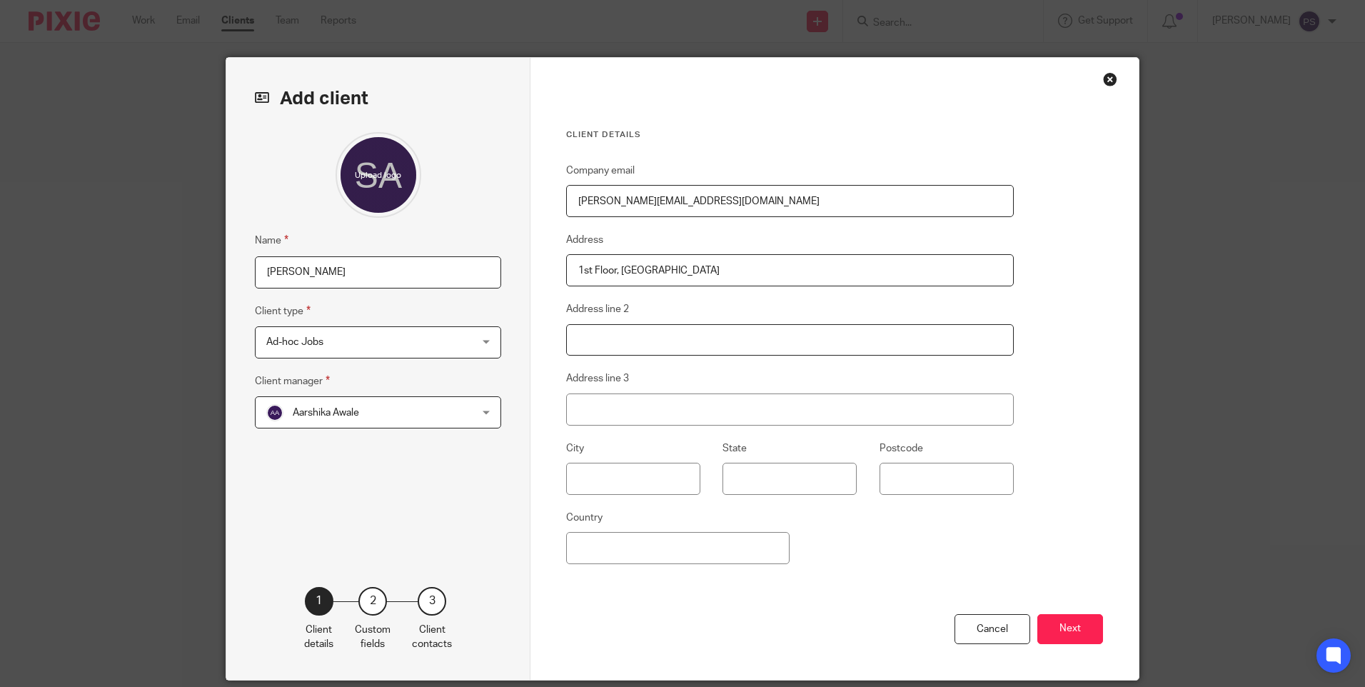
click at [620, 347] on input "Address line 2" at bounding box center [789, 340] width 447 height 32
paste input "65 Clifton Street"
type input "65 Clifton Street"
click at [595, 408] on input "Address line 3" at bounding box center [789, 409] width 447 height 32
paste input "London"
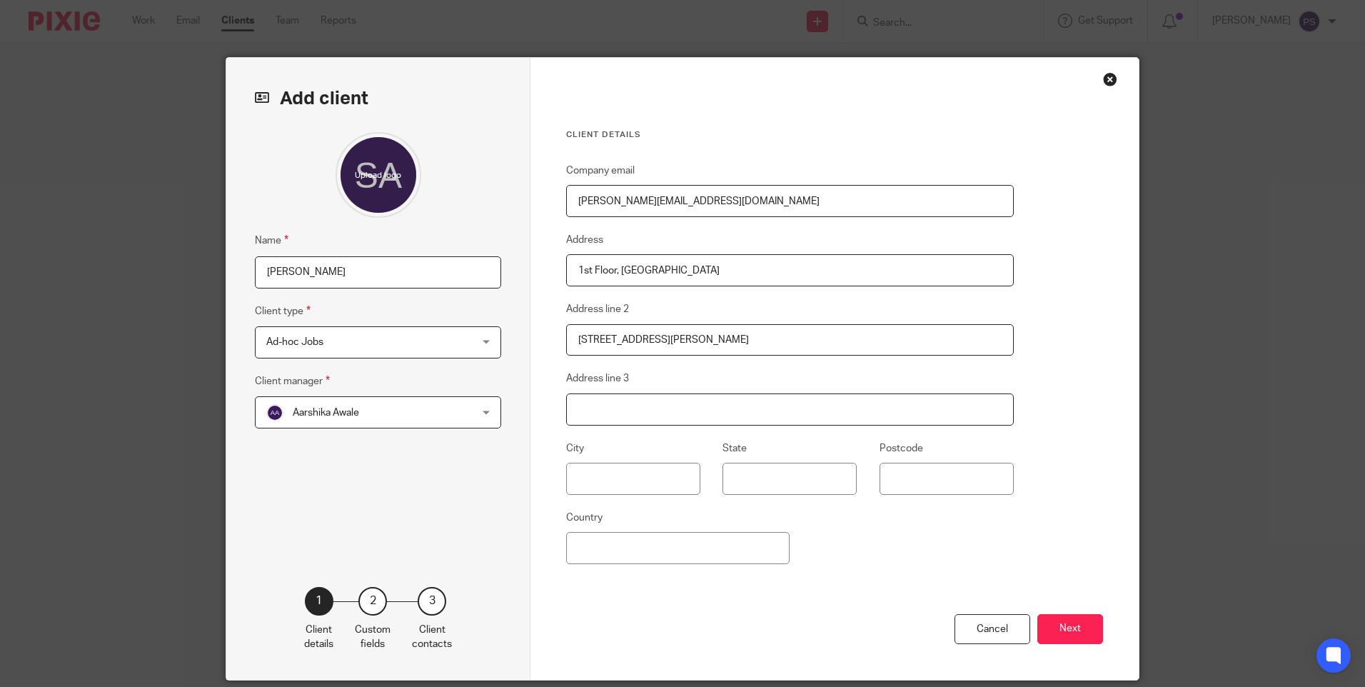
type input "London"
click at [595, 408] on input "London" at bounding box center [789, 409] width 447 height 32
click at [589, 472] on input "text" at bounding box center [633, 478] width 134 height 32
paste input "London"
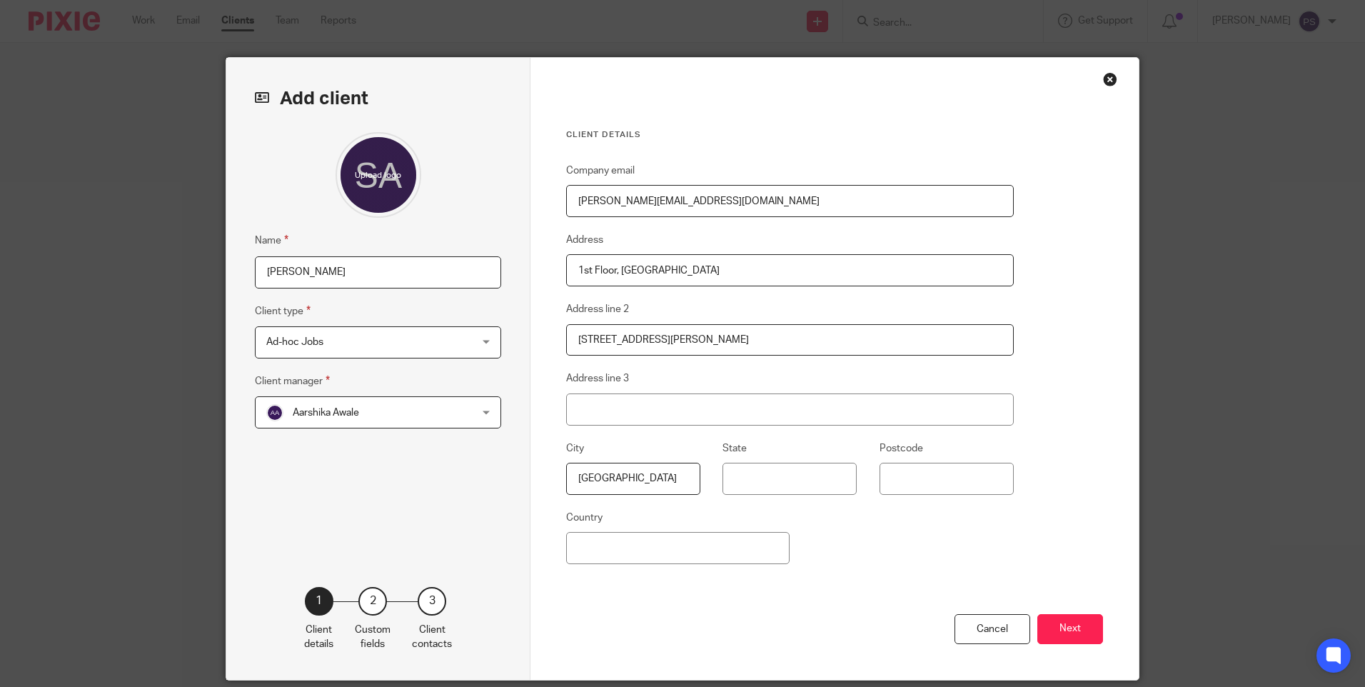
type input "London"
drag, startPoint x: 524, startPoint y: 335, endPoint x: 541, endPoint y: 338, distance: 17.4
click at [524, 335] on div "Add client Name Shumaila Ashraf Client type Ad-hoc Jobs Ad-hoc Jobs Ad-hoc Jobs…" at bounding box center [378, 369] width 304 height 622
click at [592, 338] on input "65 Clifton Street" at bounding box center [789, 340] width 447 height 32
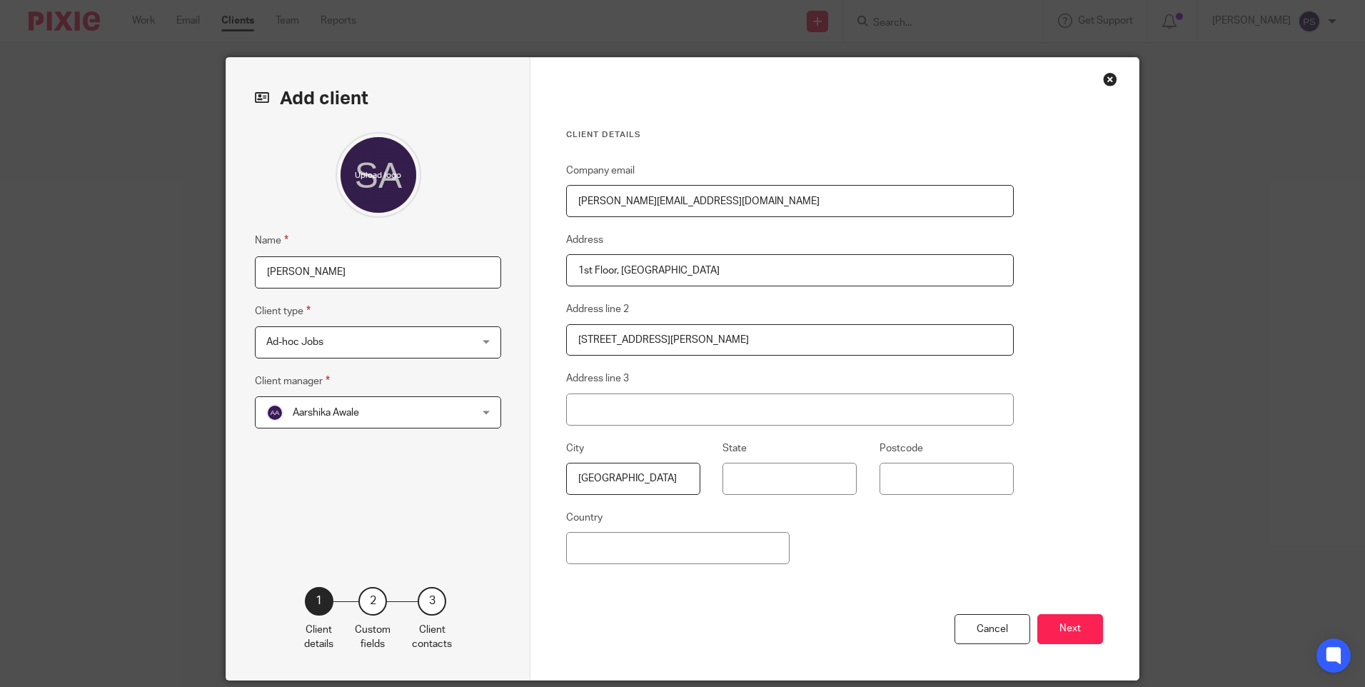
click at [592, 338] on input "65 Clifton Street" at bounding box center [789, 340] width 447 height 32
click at [603, 402] on input "Address line 3" at bounding box center [789, 409] width 447 height 32
paste input "65 Clifton Street"
type input "65 Clifton Street"
drag, startPoint x: 617, startPoint y: 270, endPoint x: 689, endPoint y: 275, distance: 72.9
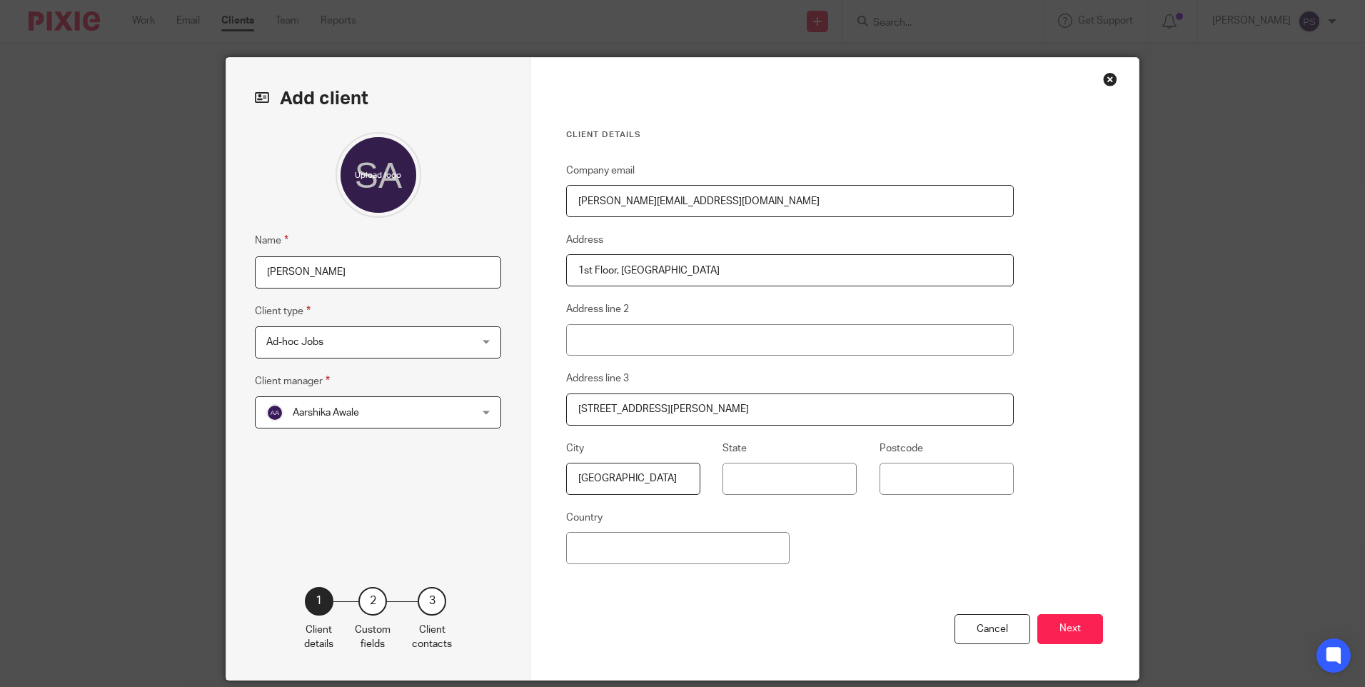
click at [689, 275] on input "1st Floor, Worship Square" at bounding box center [789, 270] width 447 height 32
type input "1st Floor,"
click at [582, 340] on input "Address line 2" at bounding box center [789, 340] width 447 height 32
paste input "Worship Square"
type input "Worship Square"
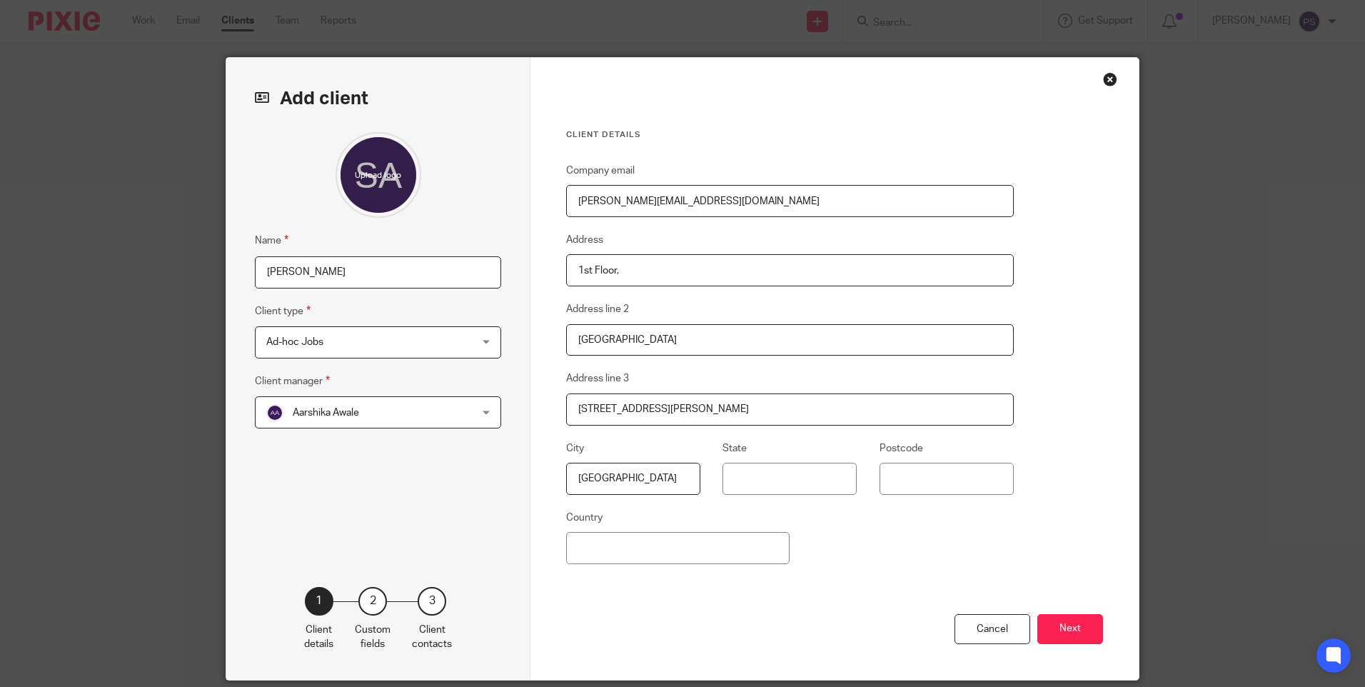
click at [626, 268] on input "1st Floor," at bounding box center [789, 270] width 447 height 32
type input "1st Floor"
click at [906, 542] on div "Company email sajid@neorecruits.com Address 1st Floor Address line 2 Worship Sq…" at bounding box center [789, 388] width 447 height 452
click at [915, 480] on input "Postcode" at bounding box center [946, 478] width 134 height 32
paste input "EC2A 4JE"
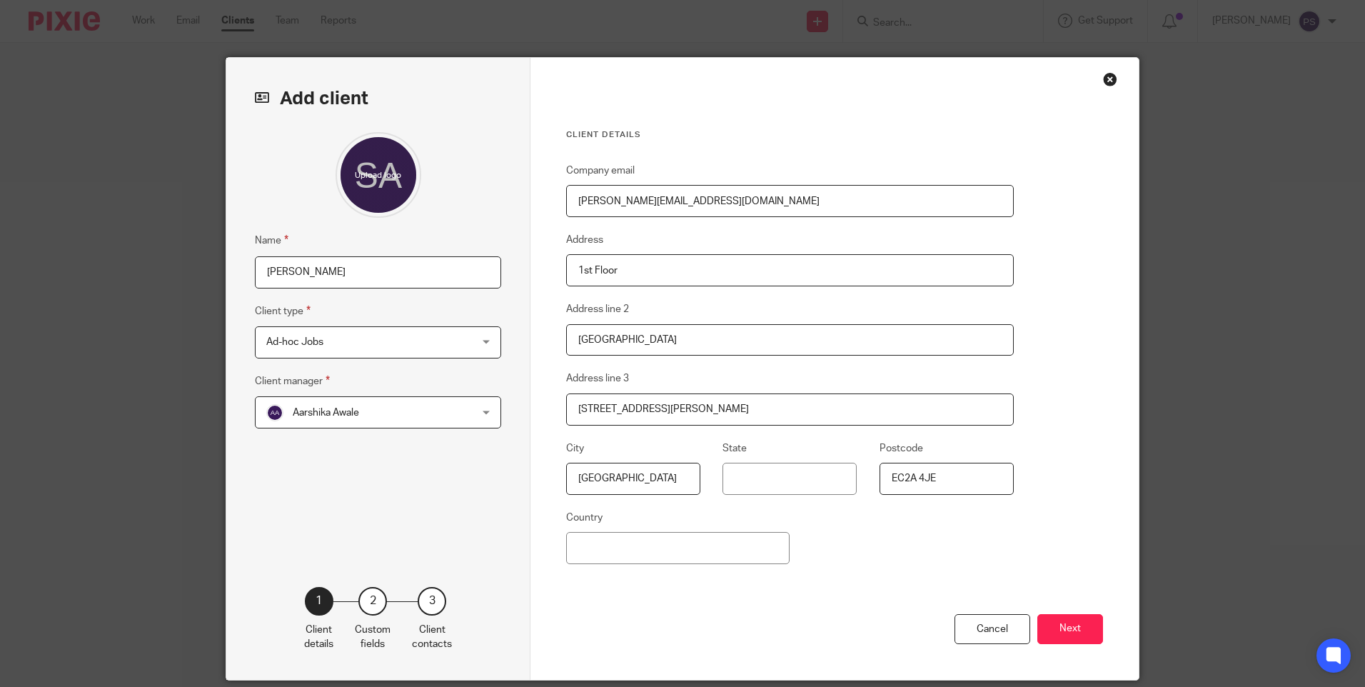
type input "EC2A 4JE"
click at [622, 549] on input "Country" at bounding box center [677, 548] width 223 height 32
type input "[GEOGRAPHIC_DATA]"
click at [1078, 624] on button "Next" at bounding box center [1070, 629] width 66 height 31
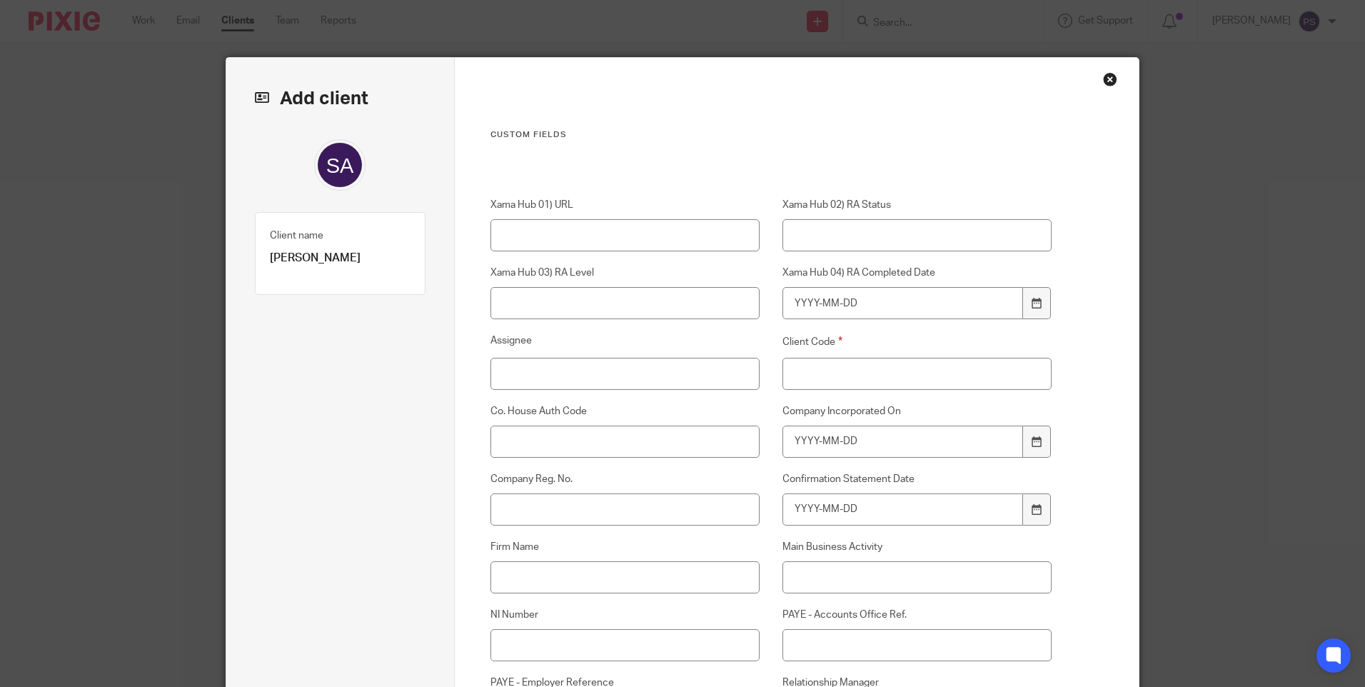
scroll to position [143, 0]
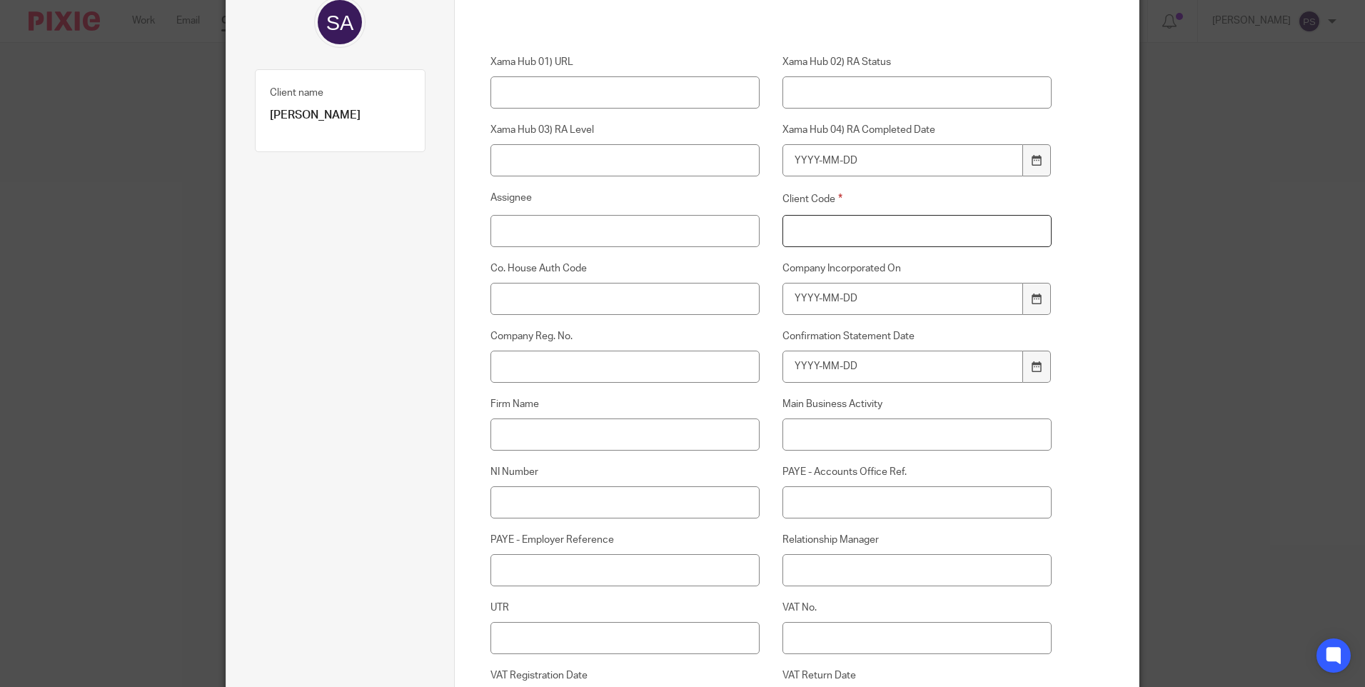
click at [829, 238] on input "Client Code" at bounding box center [917, 231] width 270 height 32
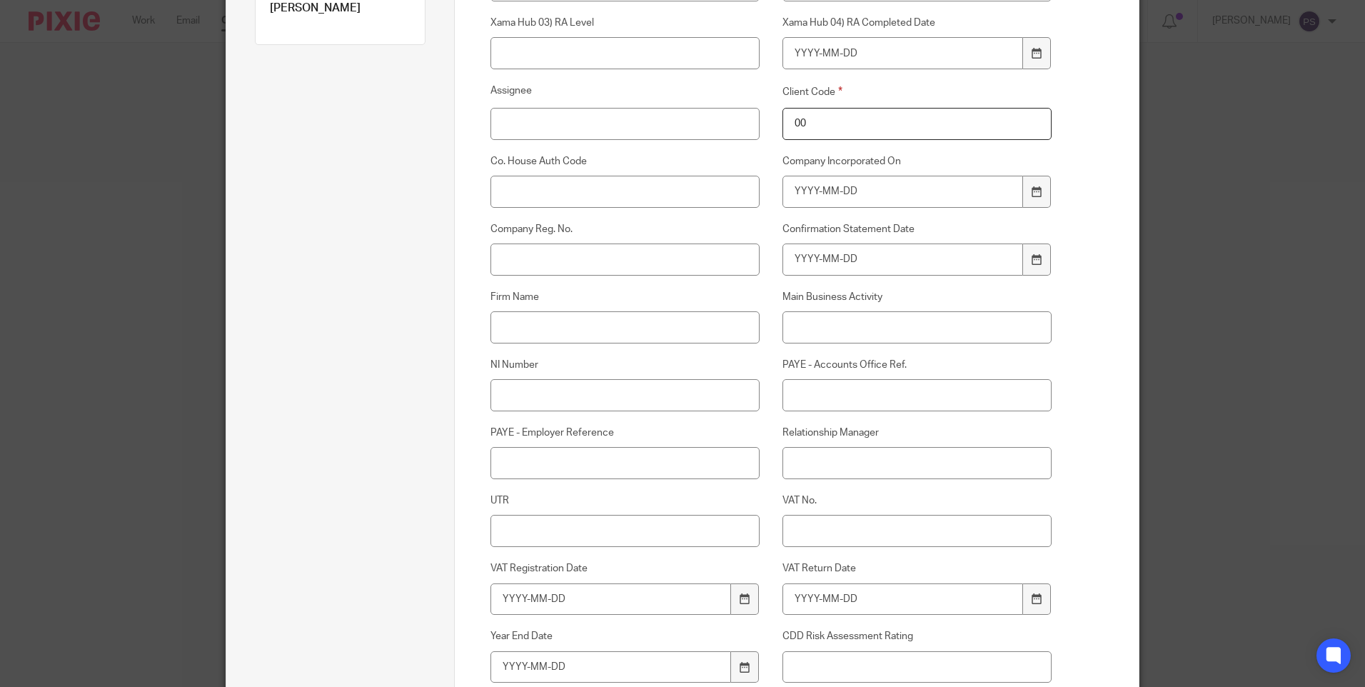
scroll to position [428, 0]
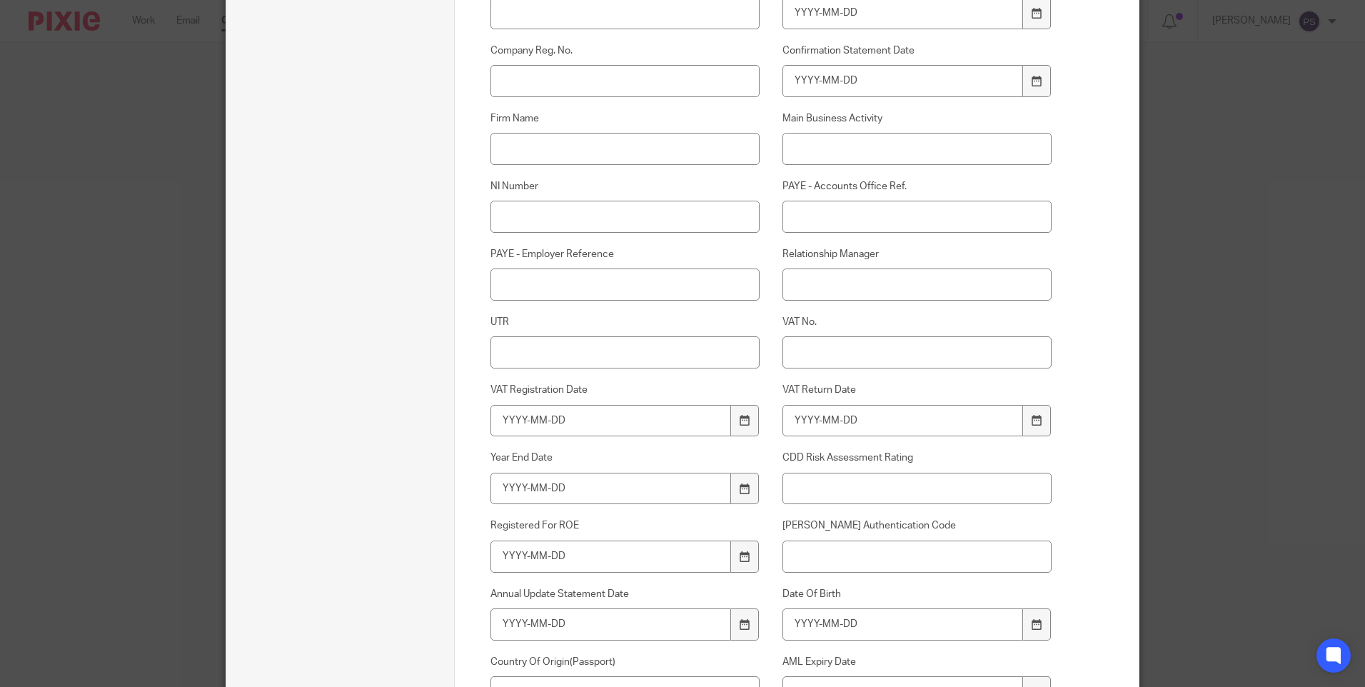
type input "00"
click at [826, 286] on input "Relationship Manager" at bounding box center [917, 284] width 270 height 32
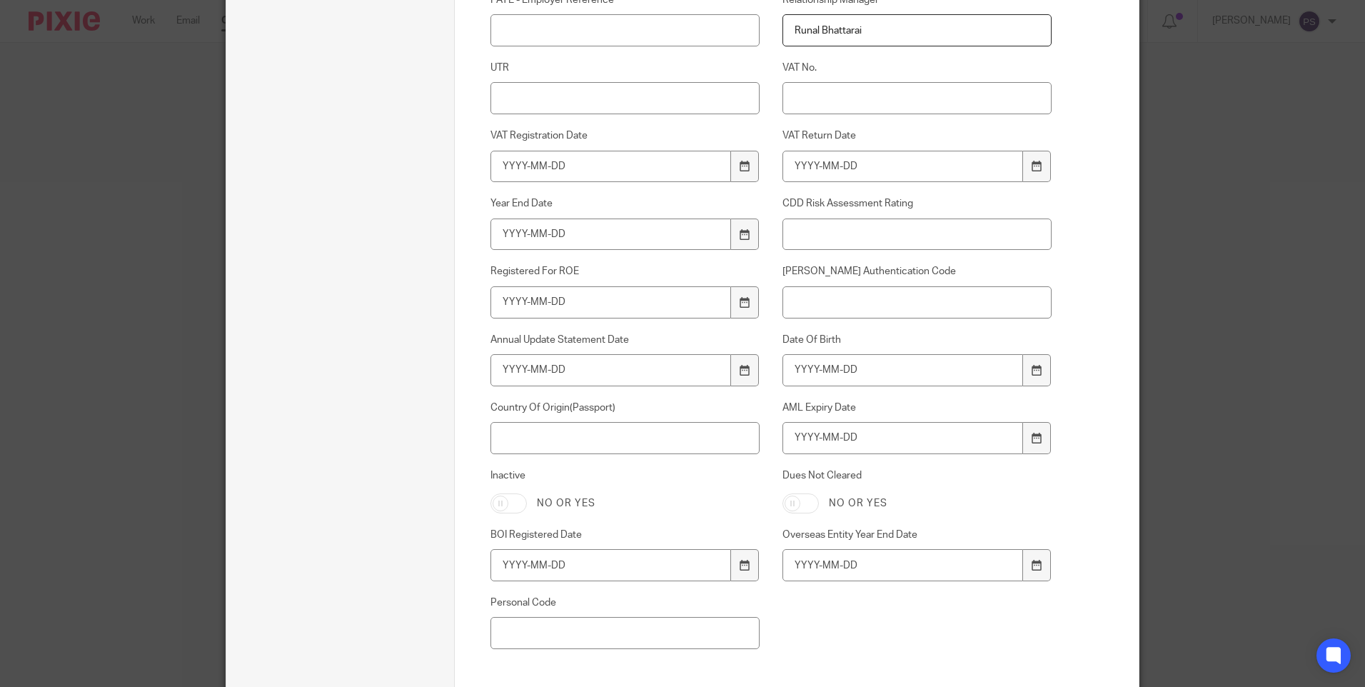
scroll to position [714, 0]
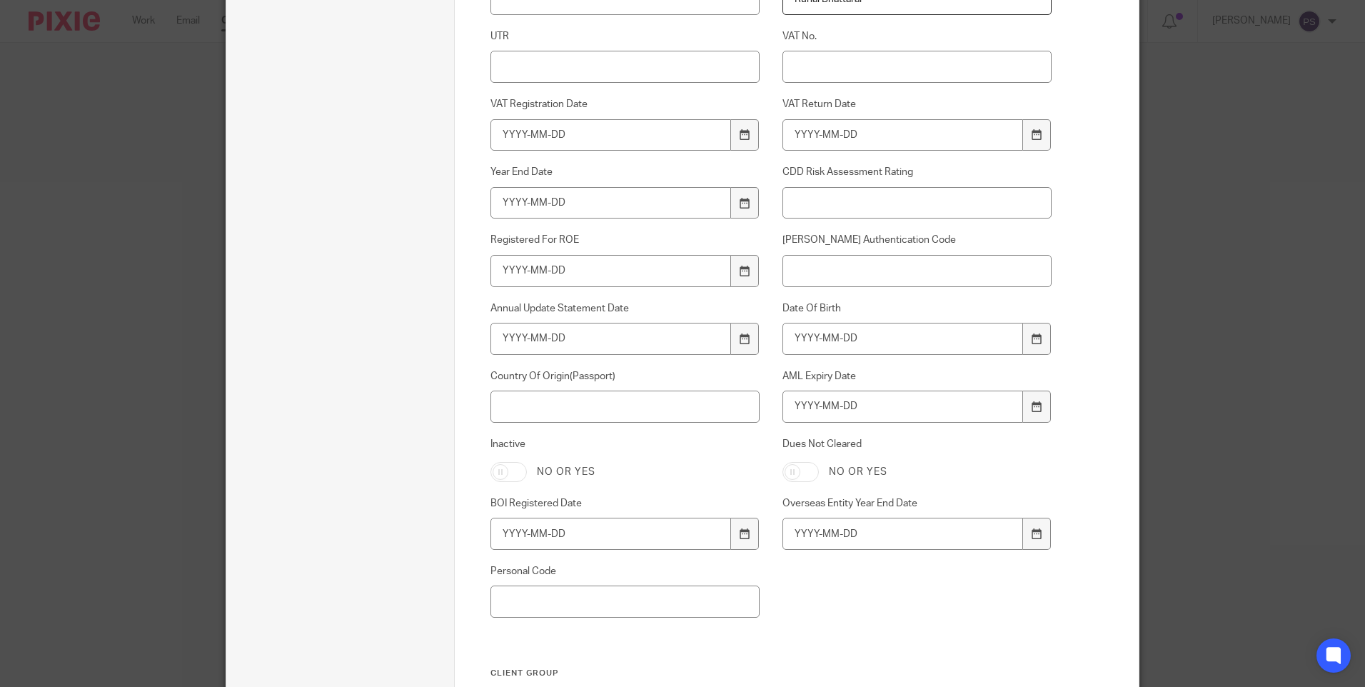
type input "Runal Bhattarai"
click at [814, 337] on input "Date Of Birth" at bounding box center [902, 339] width 241 height 32
click at [822, 346] on input "Date Of Birth" at bounding box center [902, 339] width 241 height 32
type input "1987-08-14"
click at [870, 409] on input "AML Expiry Date" at bounding box center [902, 406] width 241 height 32
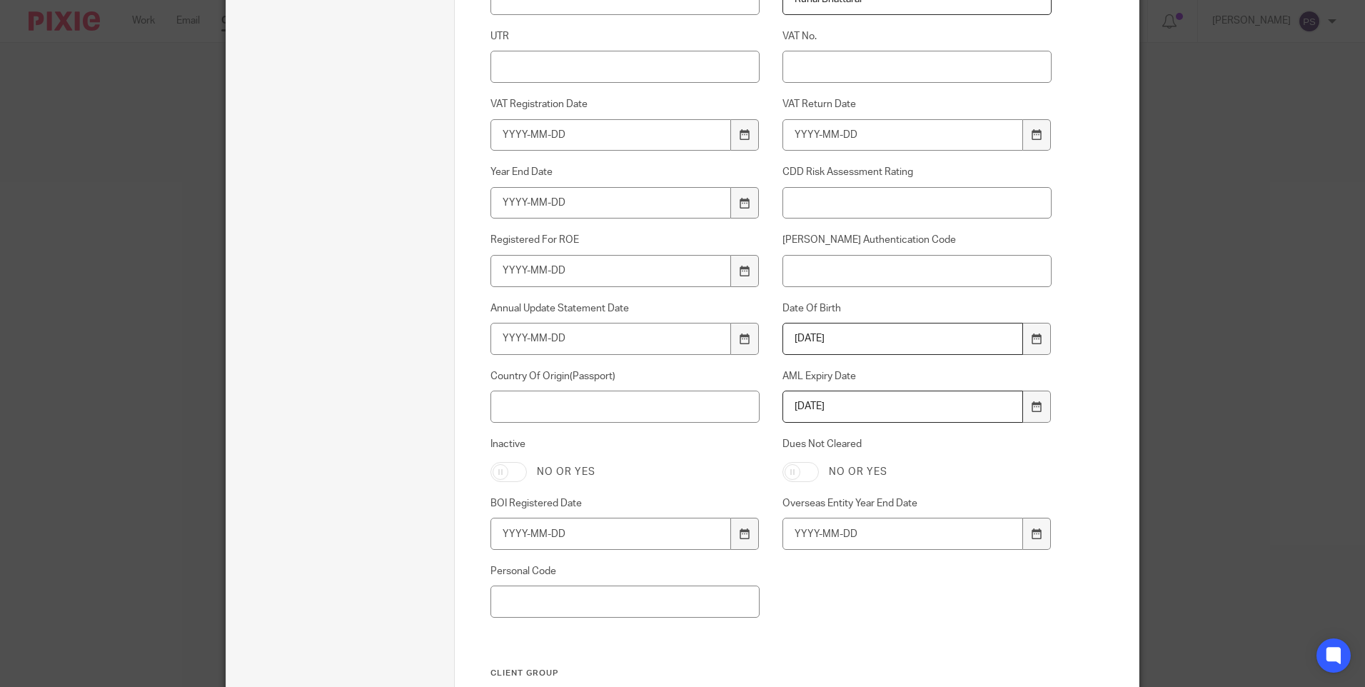
type input "2034-06-27"
click at [575, 409] on input "Country Of Origin(Passport)" at bounding box center [625, 406] width 270 height 32
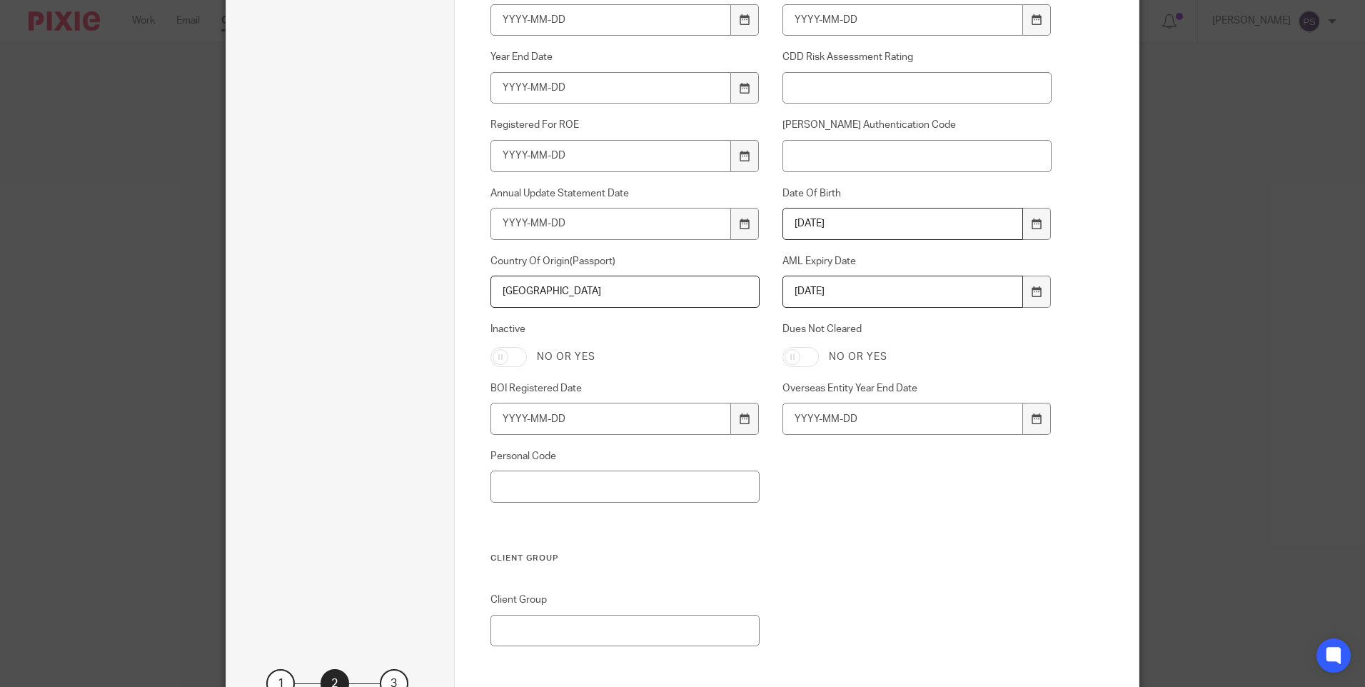
scroll to position [962, 0]
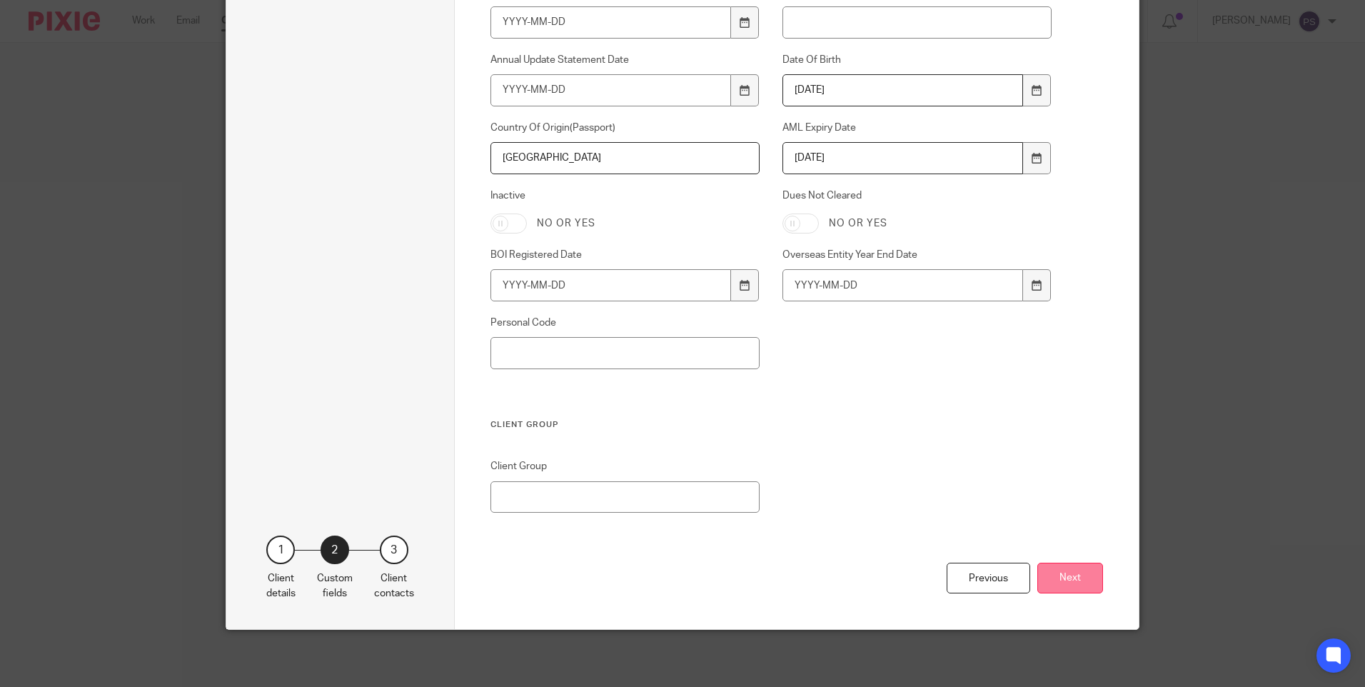
type input "Pakistan"
click at [1072, 580] on button "Next" at bounding box center [1070, 577] width 66 height 31
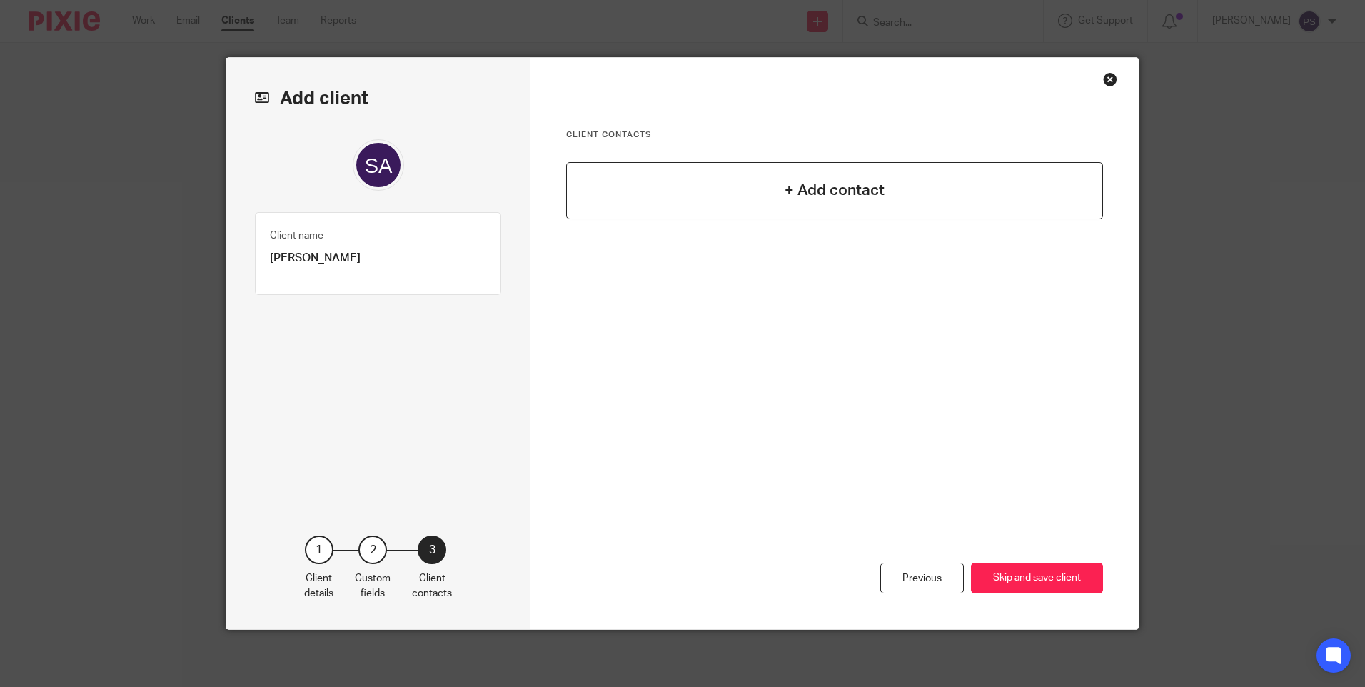
click at [772, 194] on div "+ Add contact" at bounding box center [834, 190] width 537 height 57
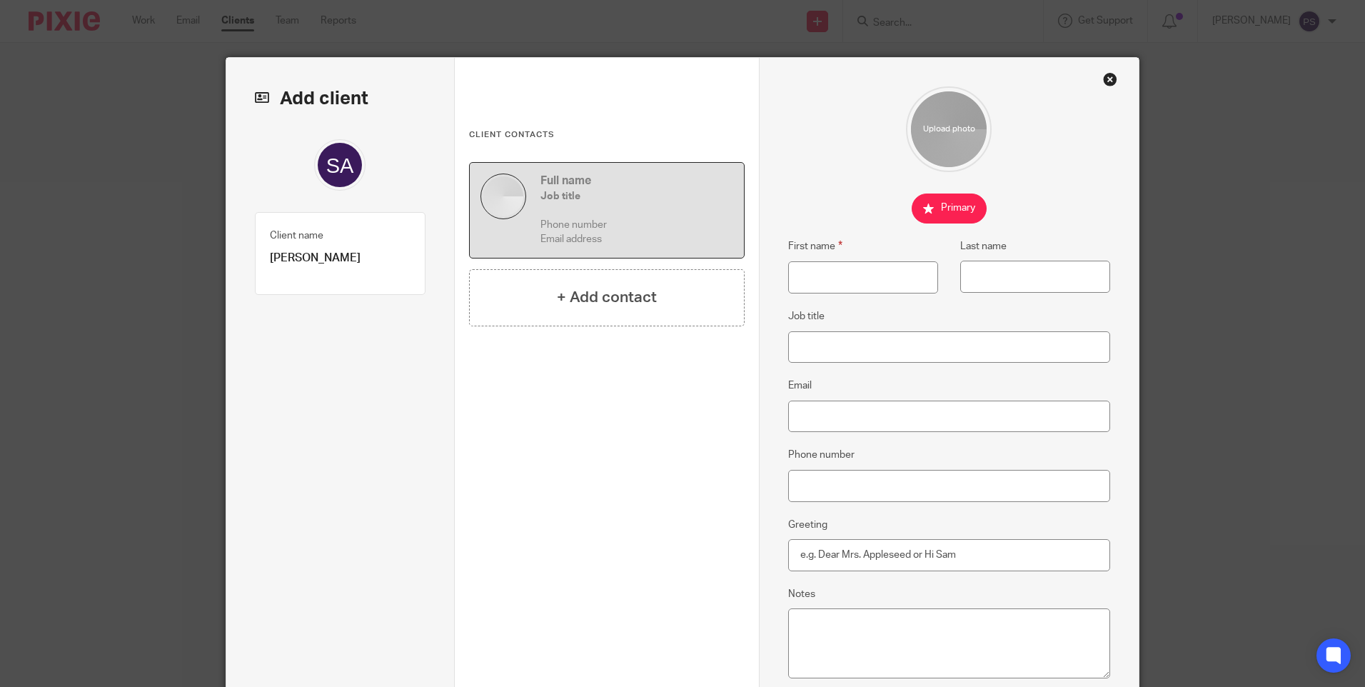
click at [334, 260] on p "[PERSON_NAME]" at bounding box center [340, 257] width 141 height 15
copy div "Shumaila Ashraf Client type 1"
click at [827, 283] on input "First name" at bounding box center [863, 277] width 150 height 32
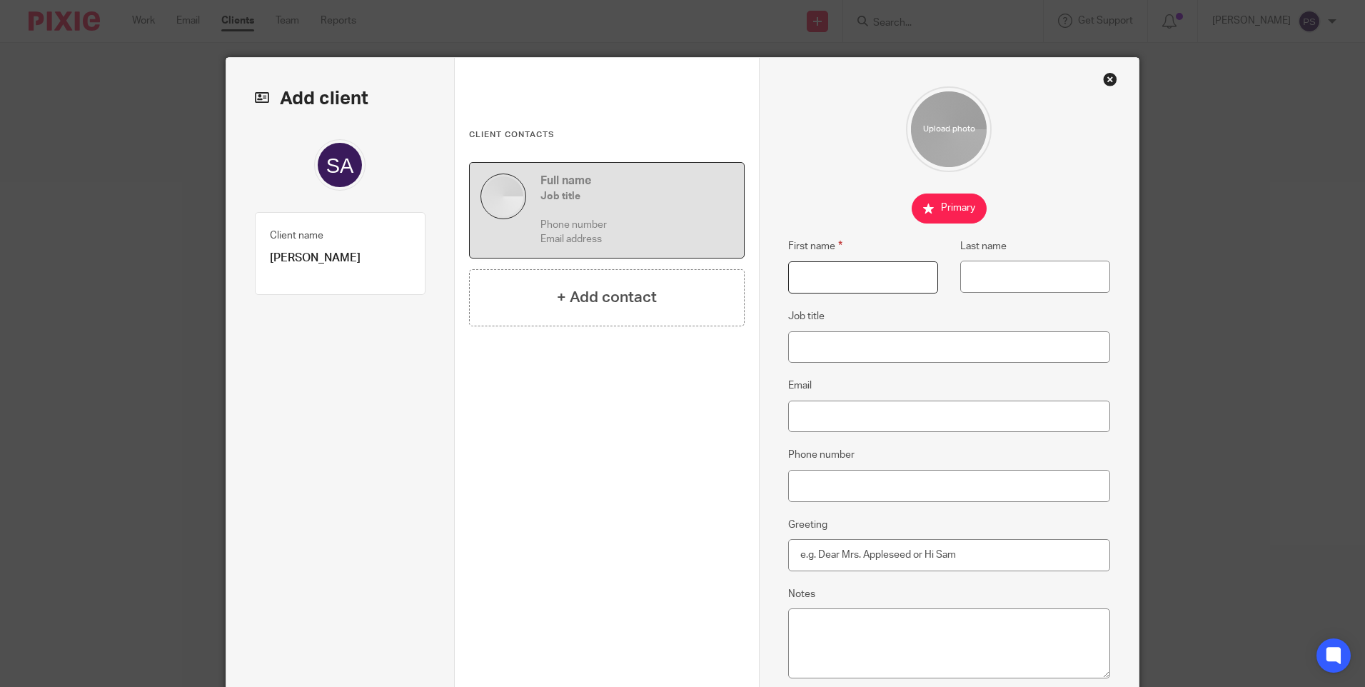
paste input "[PERSON_NAME]"
click at [864, 275] on input "[PERSON_NAME]" at bounding box center [863, 277] width 150 height 32
type input "Shumaila"
click at [978, 278] on input "Last name" at bounding box center [1035, 276] width 150 height 32
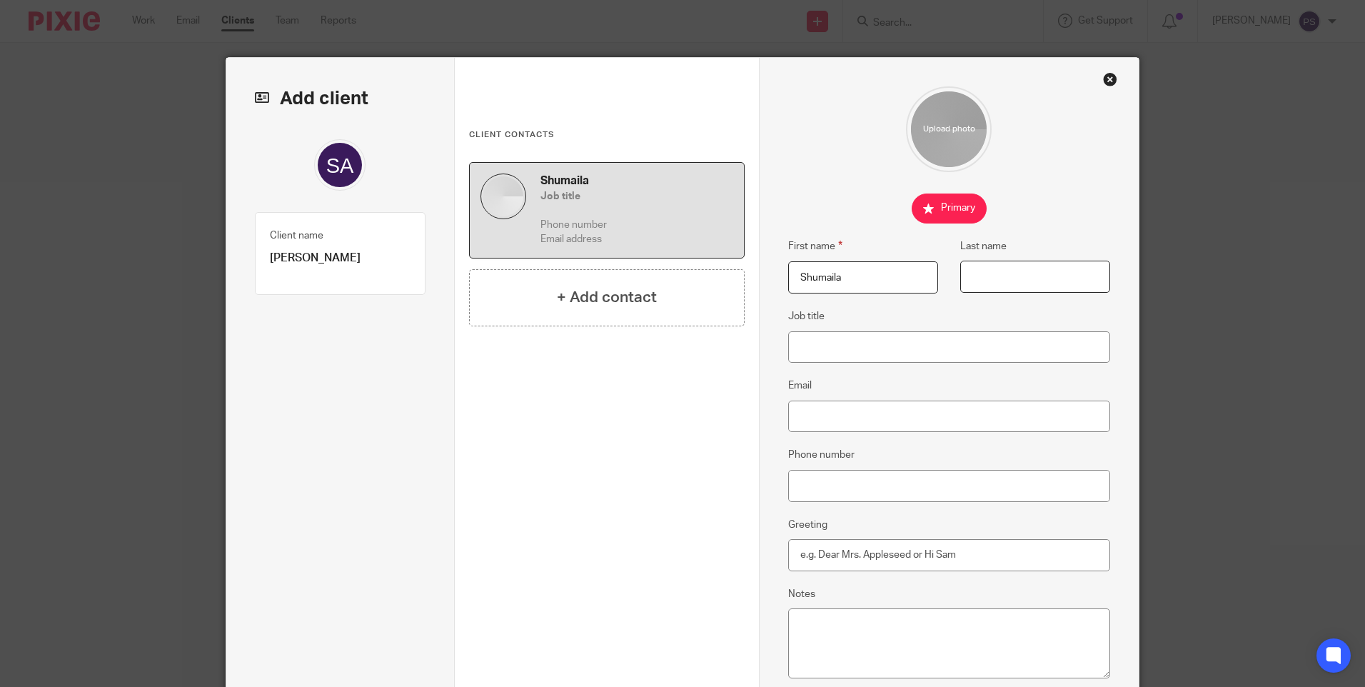
paste input "Ashraf"
type input "Ashraf"
click at [816, 428] on input "Email" at bounding box center [949, 416] width 323 height 32
click at [832, 353] on input "Job title" at bounding box center [949, 347] width 323 height 32
click at [804, 420] on input "Email" at bounding box center [949, 416] width 323 height 32
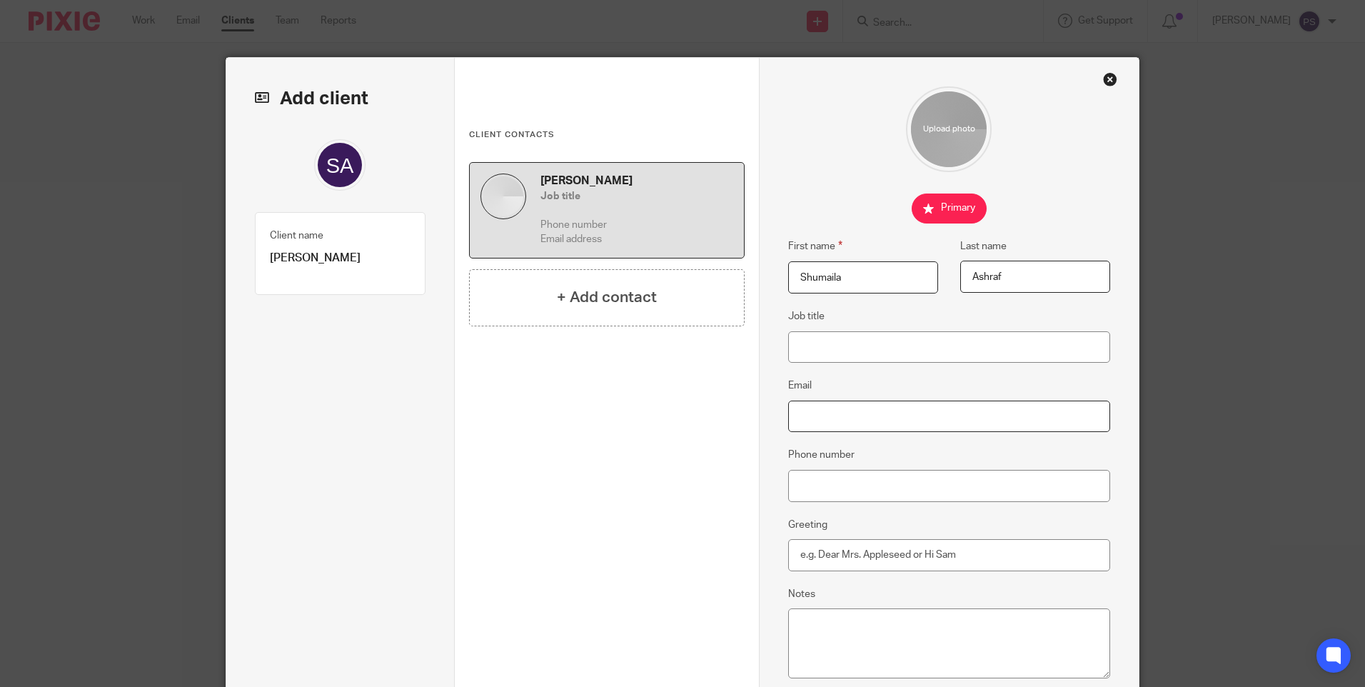
paste input "sajid@neorecruits.com"
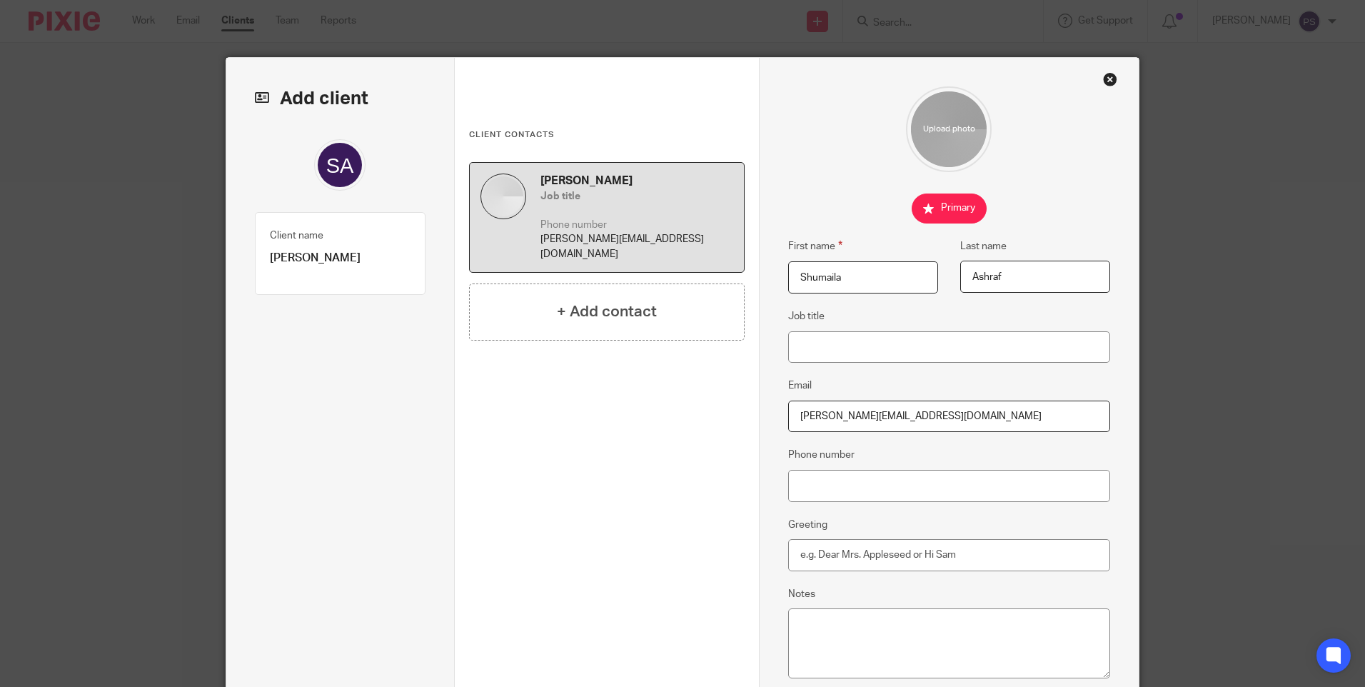
type input "sajid@neorecruits.com"
click at [816, 485] on input "Phone number" at bounding box center [949, 486] width 323 height 32
paste input "+966-5-024-22452"
click at [912, 482] on input "+966 5 024 22452" at bounding box center [949, 486] width 323 height 32
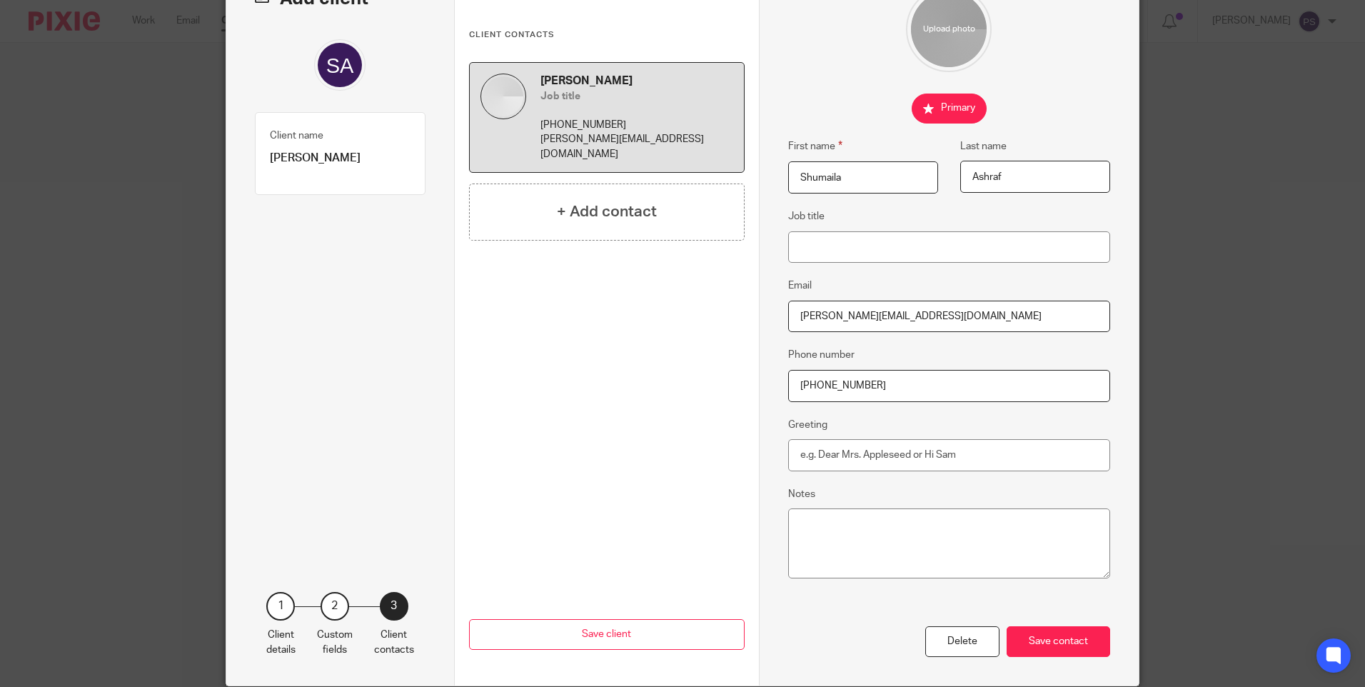
scroll to position [156, 0]
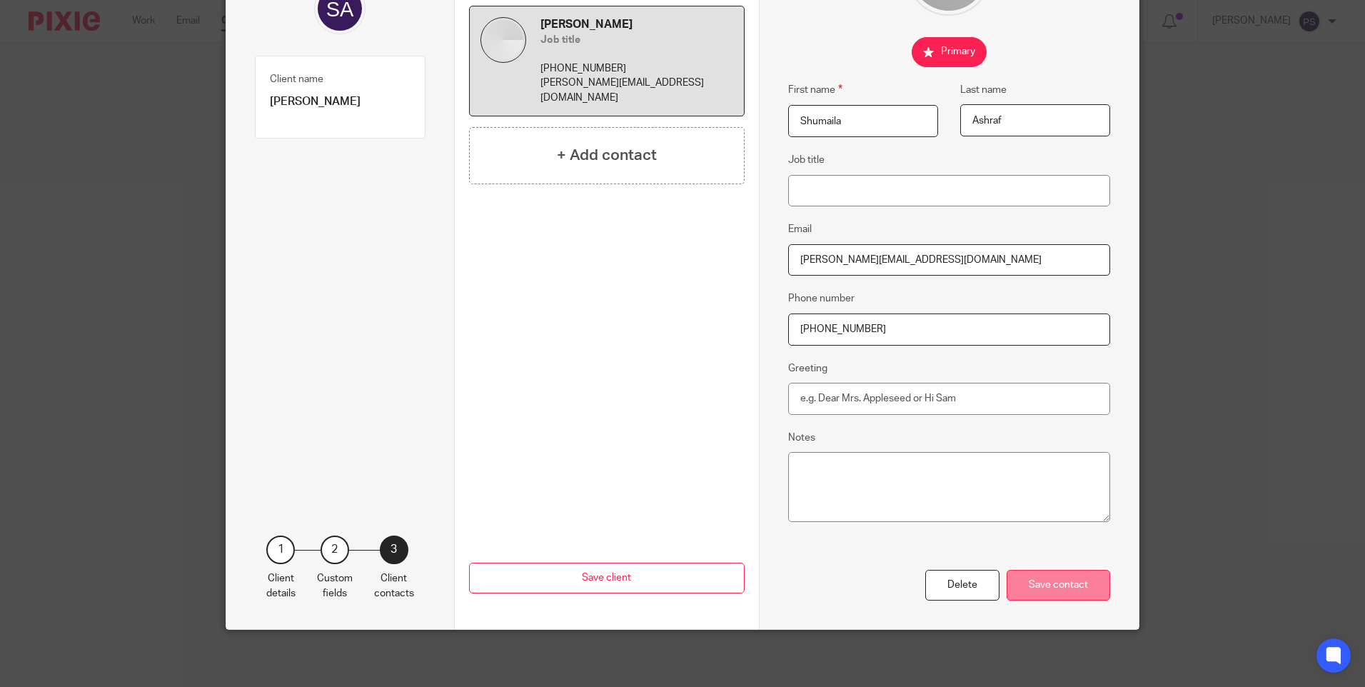
type input "+966 5 024 22452"
click at [1026, 599] on div "Save contact" at bounding box center [1057, 584] width 103 height 31
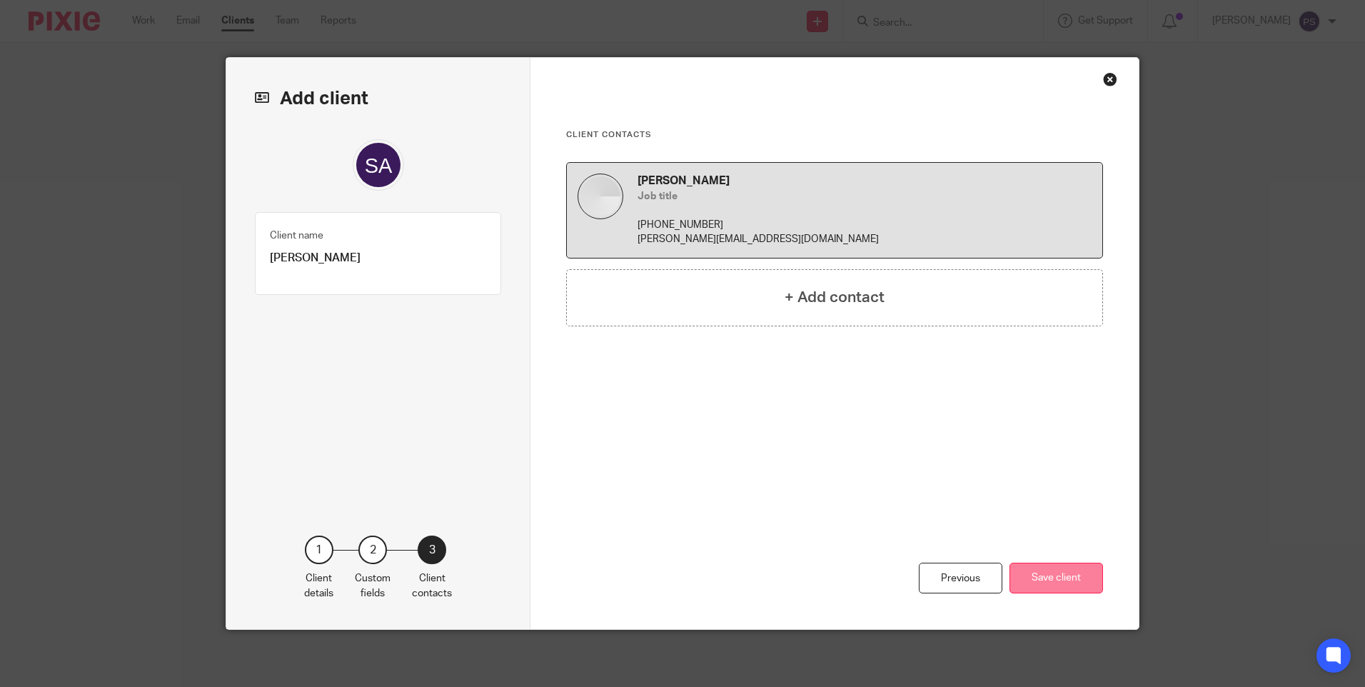
click at [1032, 584] on button "Save client" at bounding box center [1055, 577] width 93 height 31
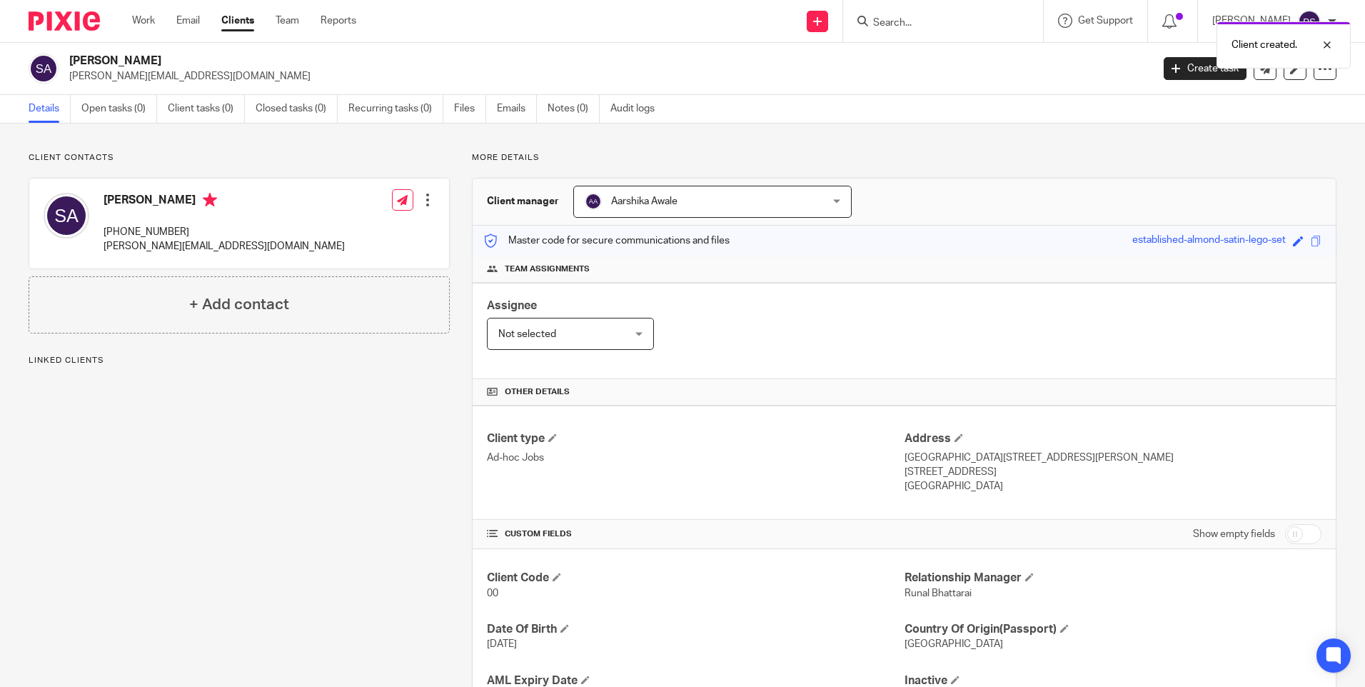
click at [128, 125] on div "Client contacts [PERSON_NAME] [PHONE_NUMBER] [PERSON_NAME][EMAIL_ADDRESS][DOMAI…" at bounding box center [682, 463] width 1365 height 681
click at [129, 118] on link "Open tasks (0)" at bounding box center [119, 109] width 76 height 28
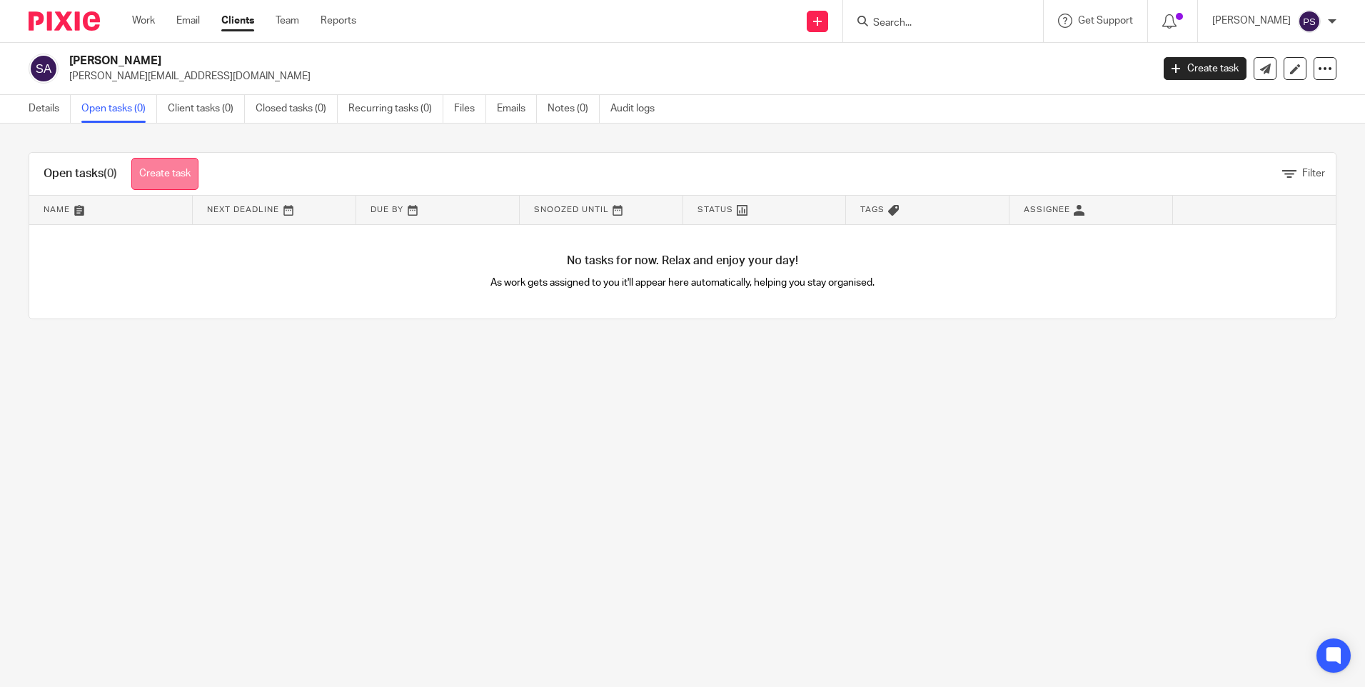
click at [170, 176] on link "Create task" at bounding box center [164, 174] width 67 height 32
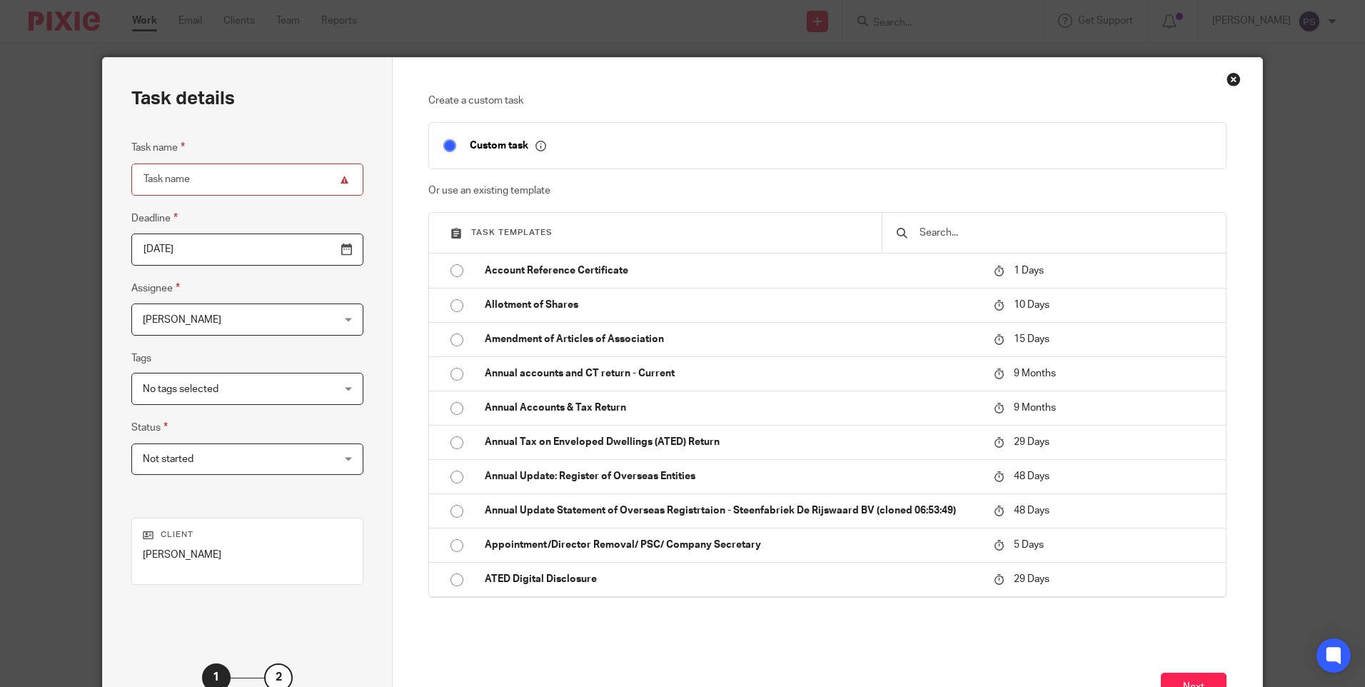
click at [964, 235] on input "text" at bounding box center [1064, 233] width 293 height 16
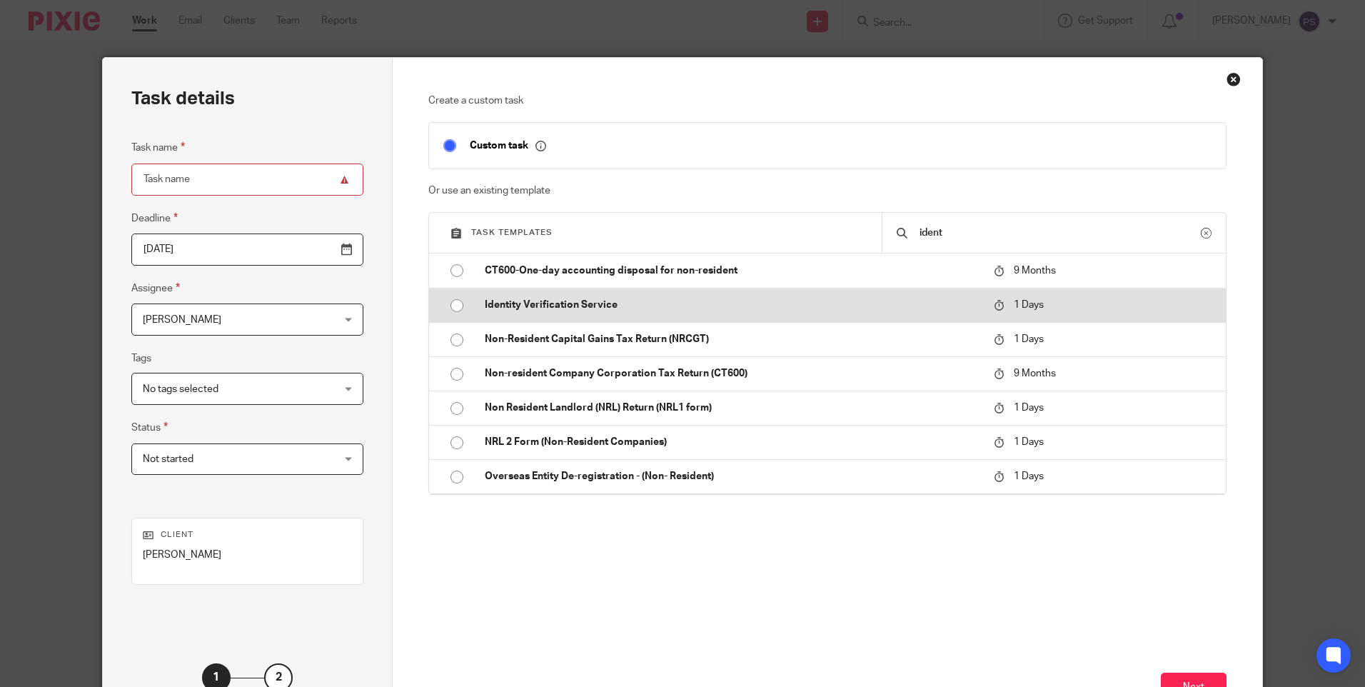
type input "ident"
click at [451, 301] on input "radio" at bounding box center [456, 305] width 27 height 27
type input "[DATE]"
type input "Identity Verification Service"
checkbox input "false"
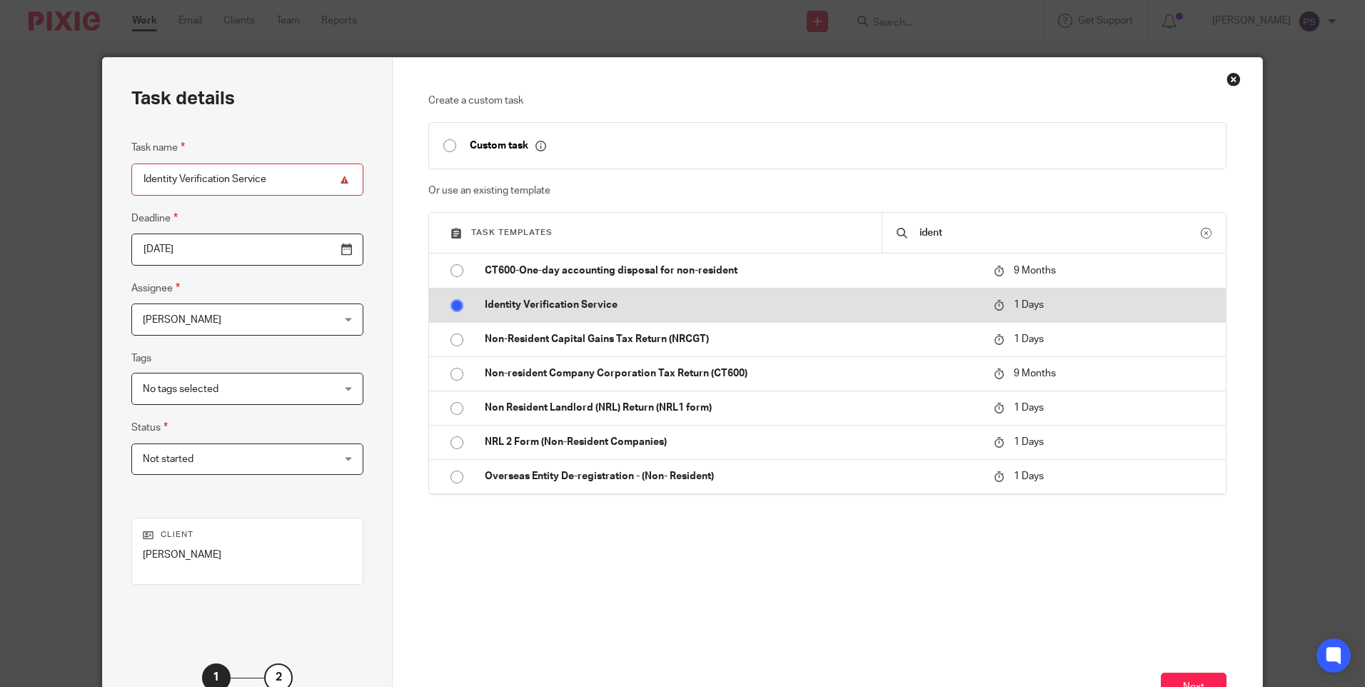
radio input "false"
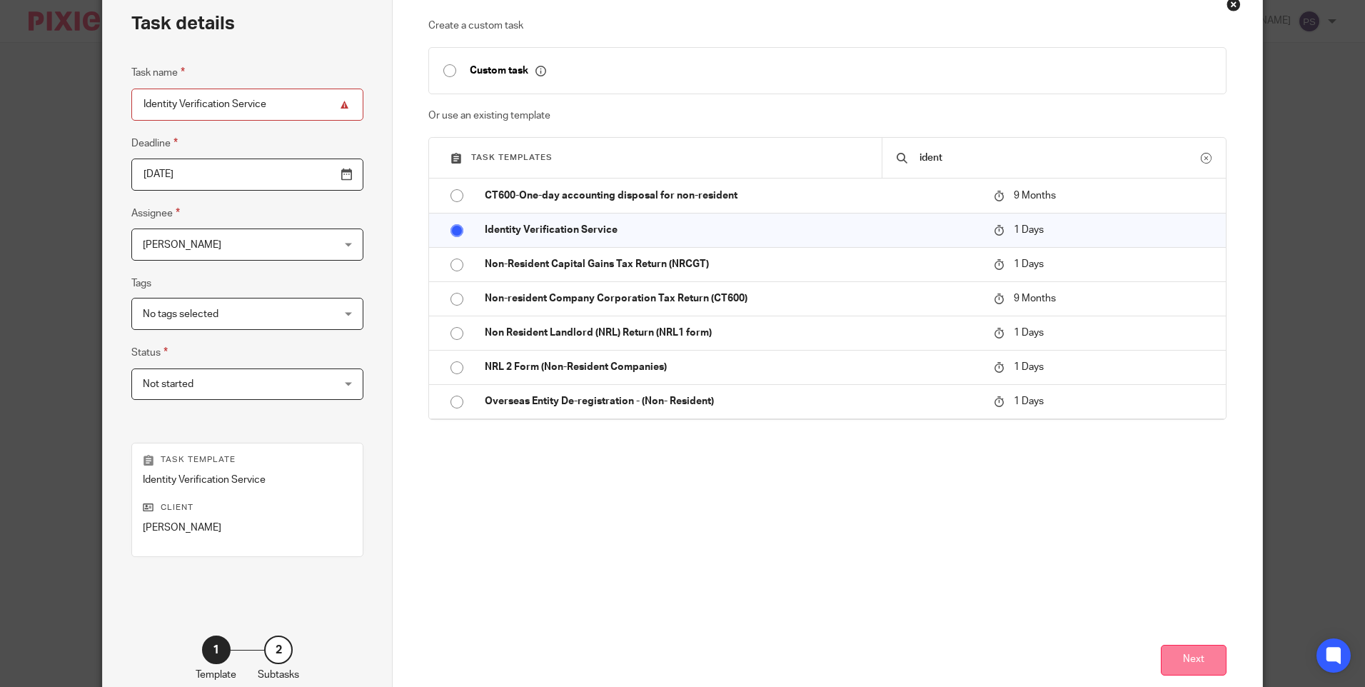
scroll to position [143, 0]
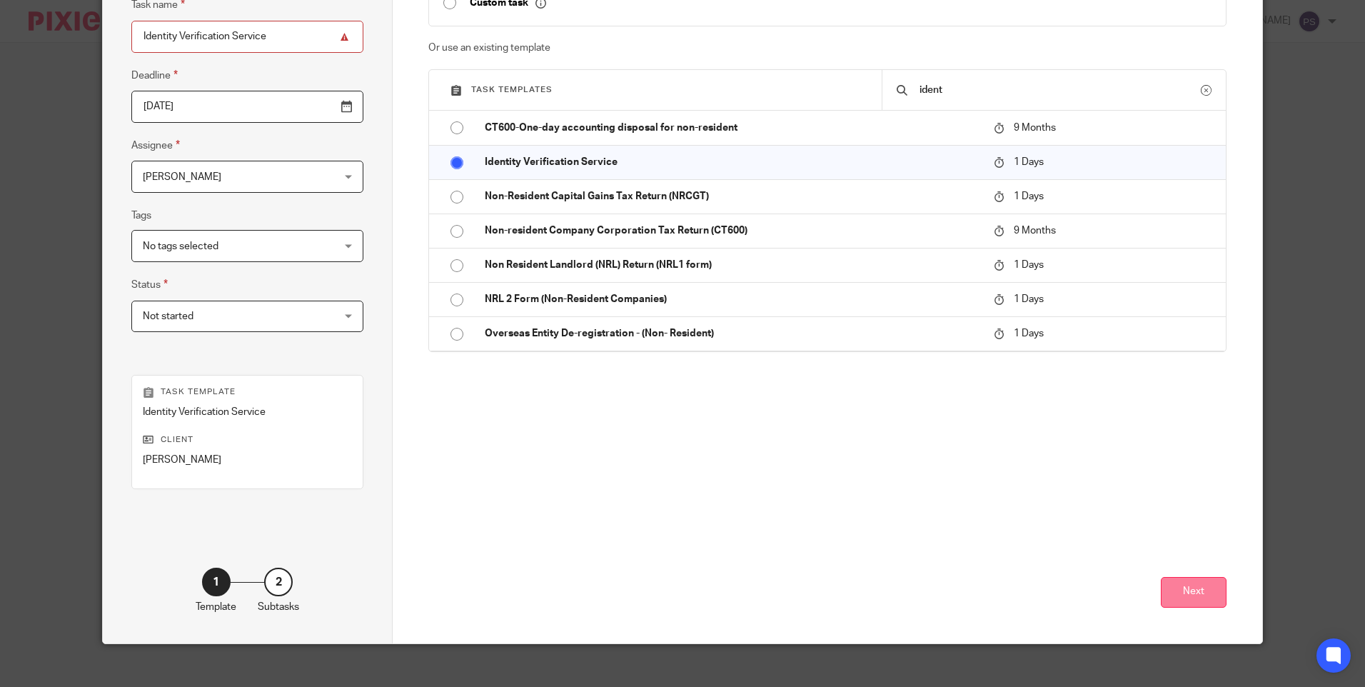
click at [1210, 599] on button "Next" at bounding box center [1193, 592] width 66 height 31
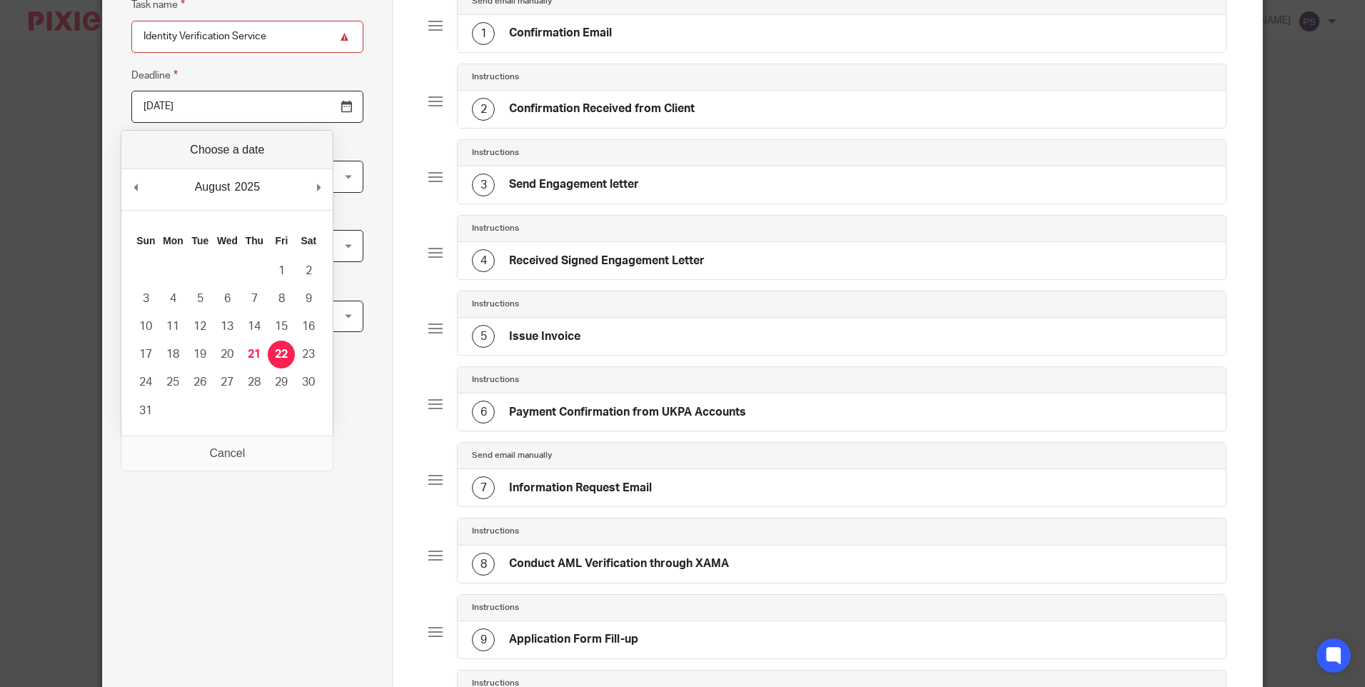
click at [298, 106] on input "[DATE]" at bounding box center [247, 107] width 232 height 32
type input "[DATE]"
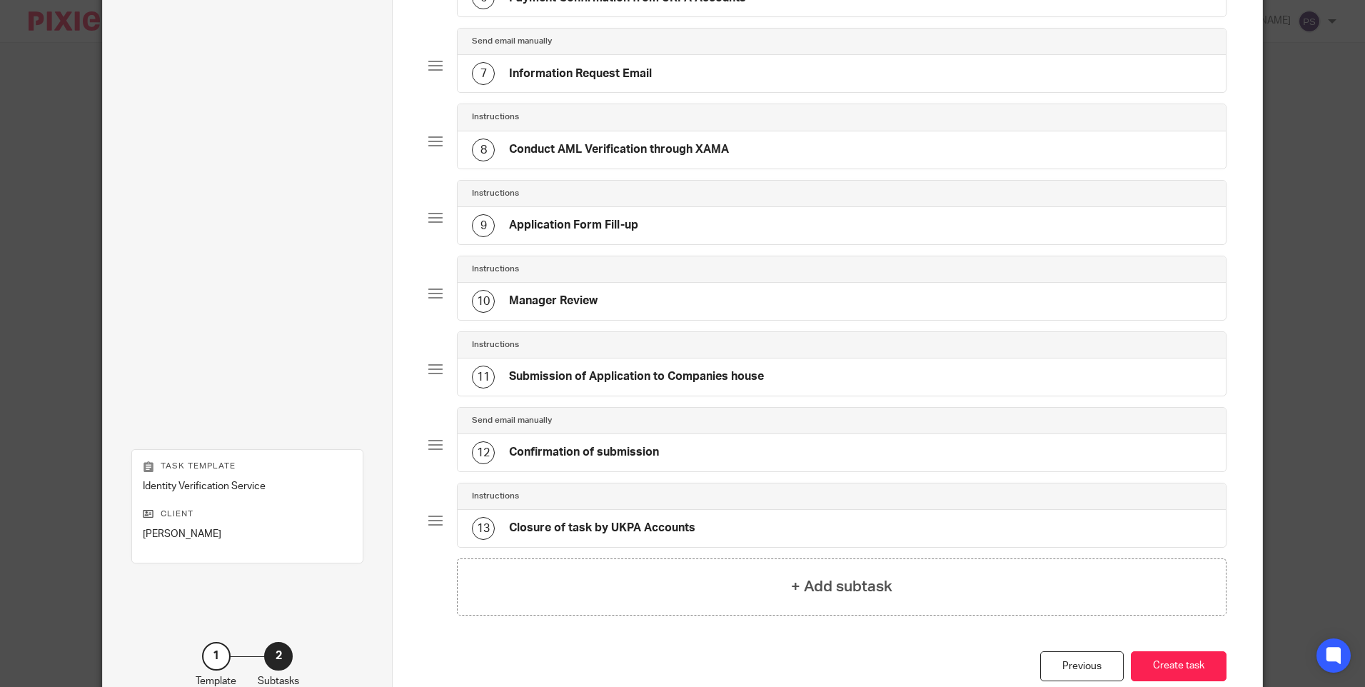
scroll to position [644, 0]
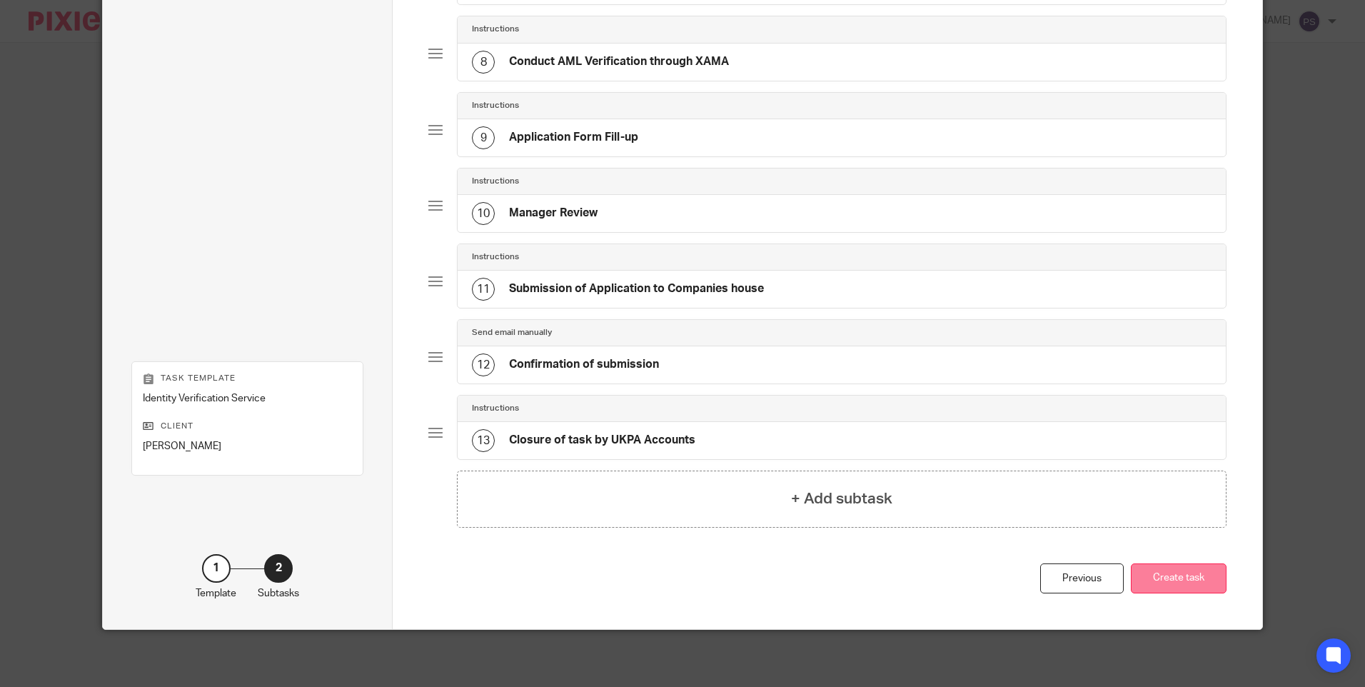
click at [1163, 588] on button "Create task" at bounding box center [1178, 578] width 96 height 31
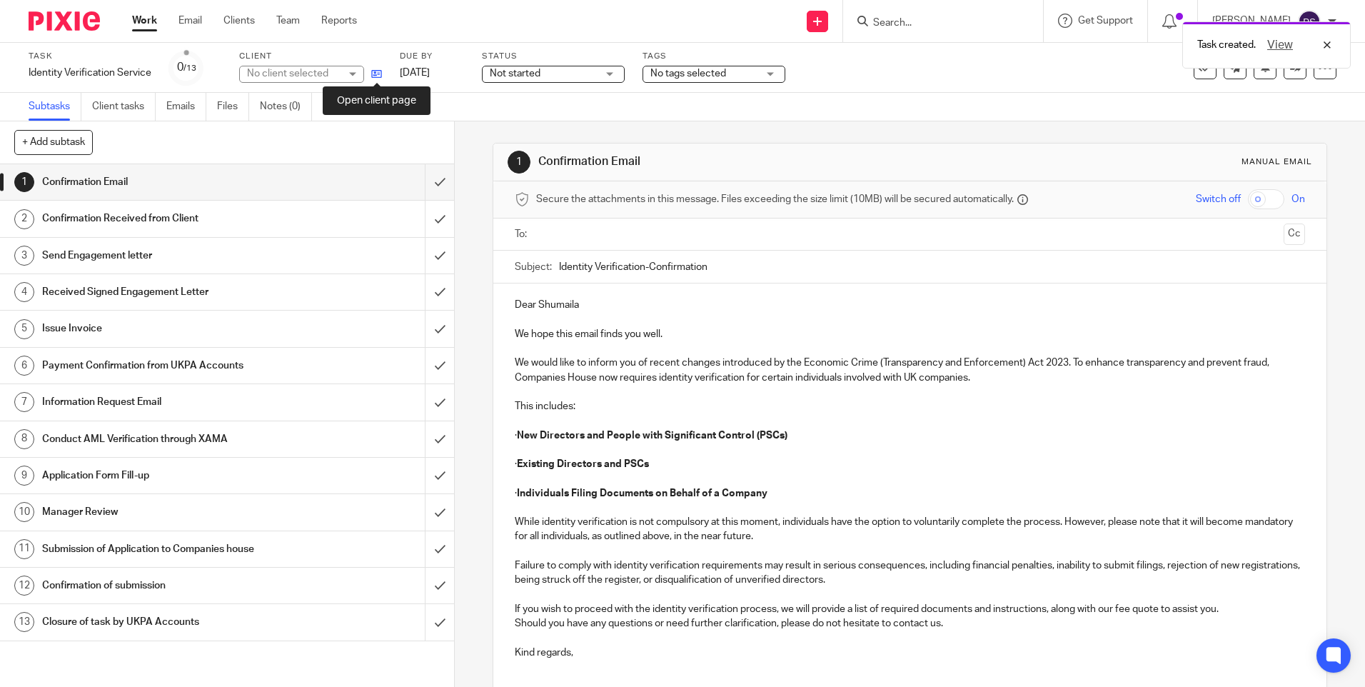
click at [375, 73] on icon at bounding box center [376, 74] width 11 height 11
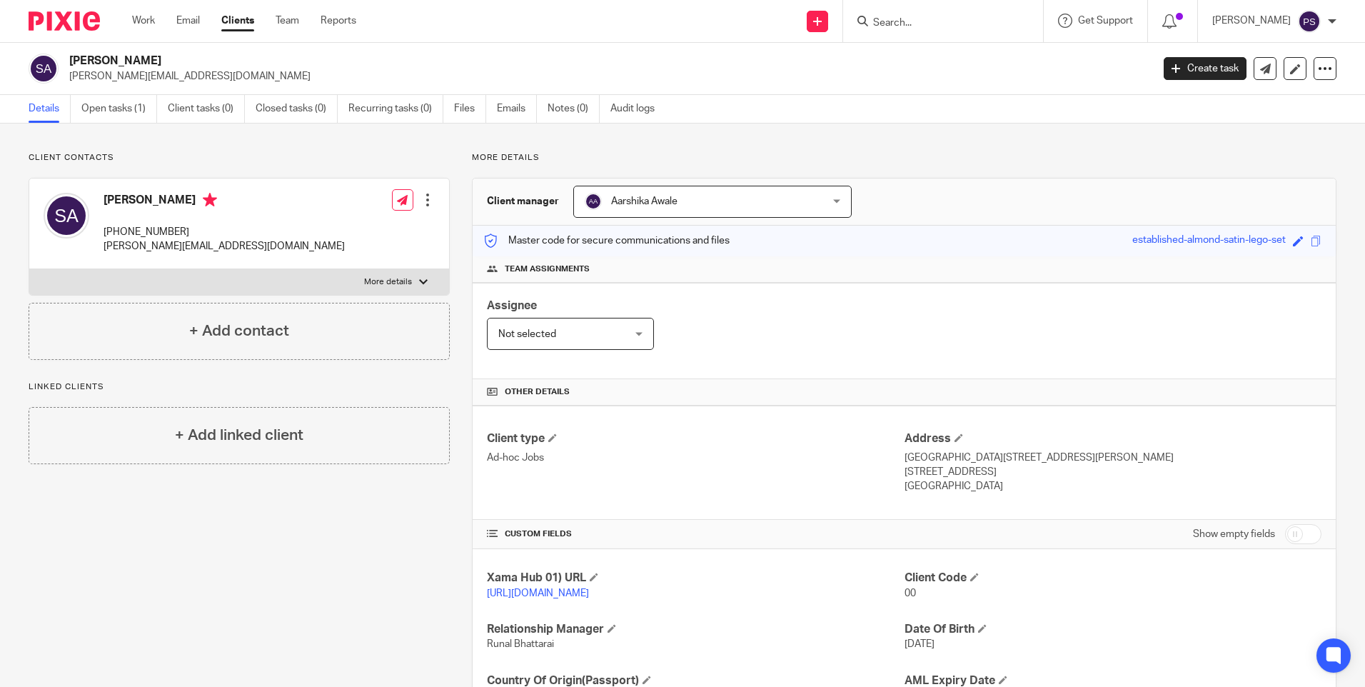
click at [134, 146] on div "Client contacts [PERSON_NAME] [PHONE_NUMBER] [PERSON_NAME][EMAIL_ADDRESS][DOMAI…" at bounding box center [682, 463] width 1365 height 681
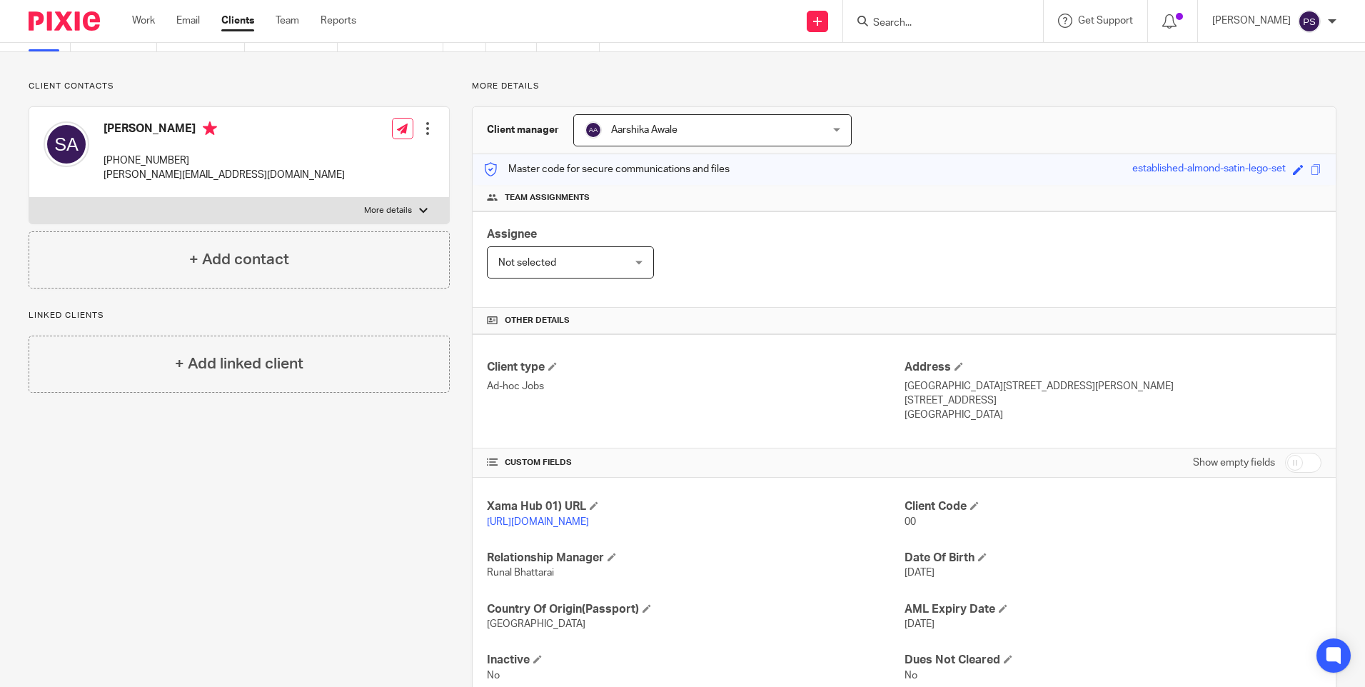
click at [654, 133] on span "Aarshika Awale" at bounding box center [644, 130] width 66 height 10
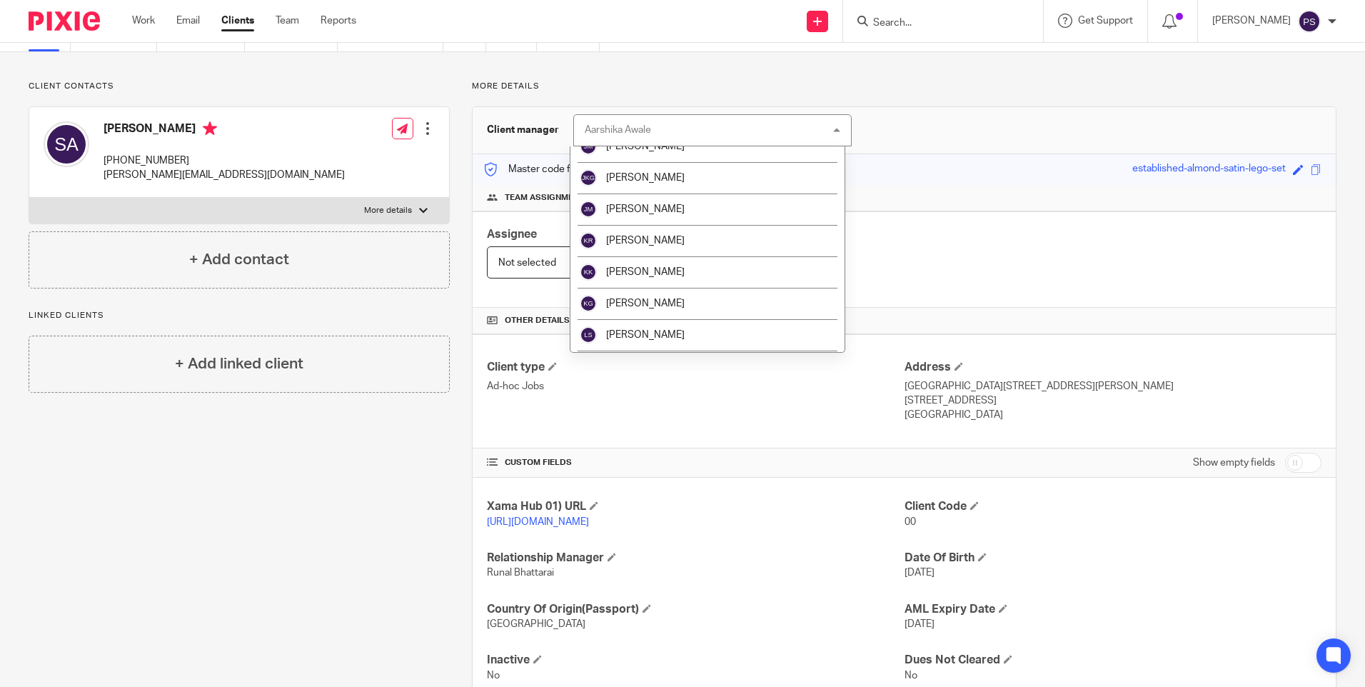
scroll to position [2463, 0]
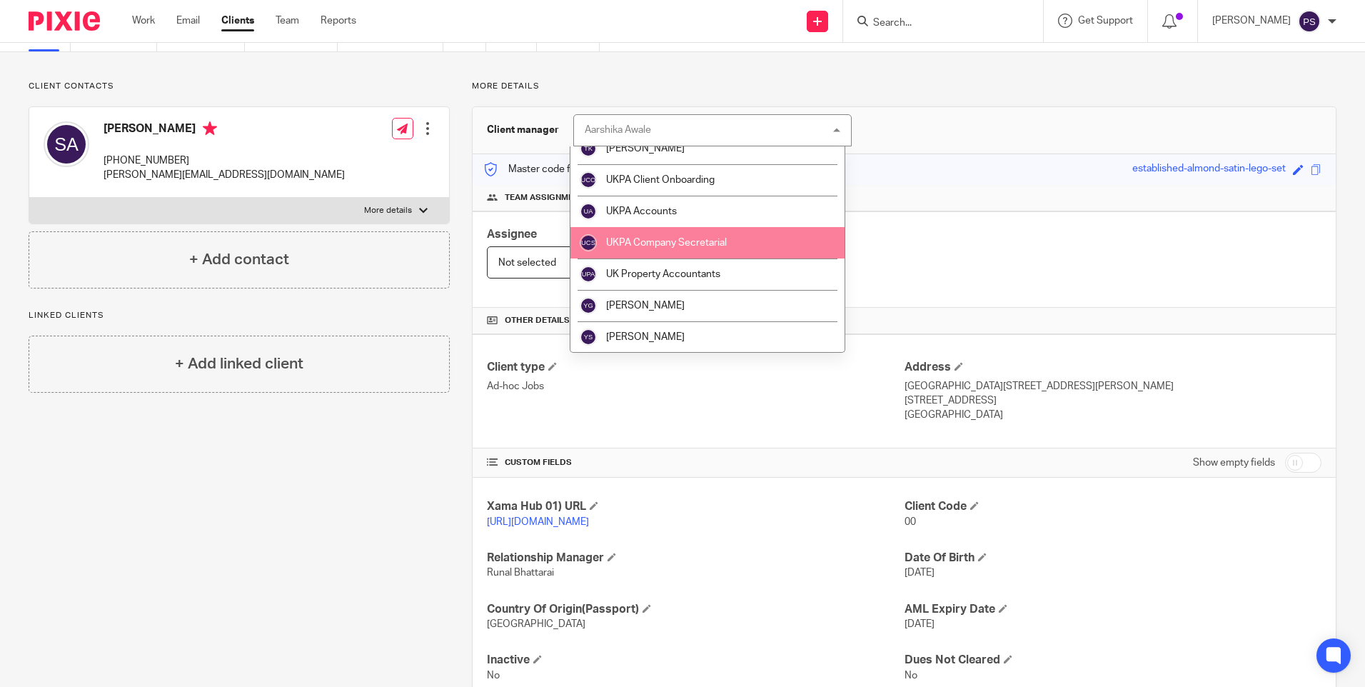
click at [675, 243] on span "UKPA Company Secretarial" at bounding box center [666, 243] width 121 height 10
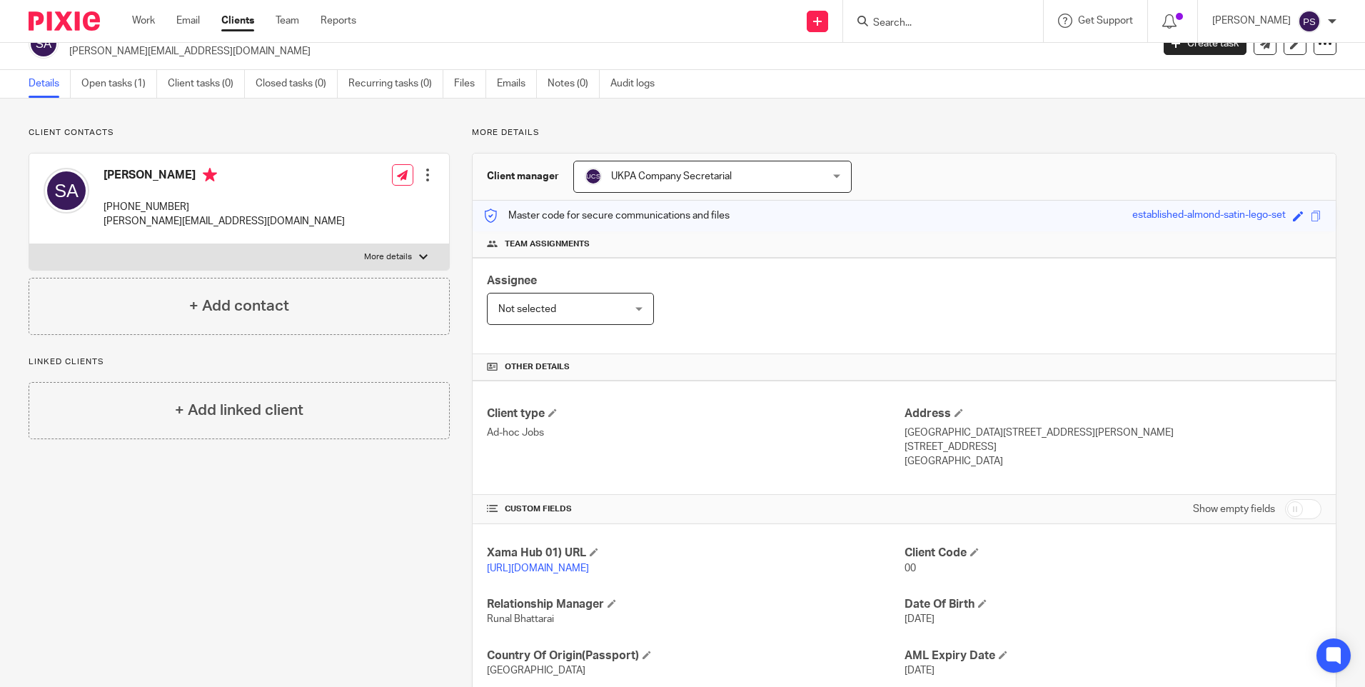
scroll to position [0, 0]
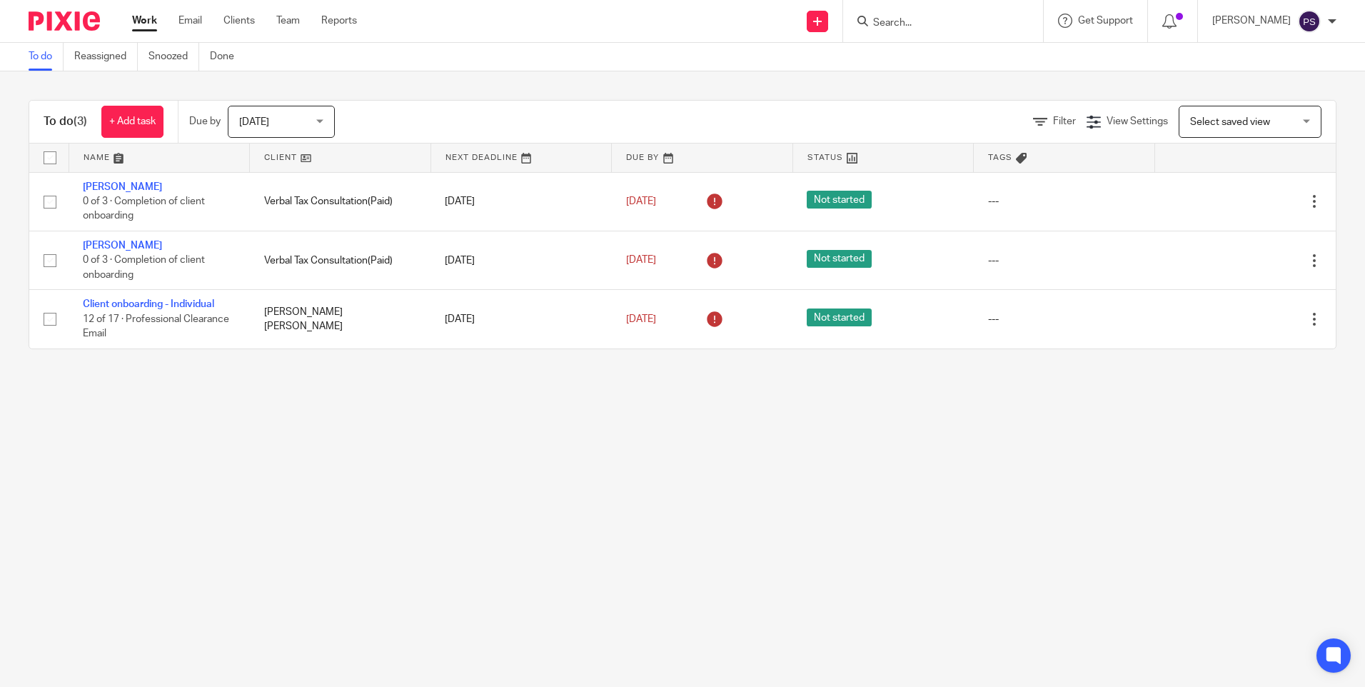
click at [902, 24] on input "Search" at bounding box center [935, 23] width 128 height 13
paste input "[EMAIL_ADDRESS][DOMAIN_NAME]"
type input "[EMAIL_ADDRESS][DOMAIN_NAME]"
click at [1023, 16] on button "reset" at bounding box center [1016, 19] width 14 height 14
click at [939, 21] on input "Search" at bounding box center [935, 23] width 128 height 13
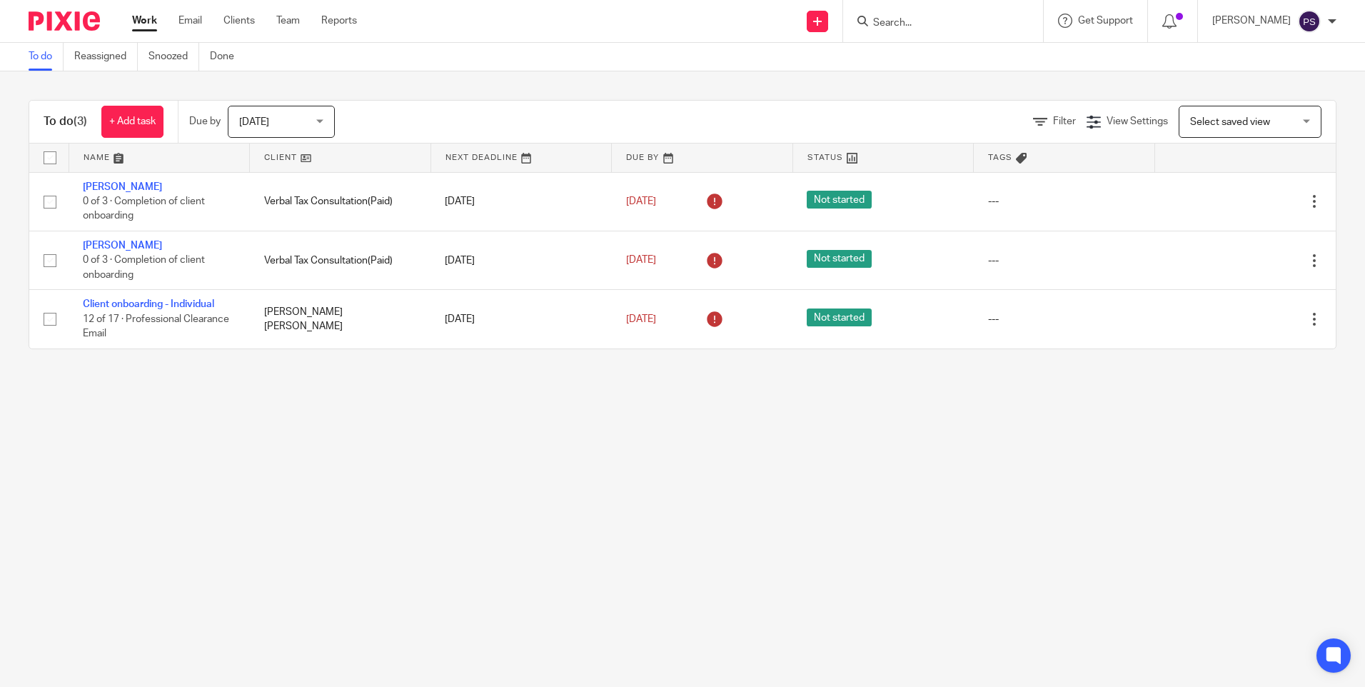
paste input "[EMAIL_ADDRESS][DOMAIN_NAME]"
type input "[EMAIL_ADDRESS][DOMAIN_NAME]"
click at [1023, 22] on button "reset" at bounding box center [1016, 19] width 14 height 14
click at [935, 23] on input "Search" at bounding box center [935, 23] width 128 height 13
type input "s"
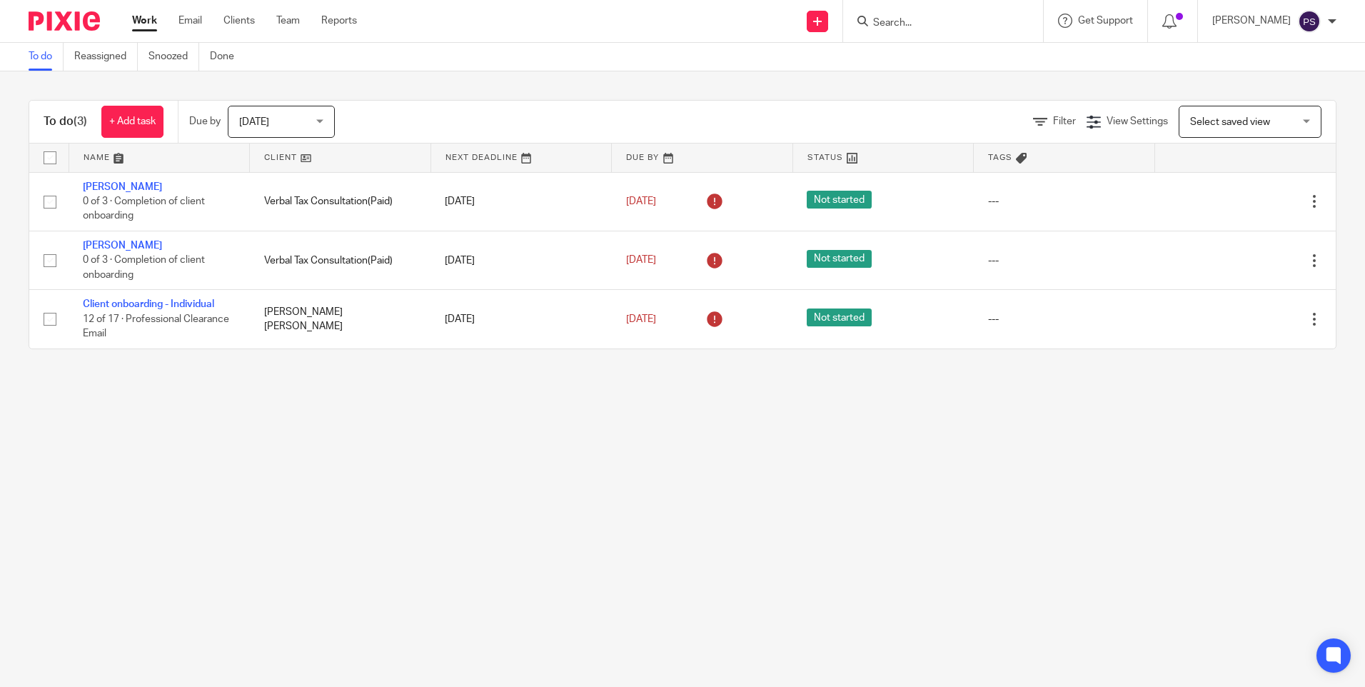
click at [909, 21] on input "Search" at bounding box center [935, 23] width 128 height 13
paste input "[PERSON_NAME]"
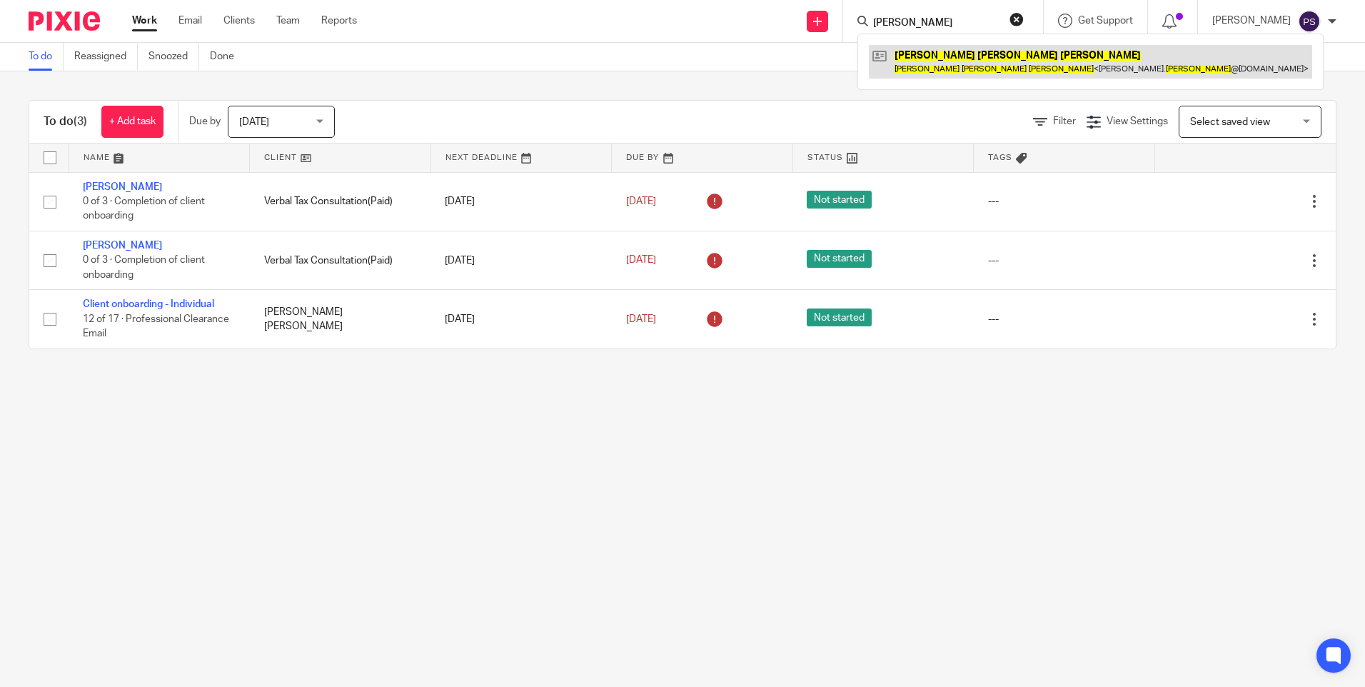
type input "[PERSON_NAME]"
click at [955, 74] on link at bounding box center [1090, 61] width 443 height 33
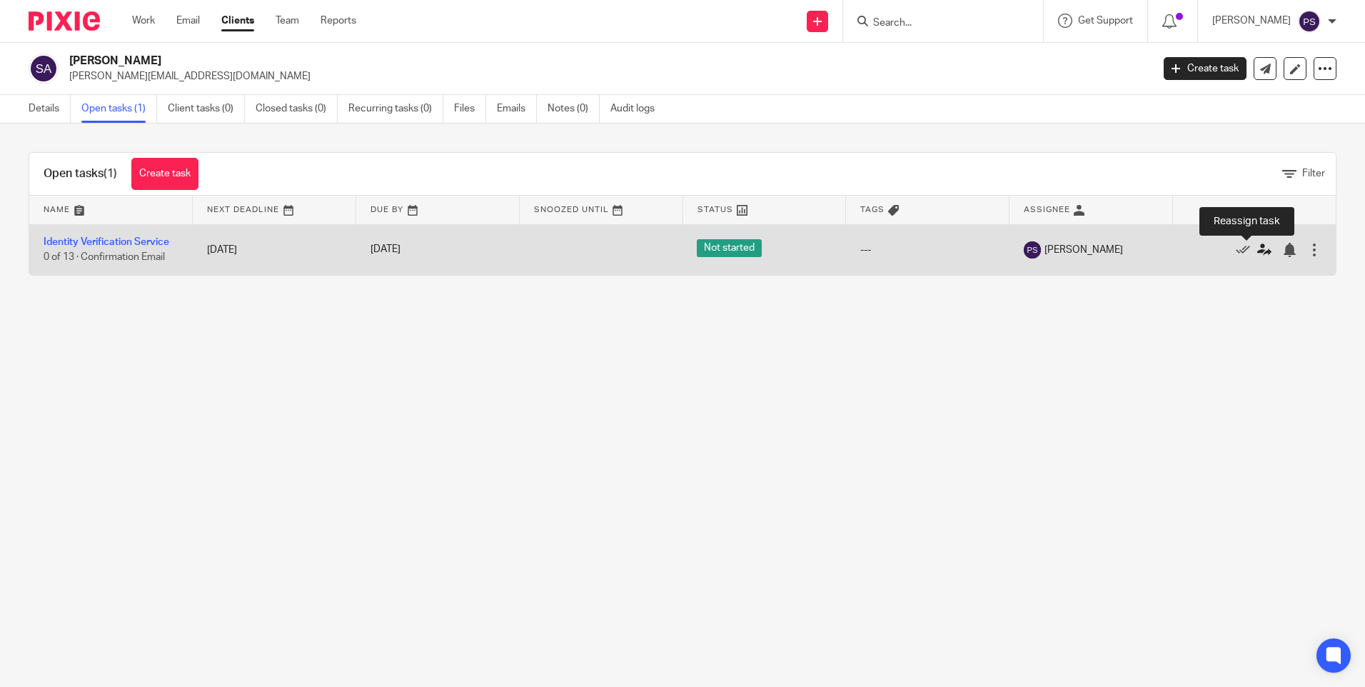
click at [1257, 249] on icon at bounding box center [1264, 250] width 14 height 14
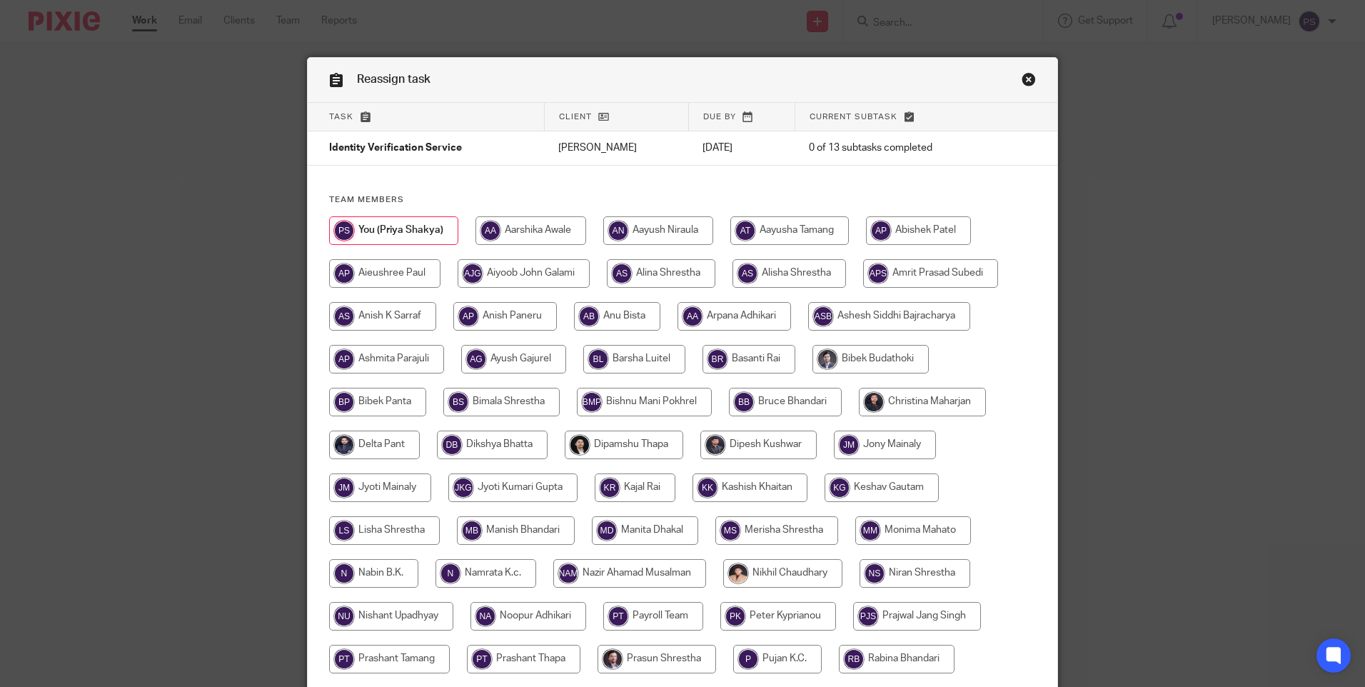
click at [765, 235] on input "radio" at bounding box center [789, 230] width 118 height 29
radio input "true"
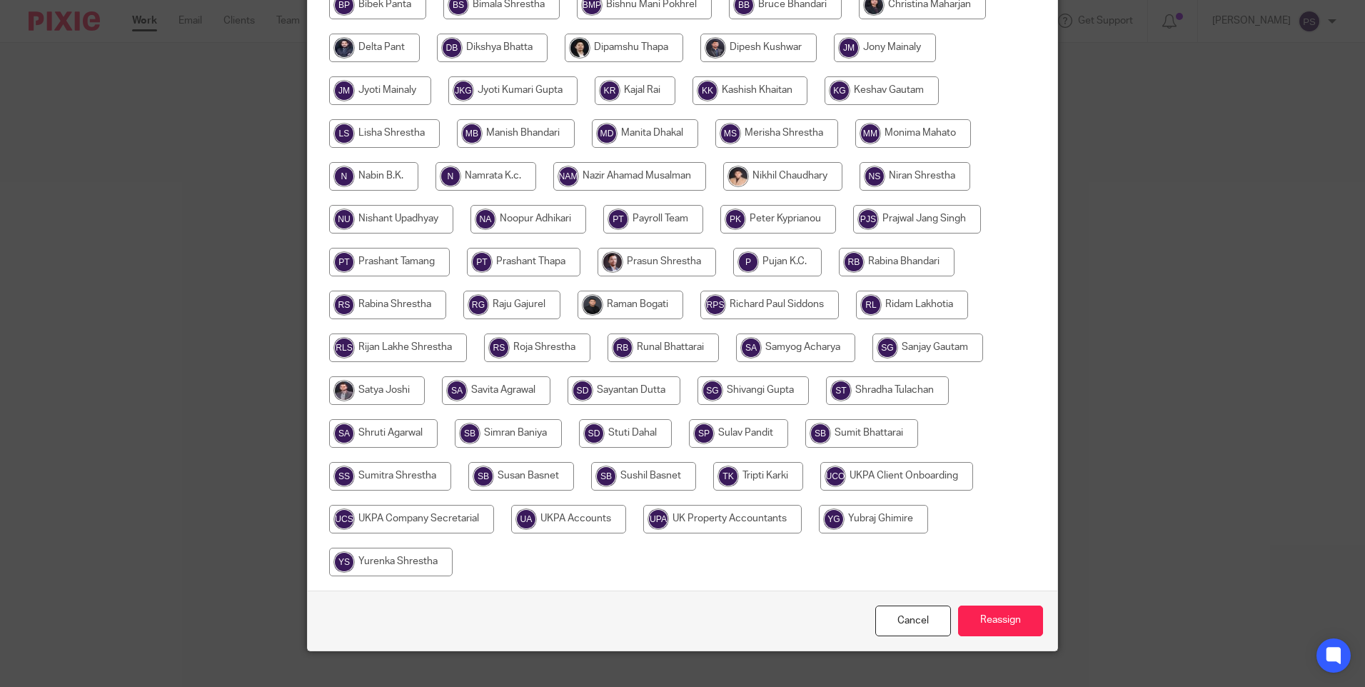
scroll to position [418, 0]
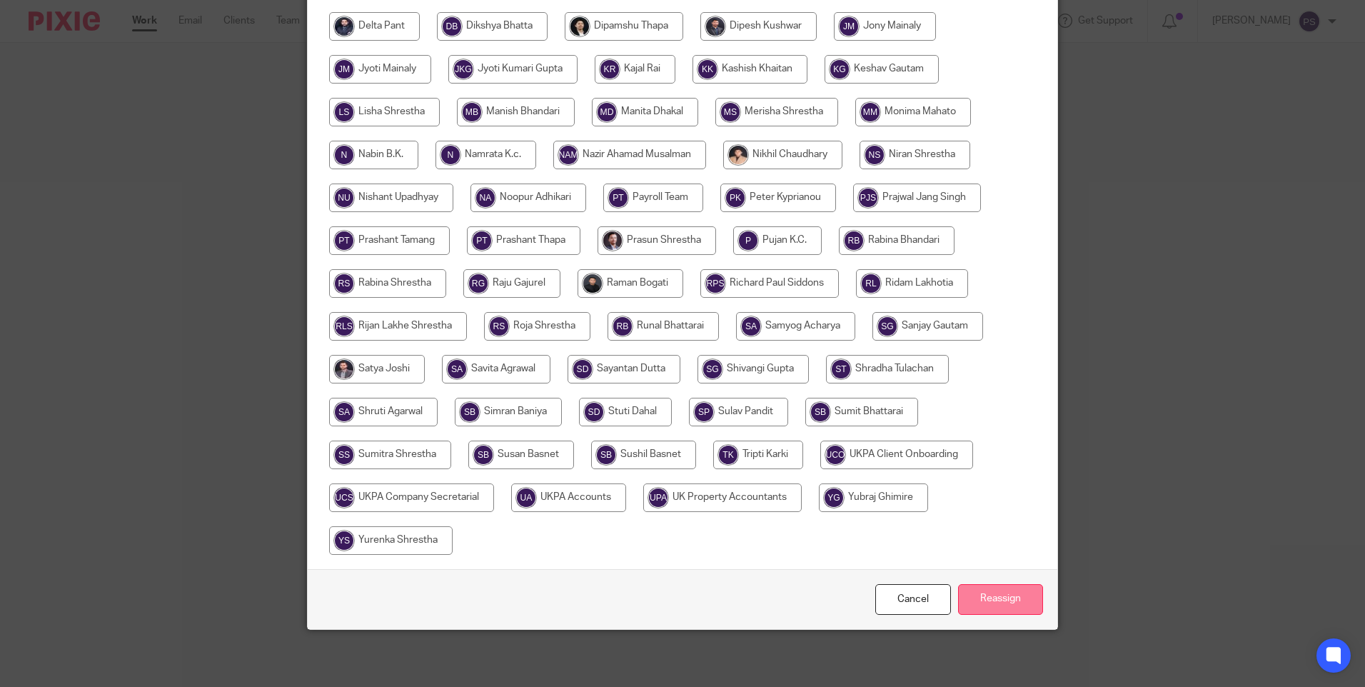
click at [993, 591] on input "Reassign" at bounding box center [1000, 599] width 85 height 31
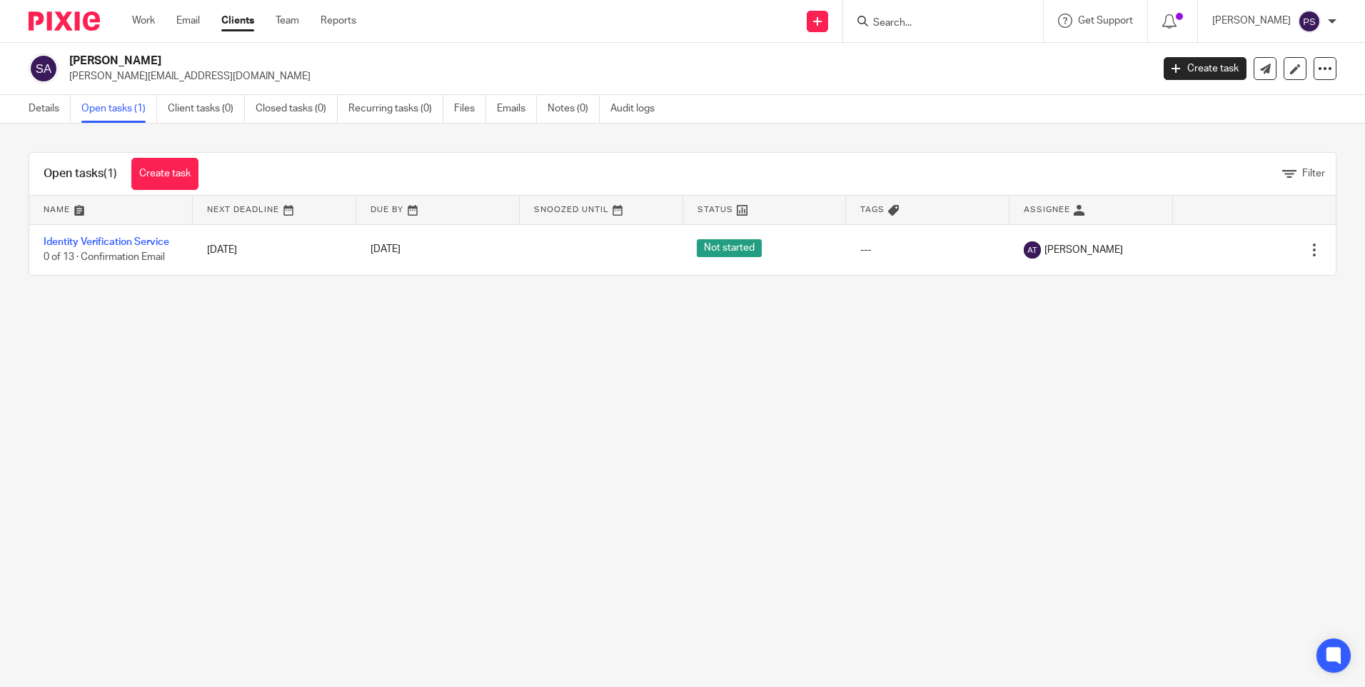
click at [556, 47] on div "Shumaila Ashraf sajid@neorecruits.com Create task Update from Companies House E…" at bounding box center [682, 69] width 1365 height 52
click at [133, 69] on div "Shumaila Ashraf sajid@neorecruits.com" at bounding box center [605, 69] width 1073 height 30
click at [131, 73] on p "sajid@neorecruits.com" at bounding box center [605, 76] width 1073 height 14
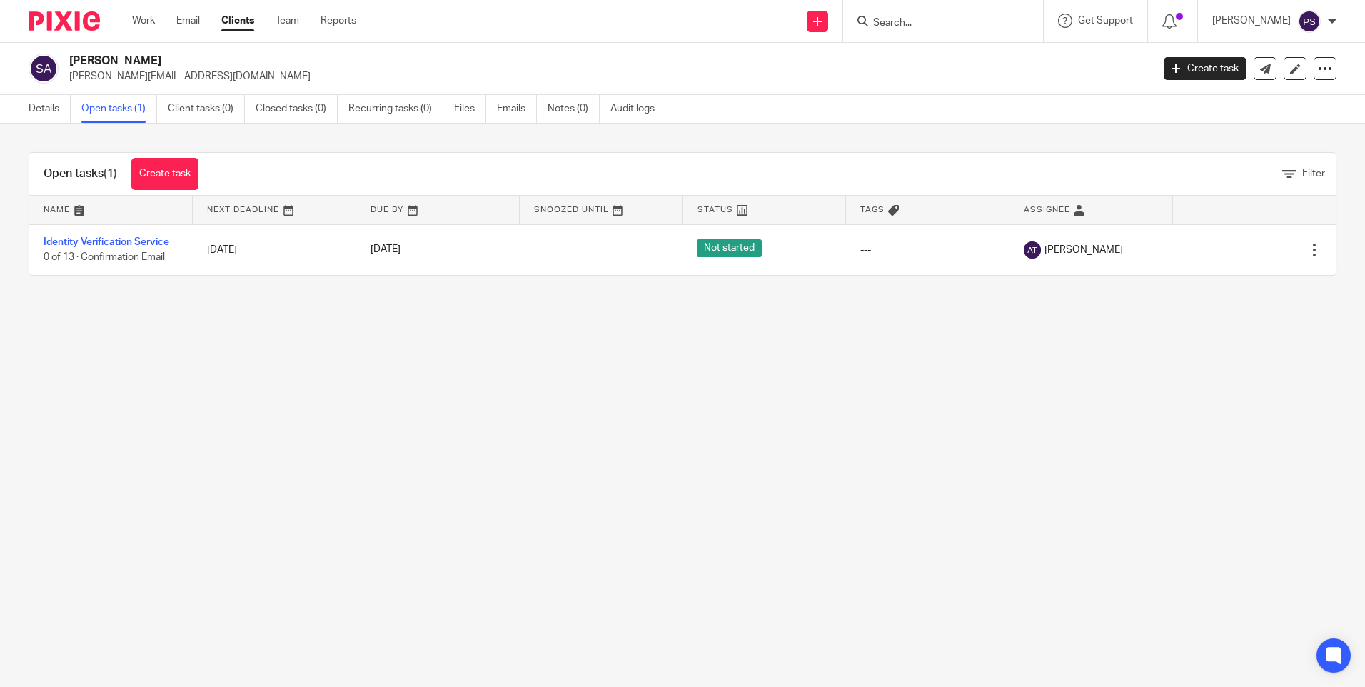
click at [921, 18] on input "Search" at bounding box center [935, 23] width 128 height 13
paste input "sajid@neorecruits.com"
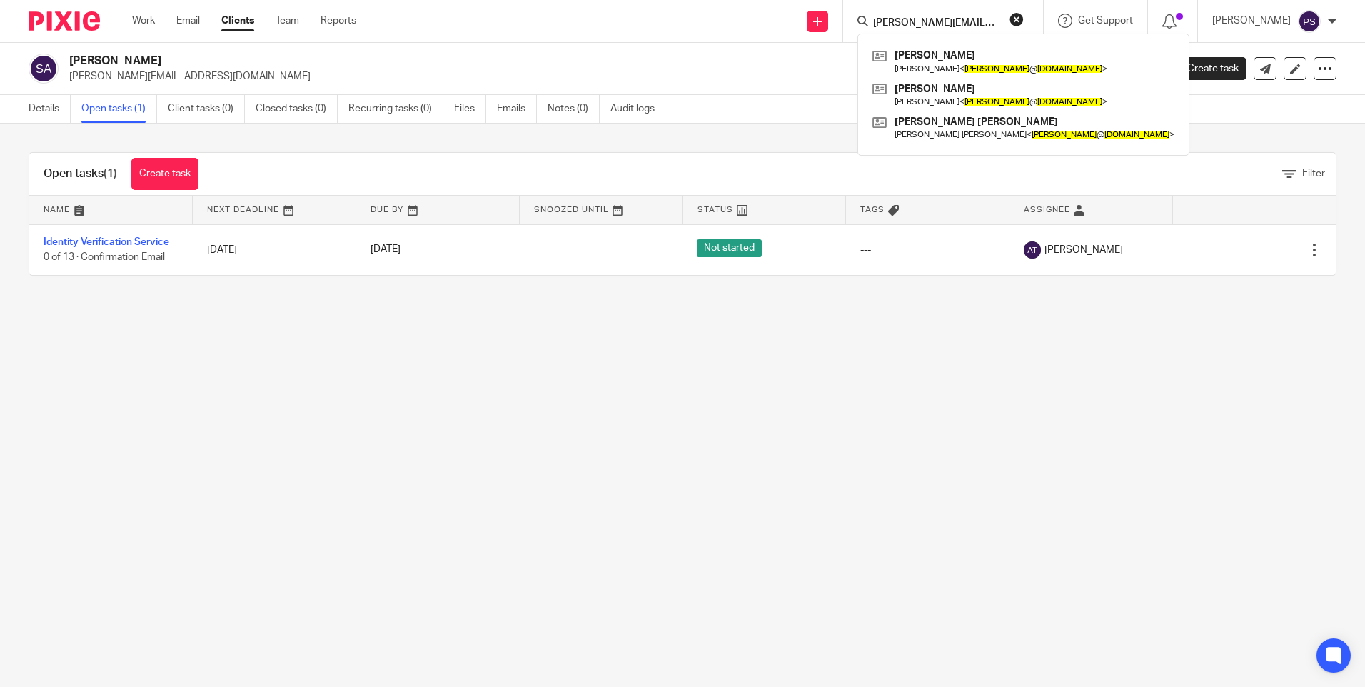
type input "sajid@neorecruits.com"
click at [824, 478] on main "Shumaila Ashraf sajid@neorecruits.com Create task Update from Companies House E…" at bounding box center [682, 343] width 1365 height 687
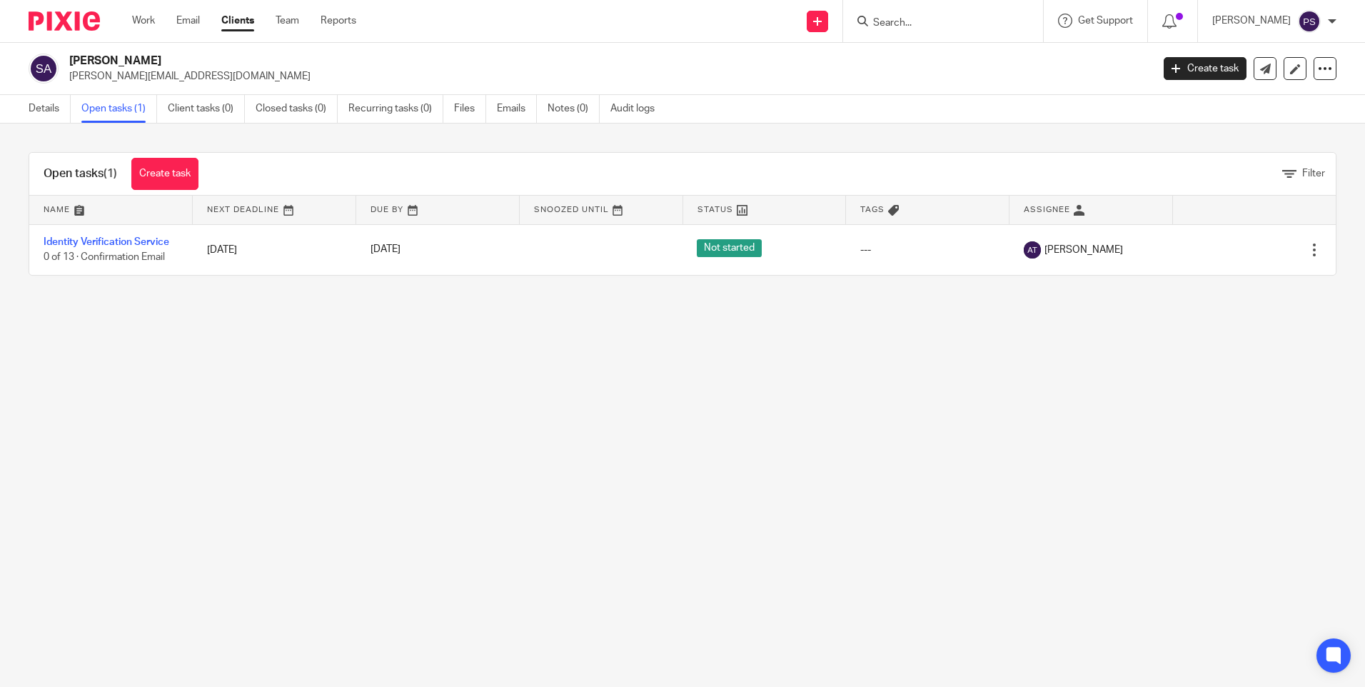
click at [1077, 587] on main "Shumaila Ashraf sajid@neorecruits.com Create task Update from Companies House E…" at bounding box center [682, 343] width 1365 height 687
click at [921, 25] on input "Search" at bounding box center [935, 23] width 128 height 13
paste input "sajid@neorecruits.com"
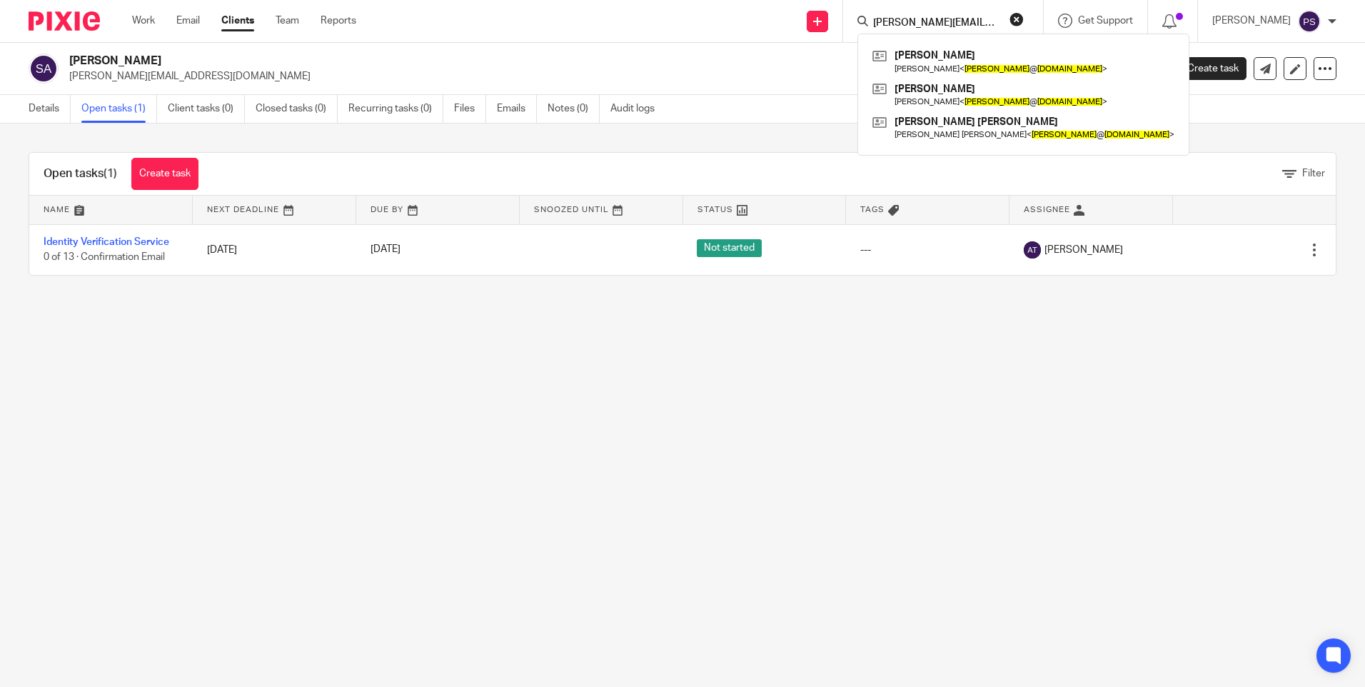
type input "sajid@neorecruits.com"
click at [1150, 407] on main "Shumaila Ashraf sajid@neorecruits.com Create task Update from Companies House E…" at bounding box center [682, 343] width 1365 height 687
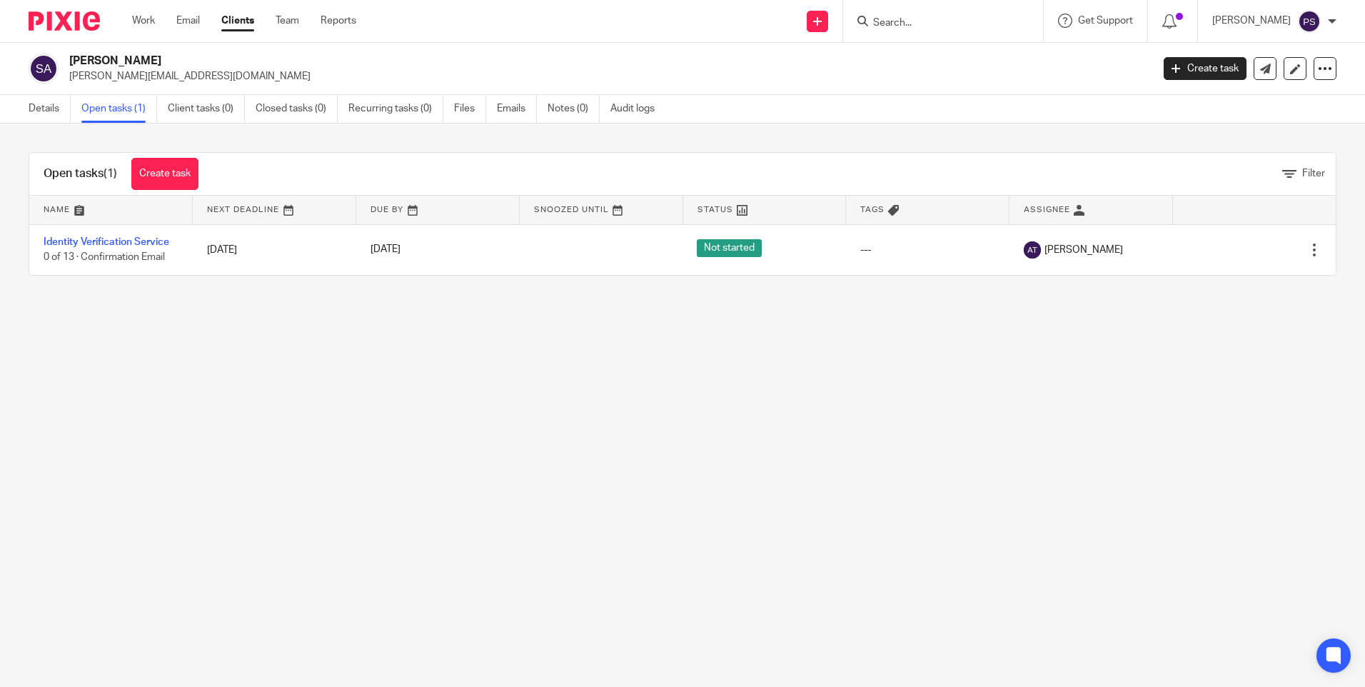
click at [45, 365] on main "Shumaila Ashraf sajid@neorecruits.com Create task Update from Companies House E…" at bounding box center [682, 343] width 1365 height 687
click at [56, 106] on link "Details" at bounding box center [50, 109] width 42 height 28
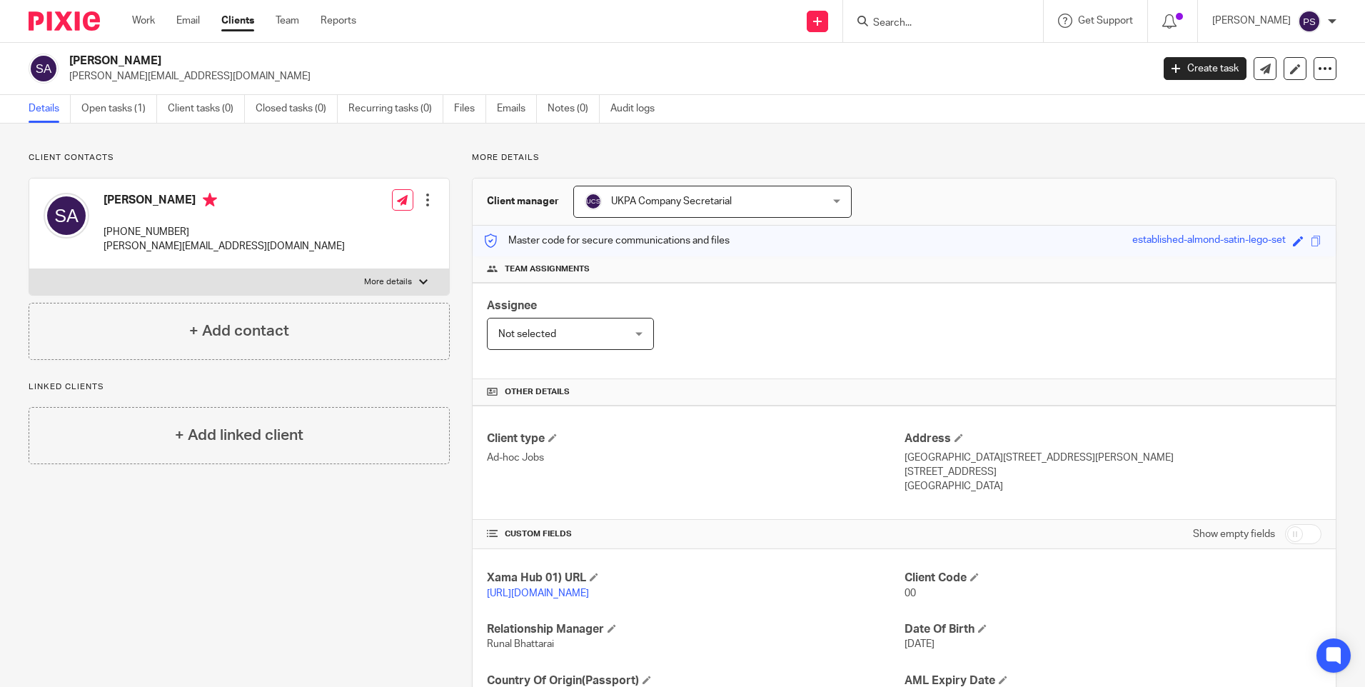
click at [462, 74] on p "sajid@neorecruits.com" at bounding box center [605, 76] width 1073 height 14
click at [127, 156] on p "Client contacts" at bounding box center [239, 157] width 421 height 11
click at [109, 66] on h2 "Shumaila Ashraf" at bounding box center [498, 61] width 858 height 15
click at [109, 60] on h2 "Shumaila Ashraf" at bounding box center [498, 61] width 858 height 15
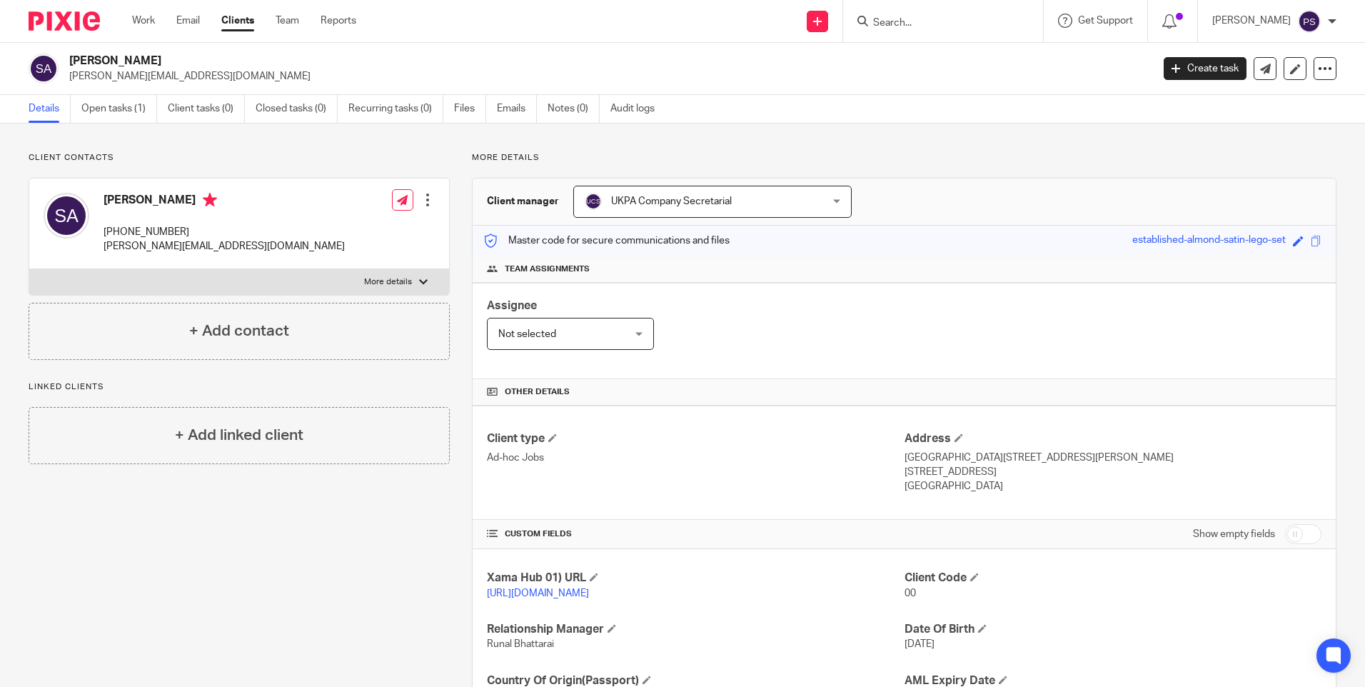
click at [109, 60] on h2 "Shumaila Ashraf" at bounding box center [498, 61] width 858 height 15
copy div "Shumaila Ashraf"
click at [404, 61] on h2 "Shumaila Ashraf" at bounding box center [498, 61] width 858 height 15
click at [905, 24] on input "Search" at bounding box center [935, 23] width 128 height 13
